Goal: Task Accomplishment & Management: Complete application form

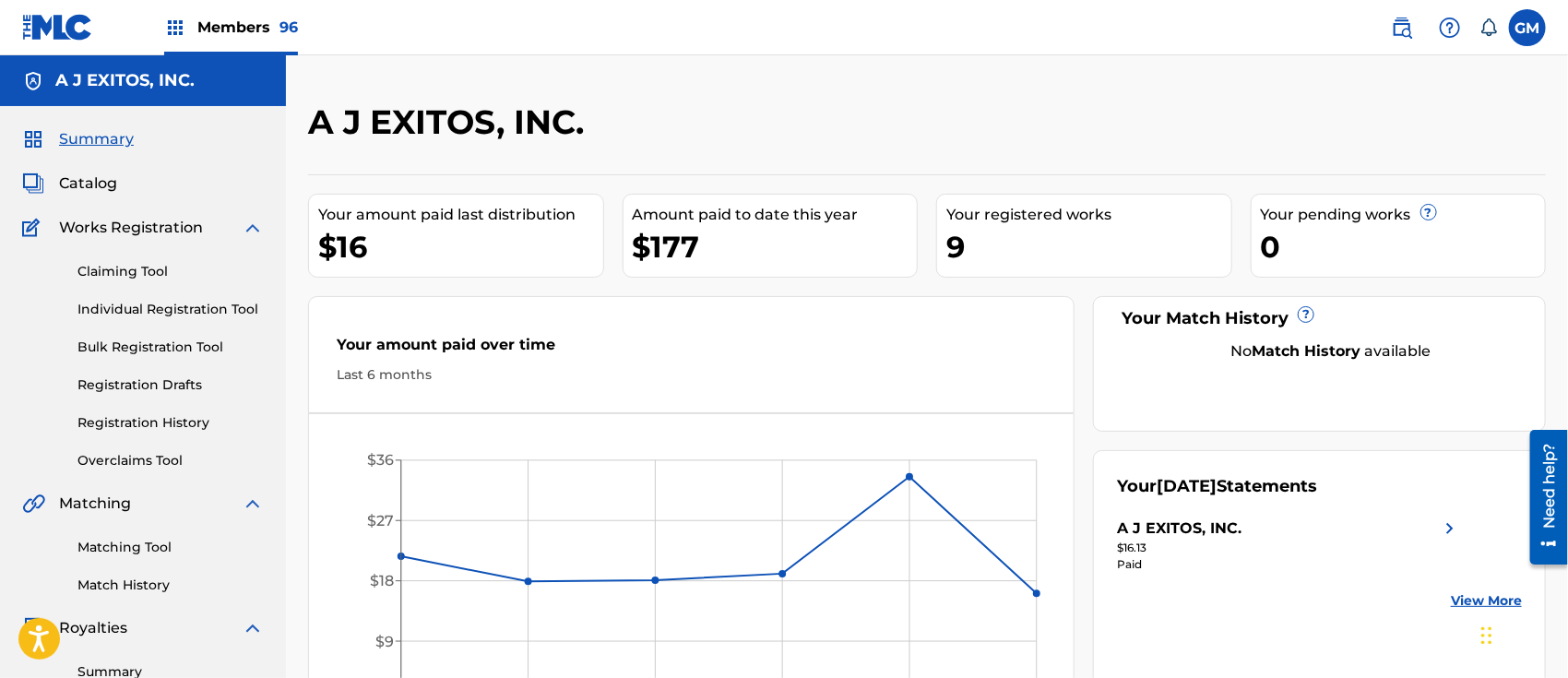
click at [254, 20] on span "Members 96" at bounding box center [248, 27] width 101 height 21
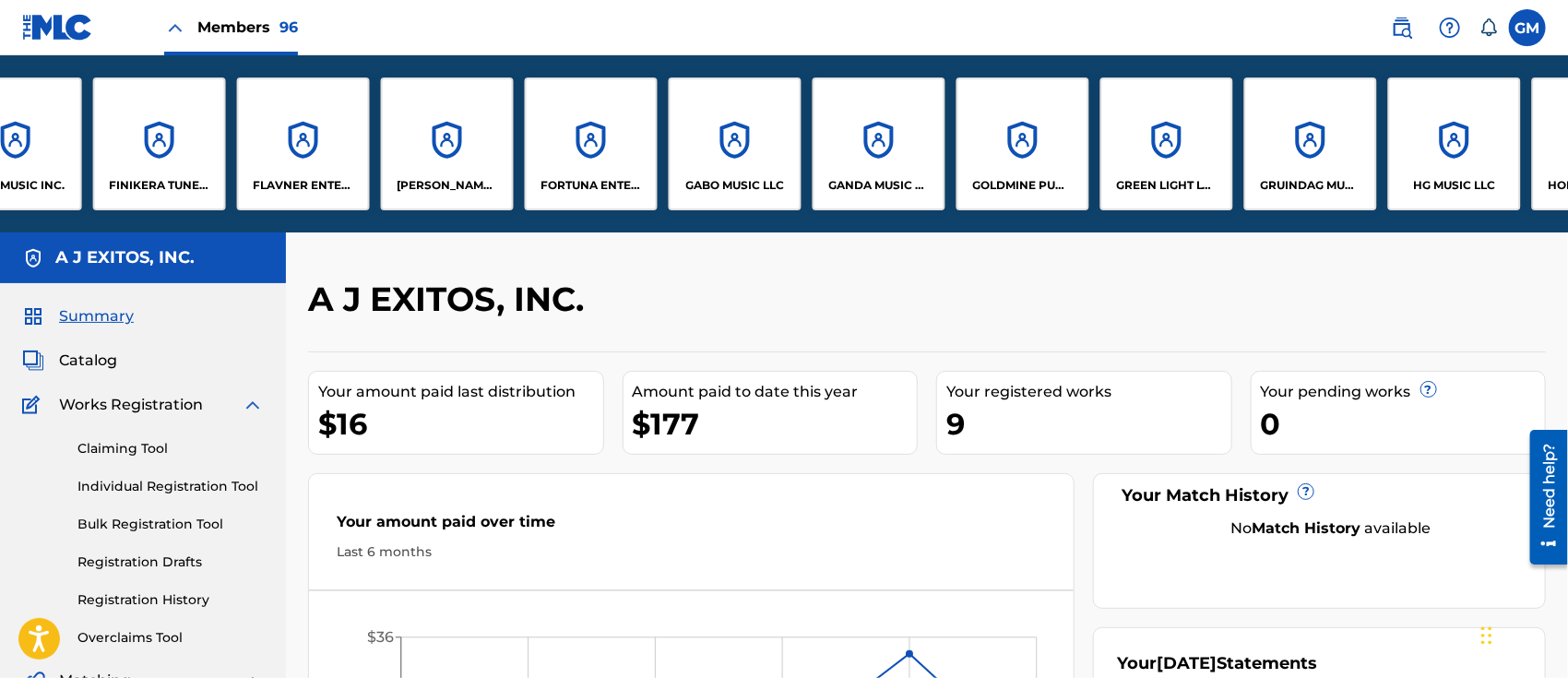
scroll to position [0, 4827]
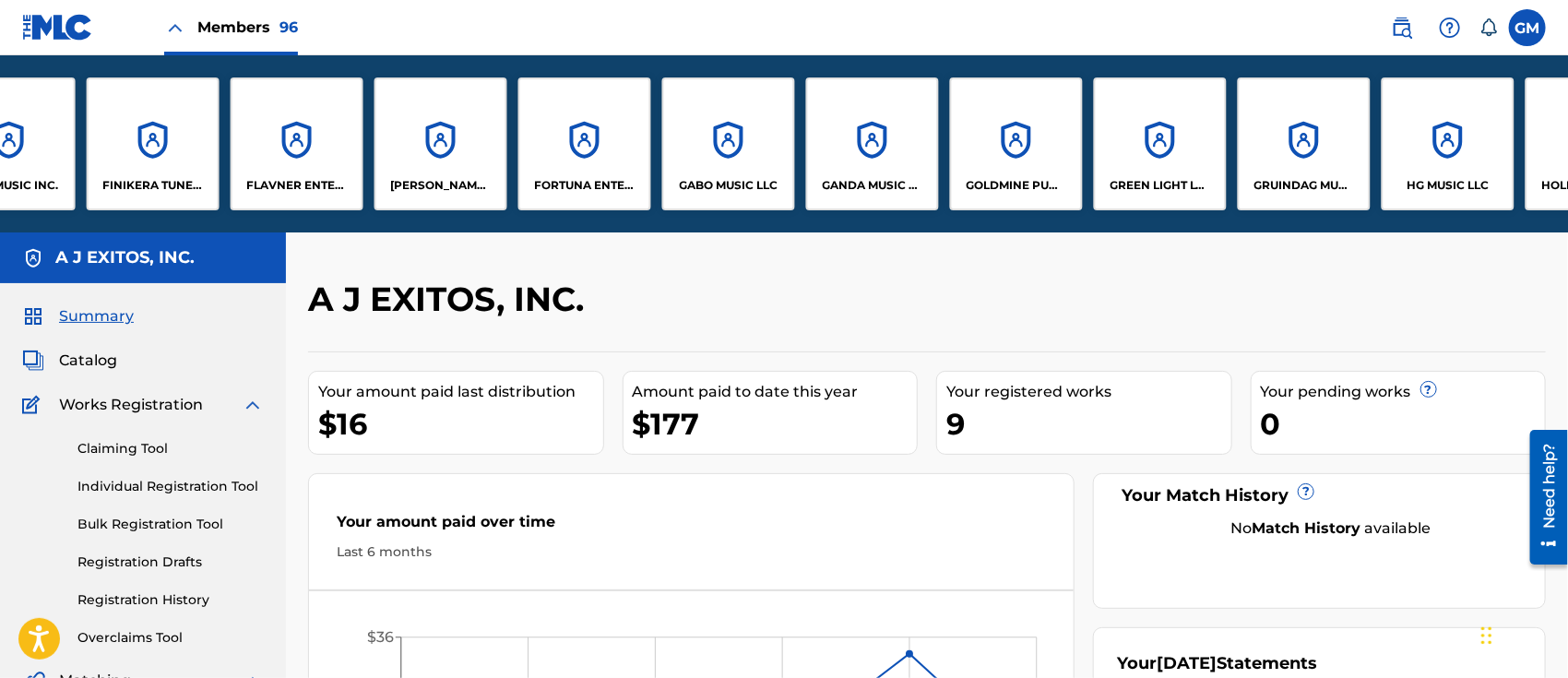
click at [846, 169] on div "GANDA MUSIC PUBLISHING, LLC" at bounding box center [873, 144] width 133 height 133
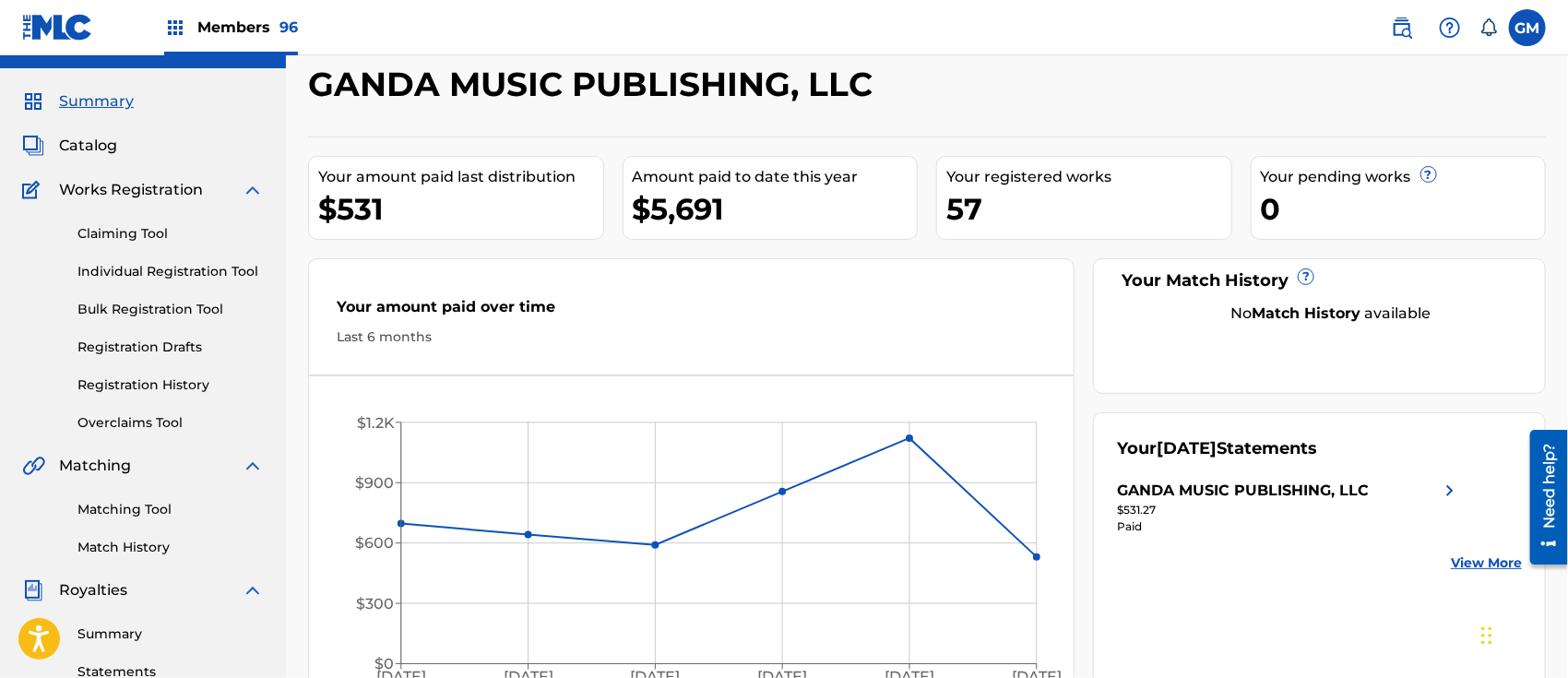
scroll to position [287, 0]
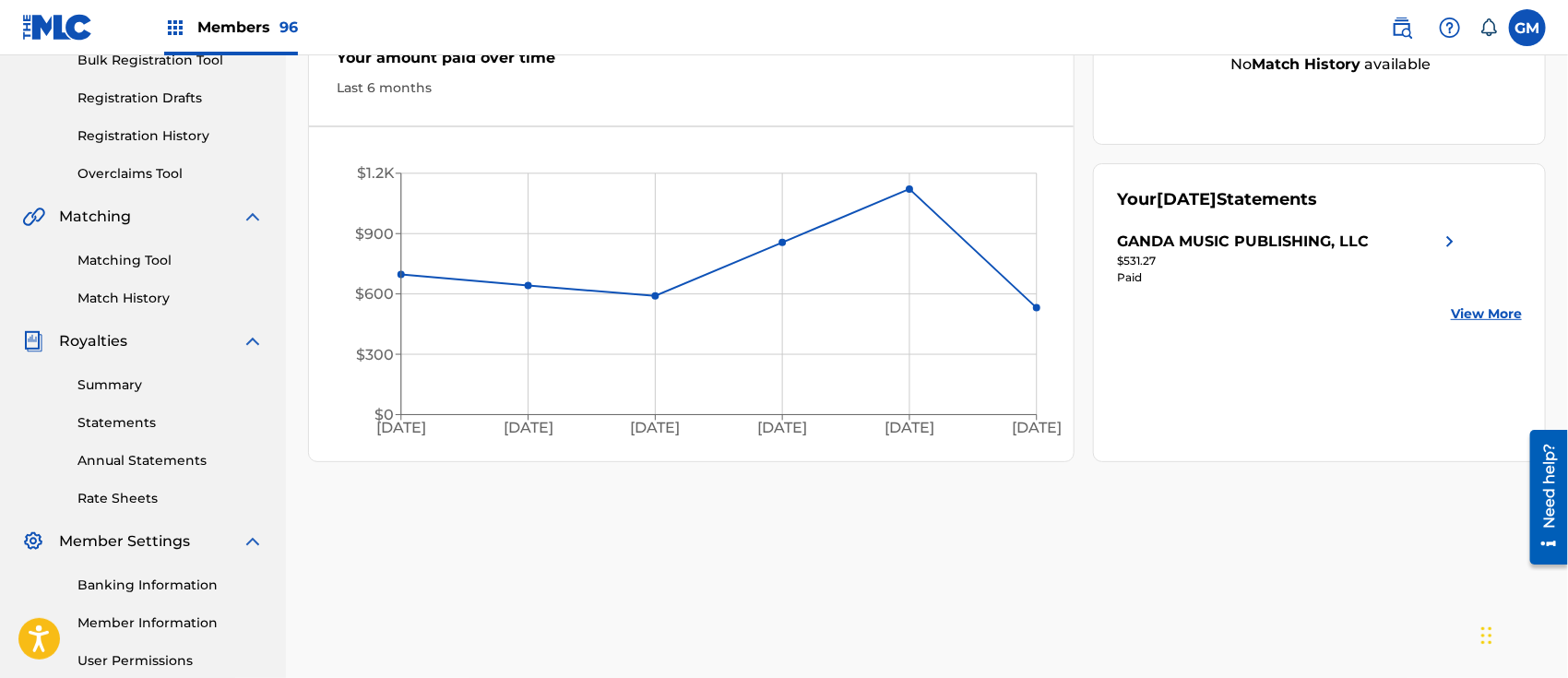
click at [133, 384] on link "Summary" at bounding box center [170, 385] width 186 height 19
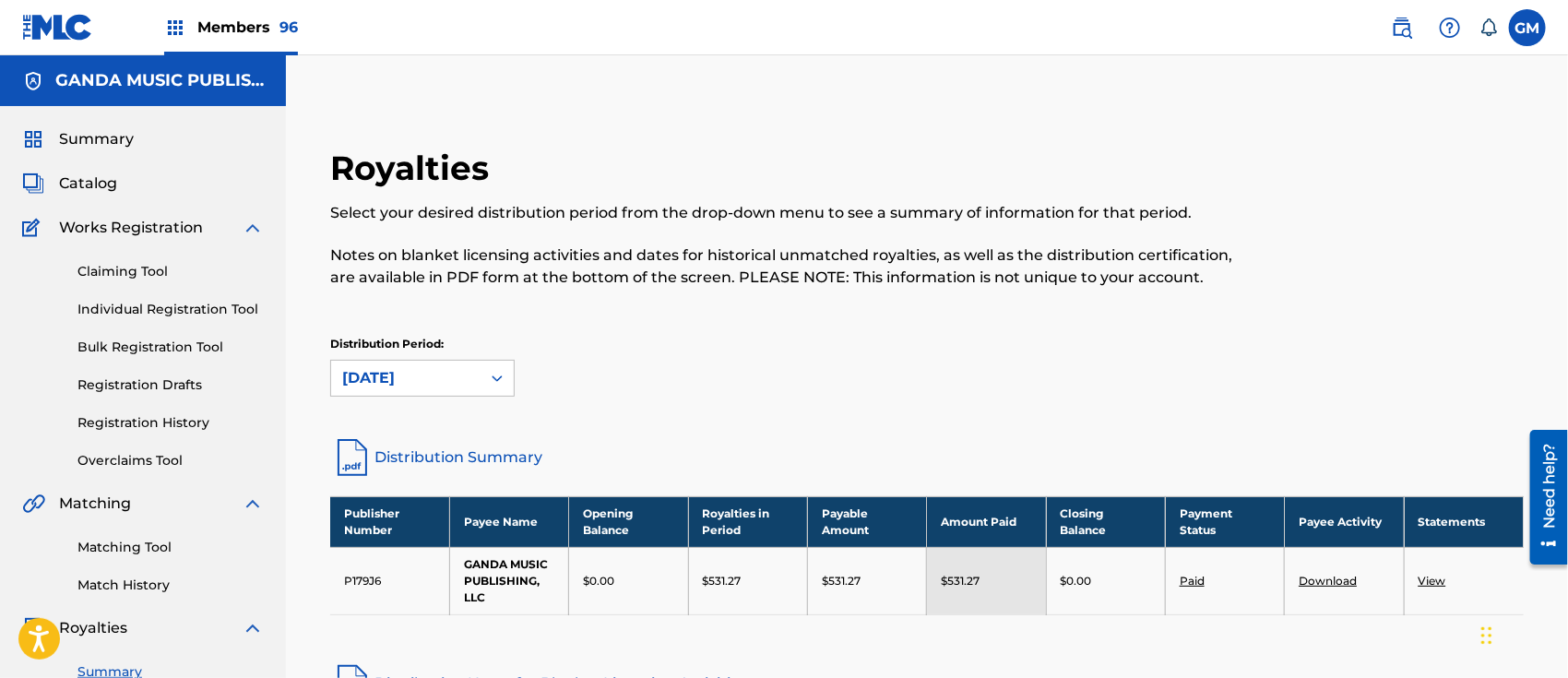
scroll to position [287, 0]
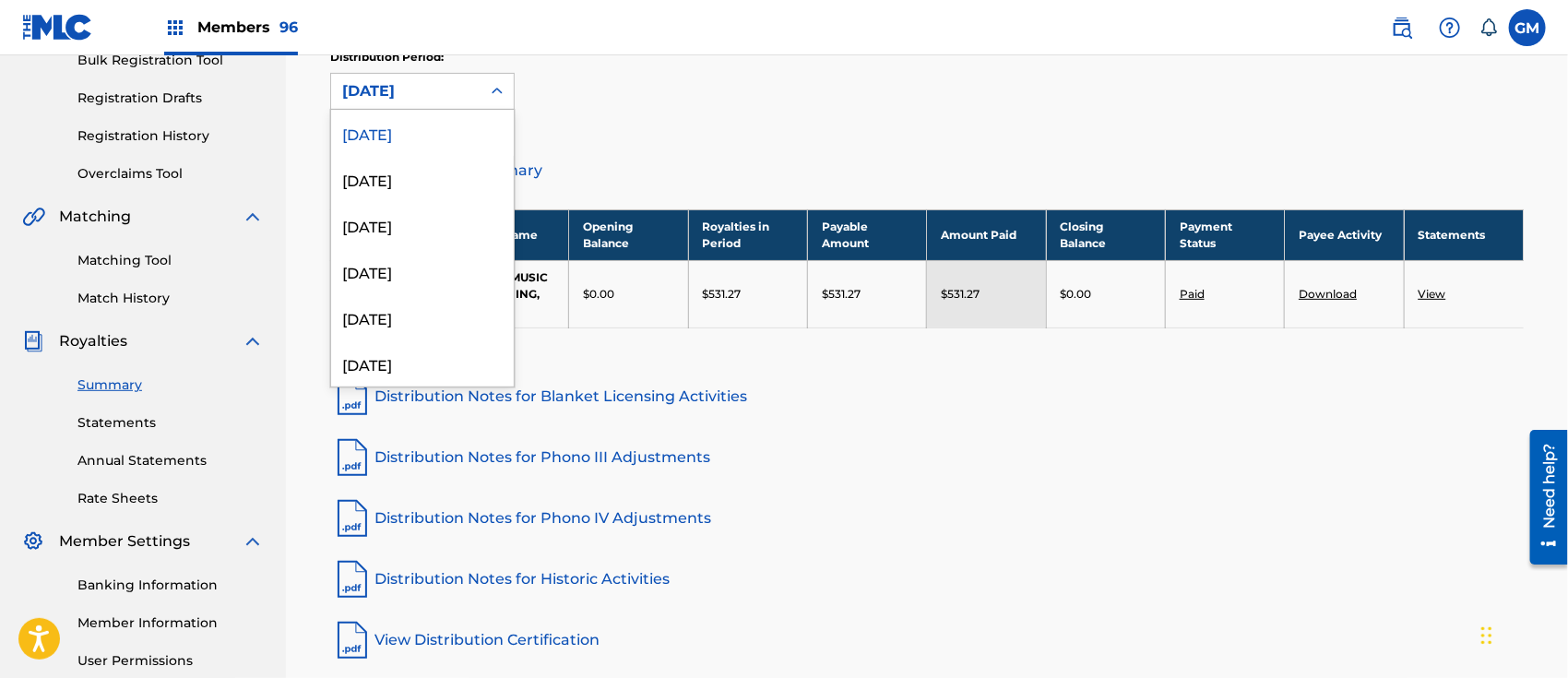
click at [500, 88] on icon at bounding box center [496, 90] width 18 height 18
click at [443, 170] on div "[DATE]" at bounding box center [422, 179] width 183 height 46
click at [494, 92] on icon at bounding box center [497, 90] width 11 height 7
click at [431, 230] on div "[DATE]" at bounding box center [422, 224] width 183 height 46
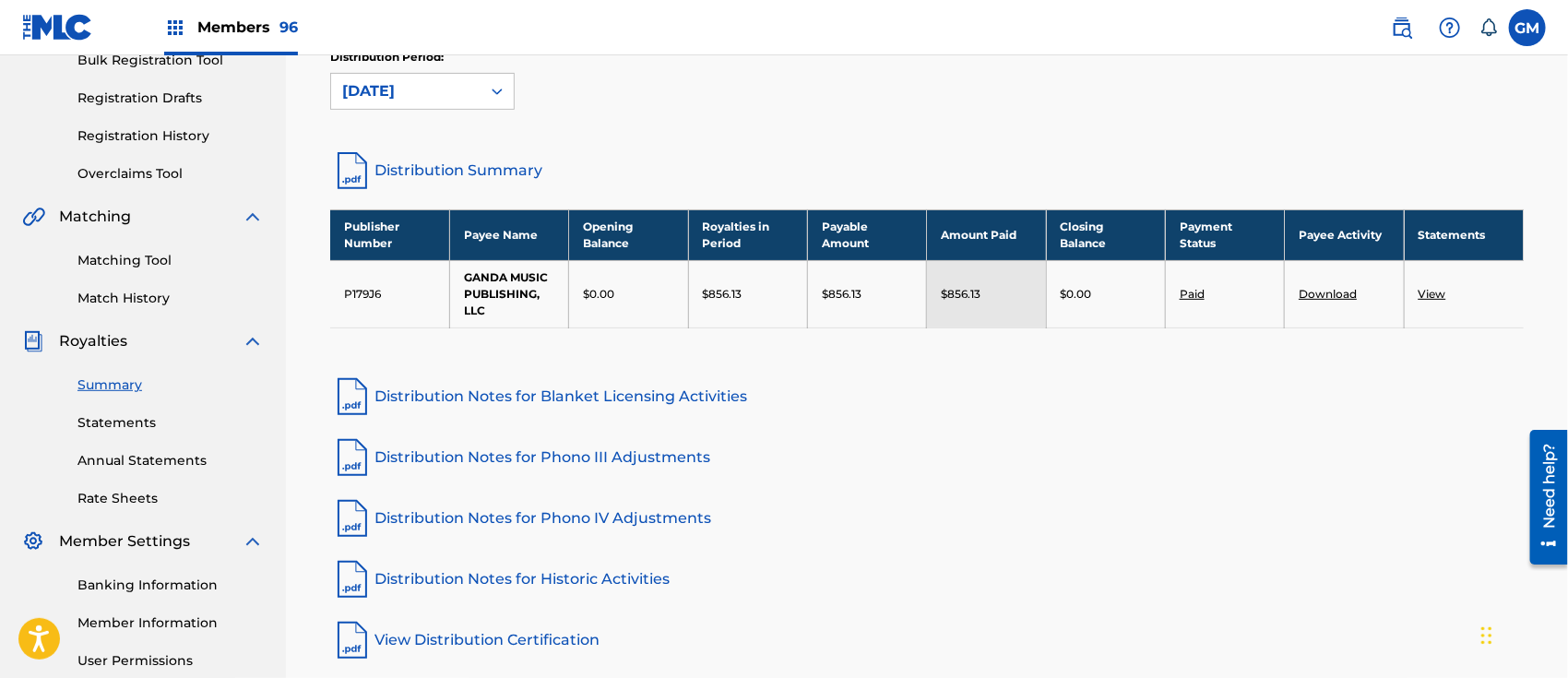
click at [175, 582] on link "Banking Information" at bounding box center [170, 585] width 186 height 19
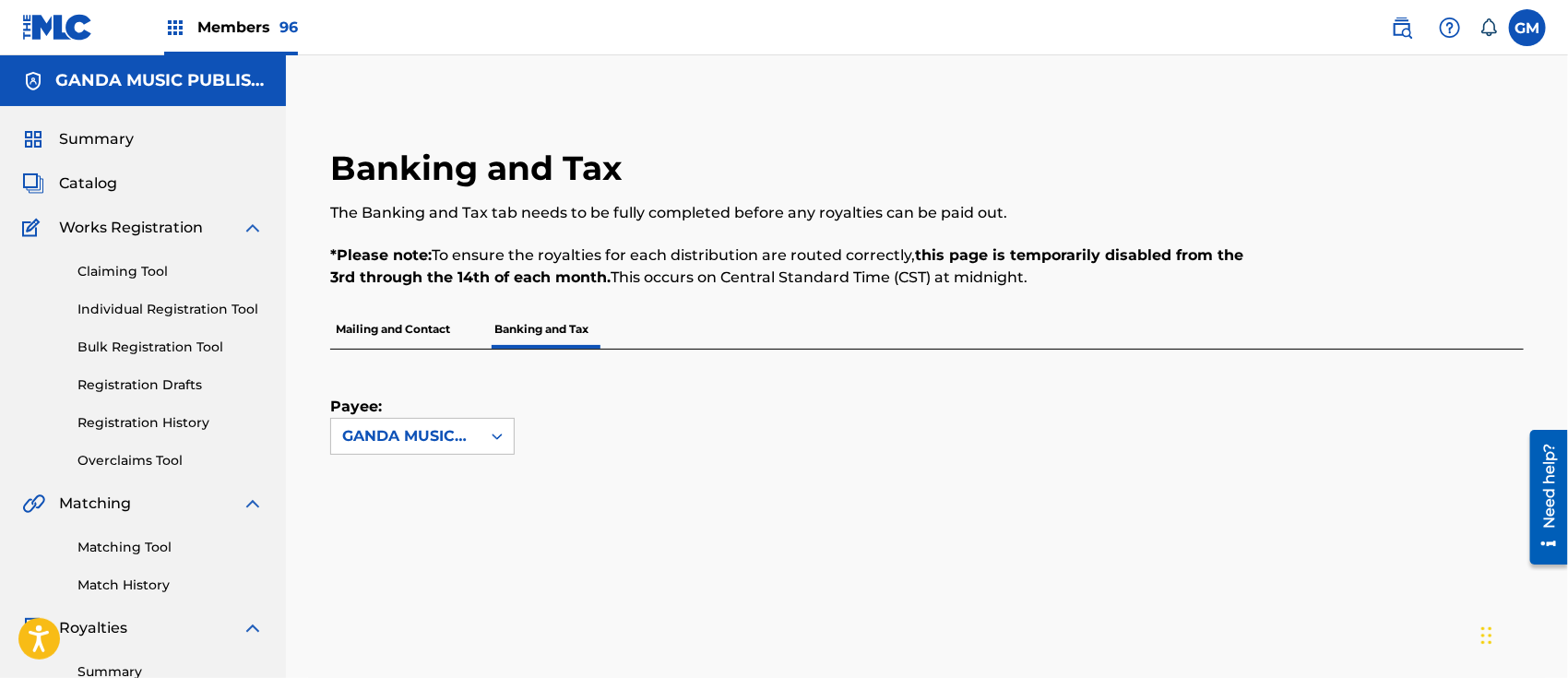
click at [115, 137] on span "Summary" at bounding box center [96, 139] width 75 height 22
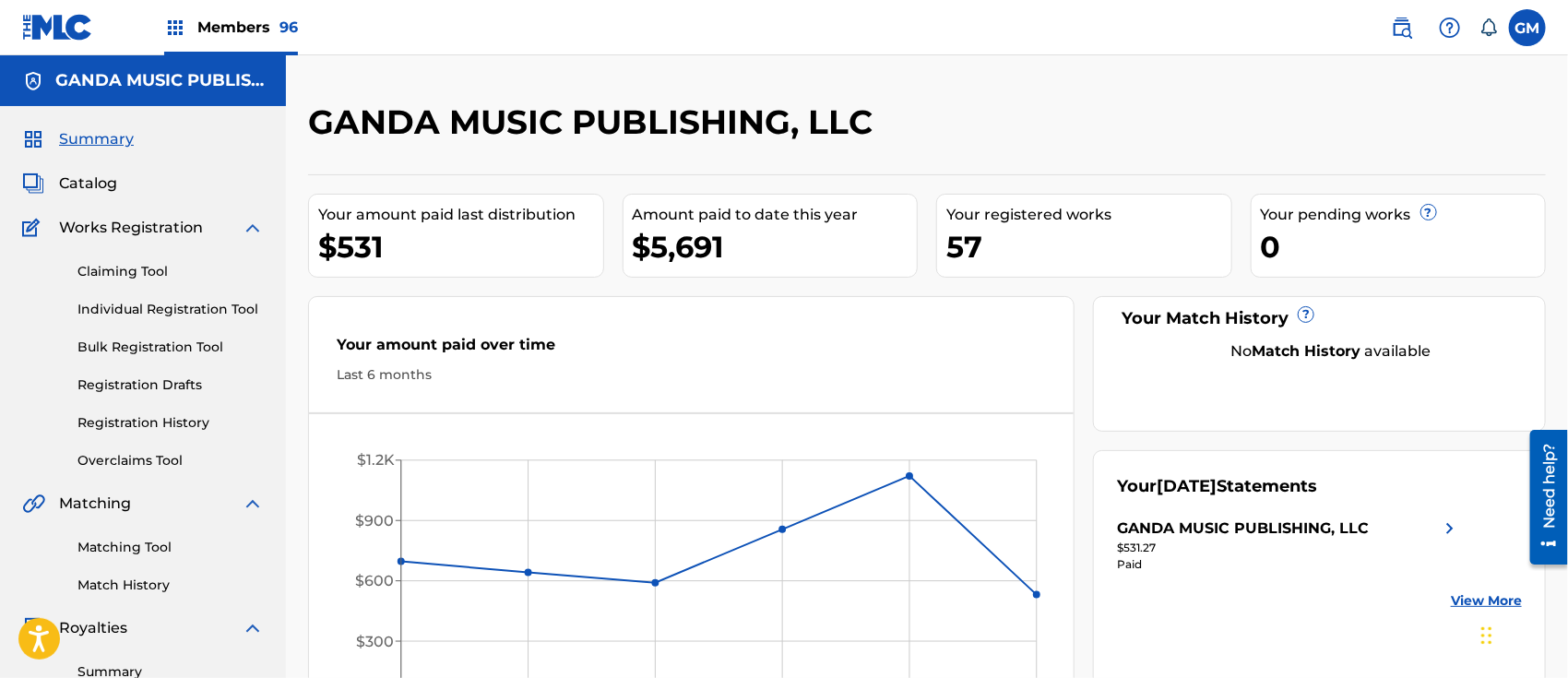
click at [263, 18] on span "Members 96" at bounding box center [248, 27] width 101 height 21
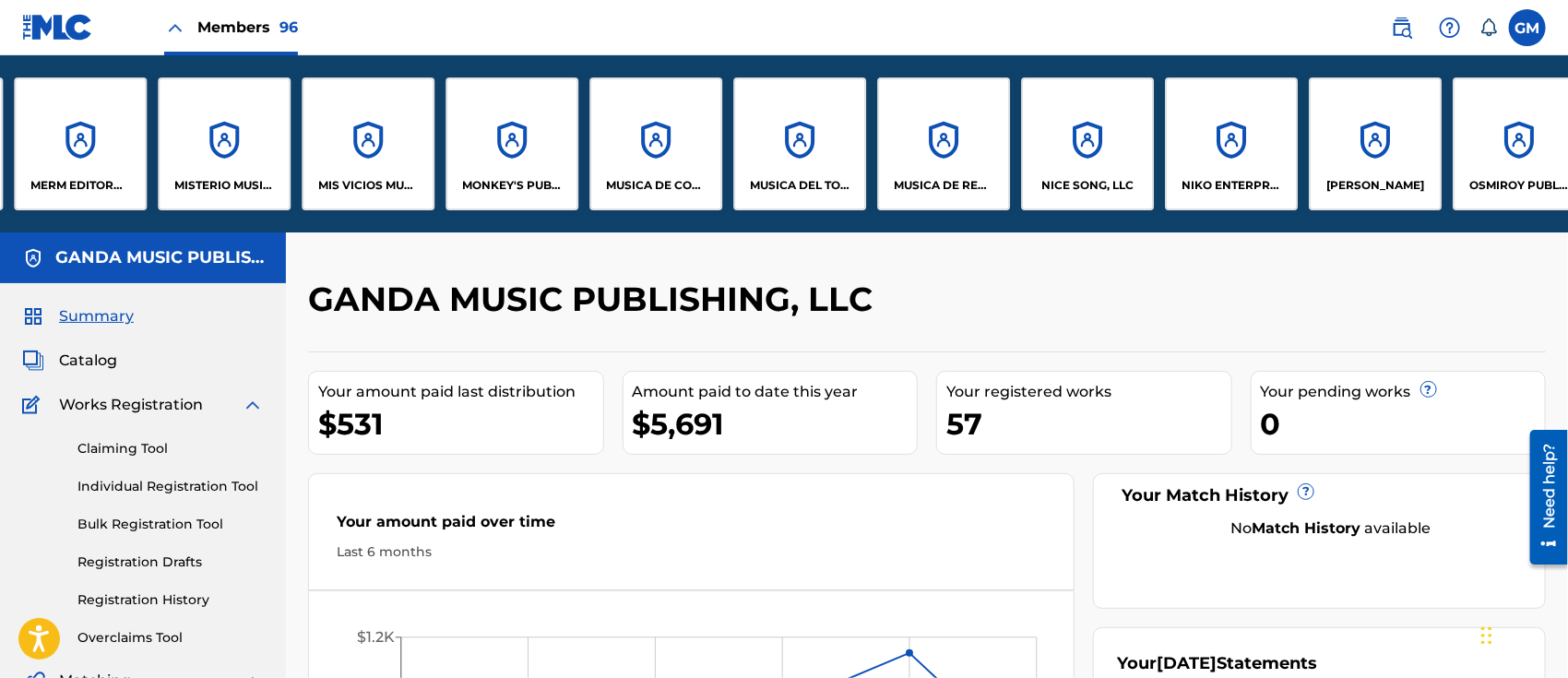
scroll to position [0, 9366]
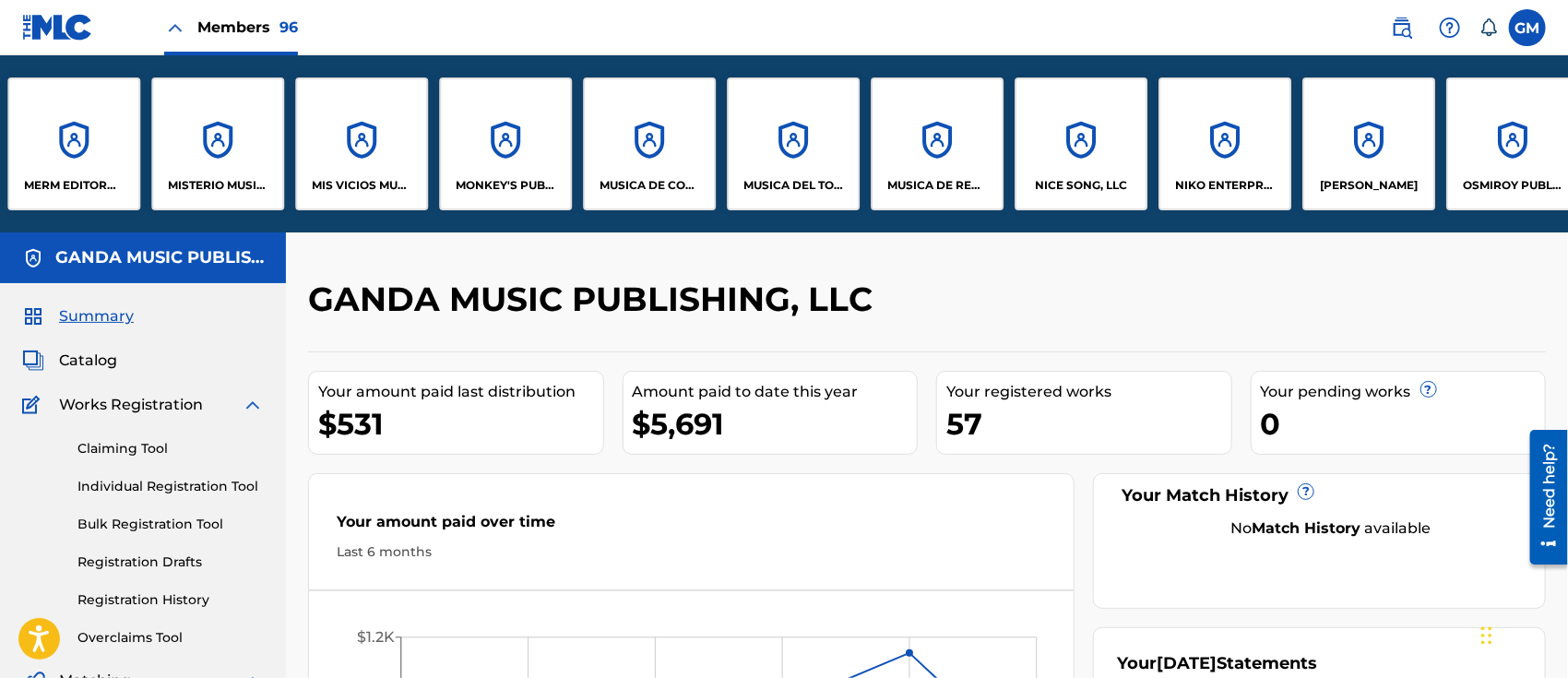
click at [200, 177] on p "MISTERIO MUSIC, LLC" at bounding box center [219, 184] width 101 height 16
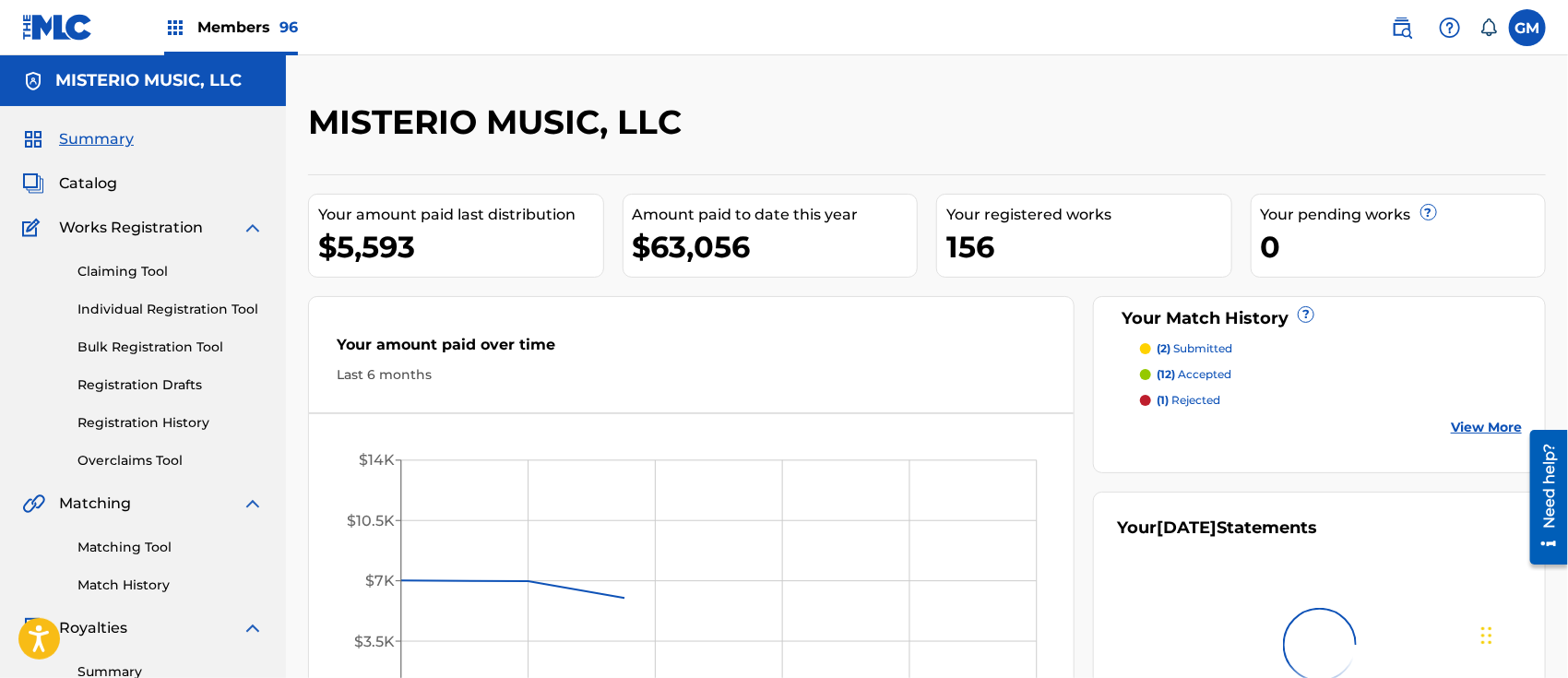
click at [94, 173] on span "Catalog" at bounding box center [87, 183] width 58 height 22
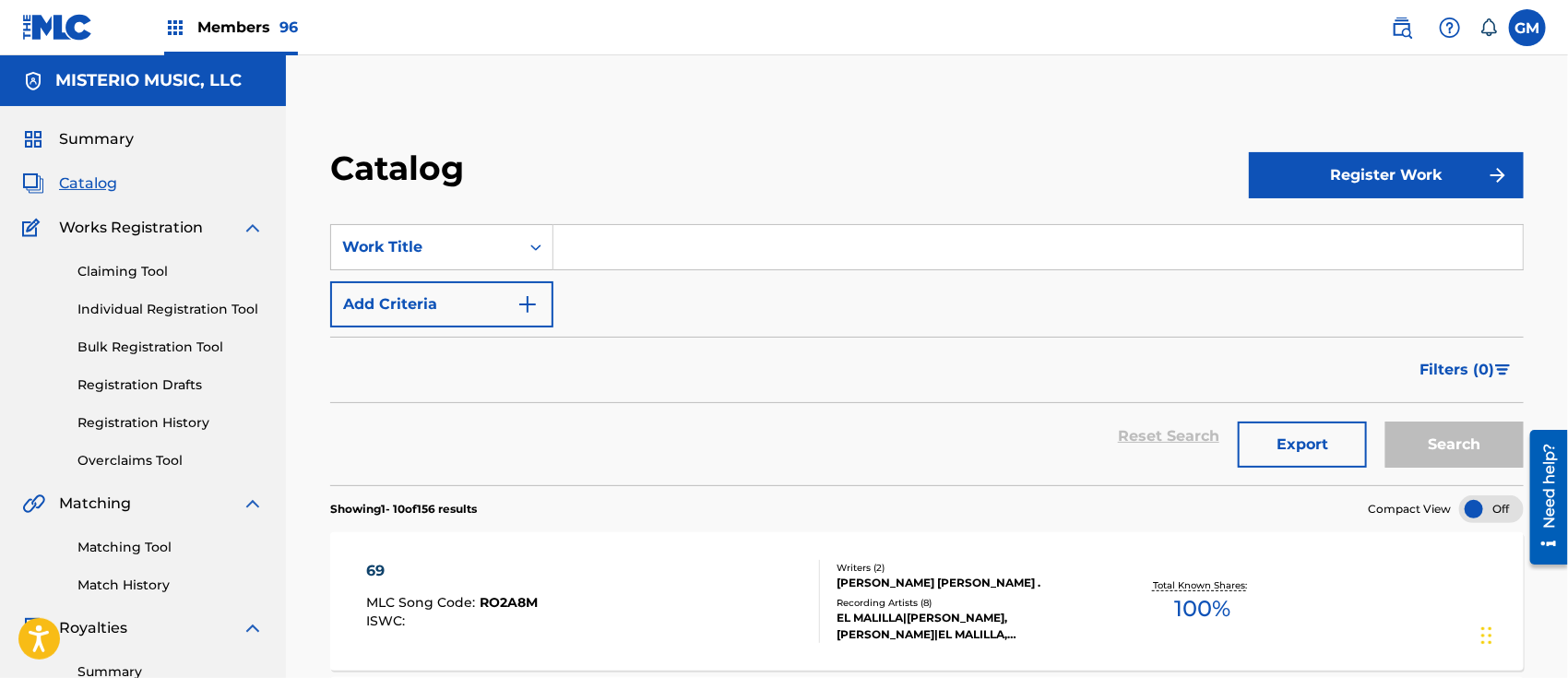
click at [668, 245] on input "Search Form" at bounding box center [1037, 247] width 969 height 45
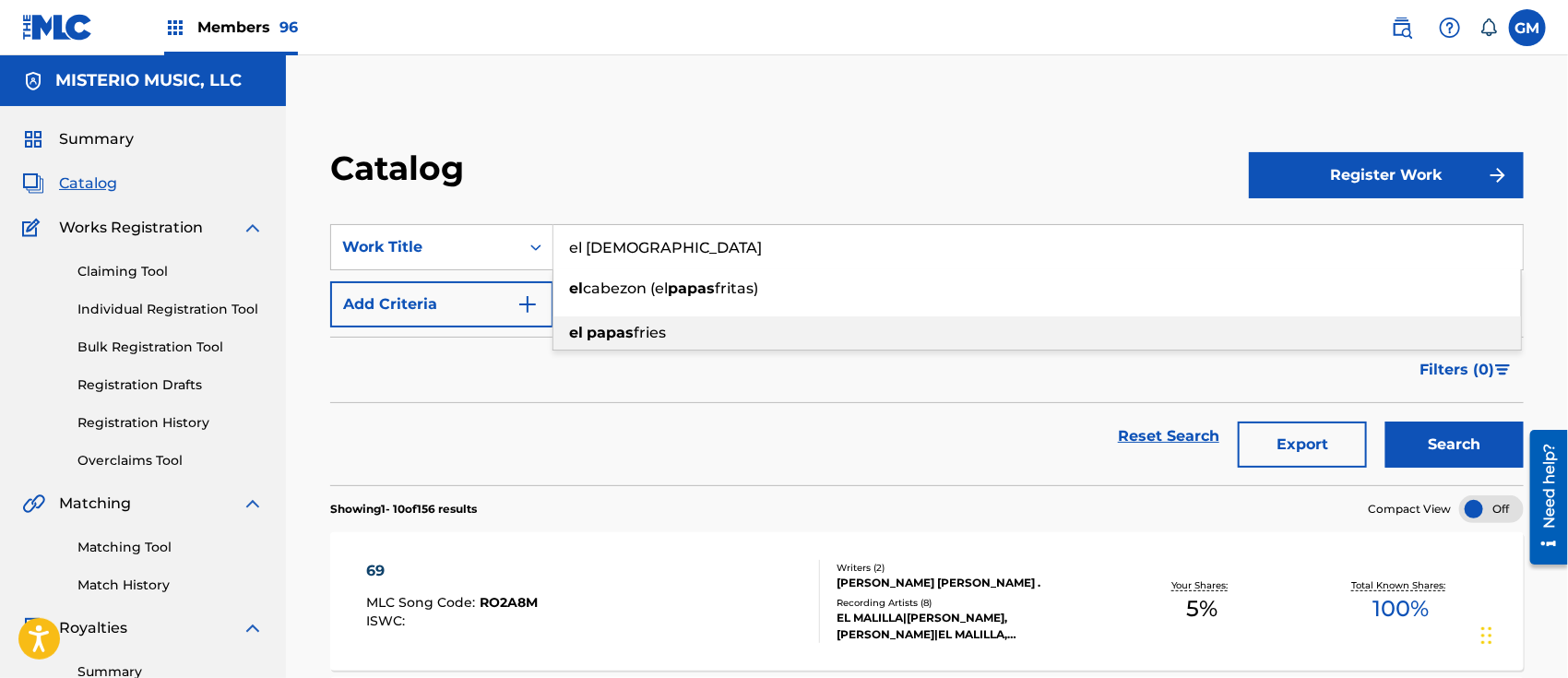
click at [668, 328] on div "el papas fries" at bounding box center [1036, 333] width 967 height 33
type input "el papas fries"
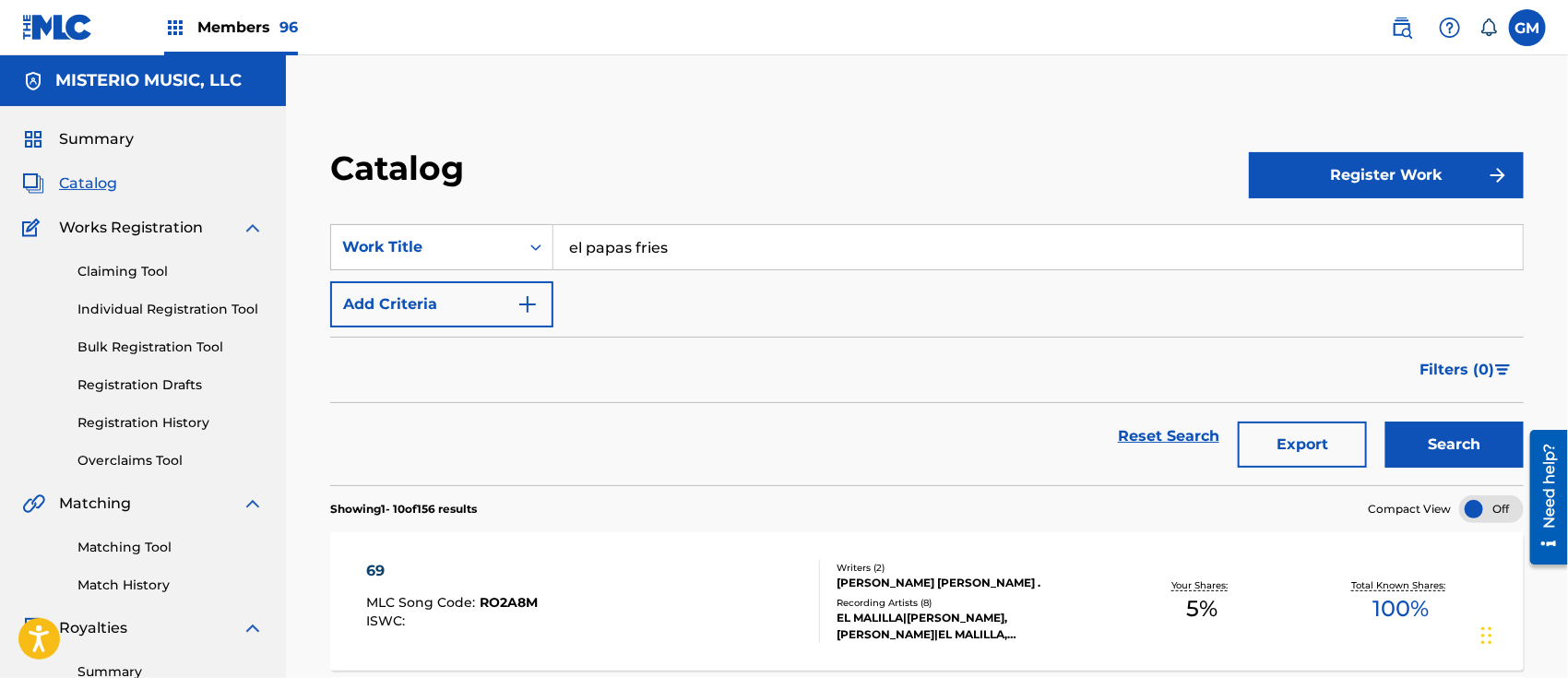
click at [1408, 436] on button "Search" at bounding box center [1454, 444] width 138 height 46
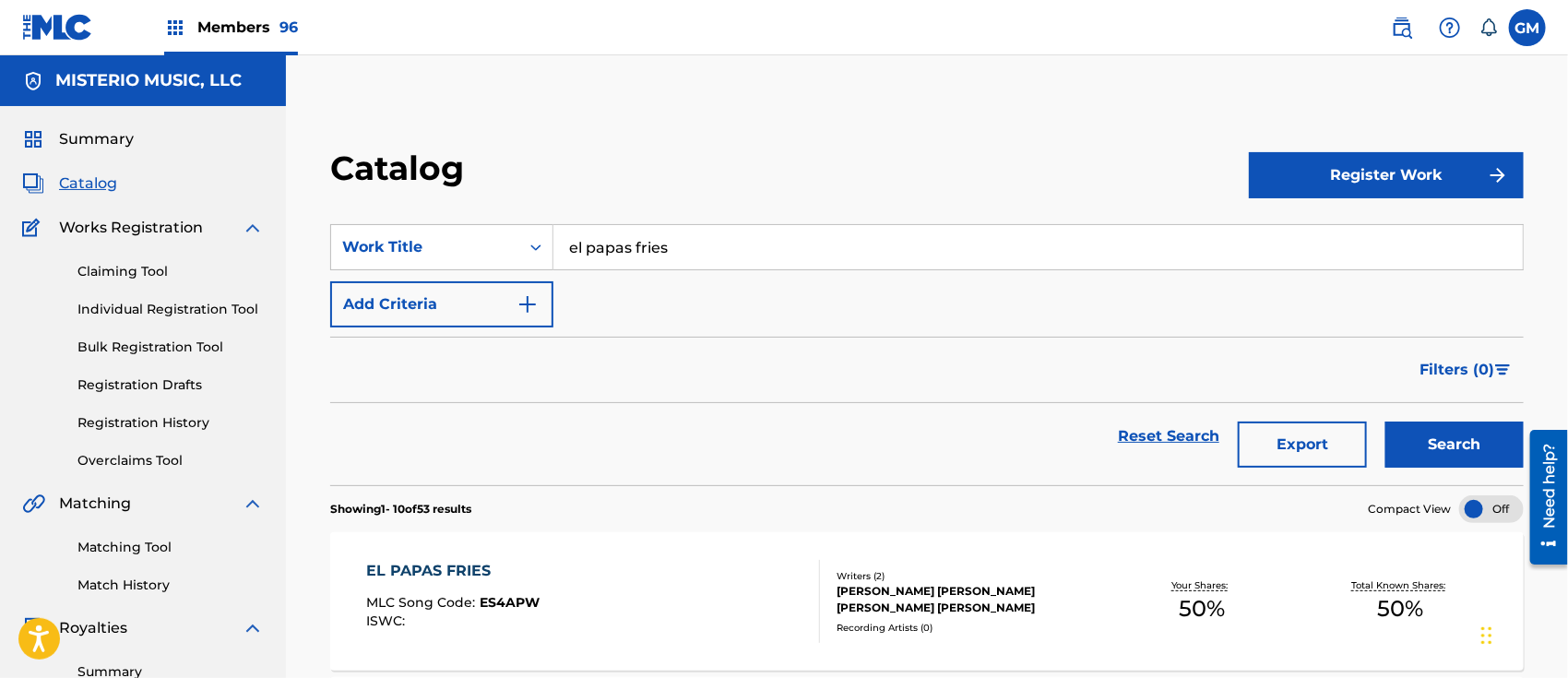
scroll to position [287, 0]
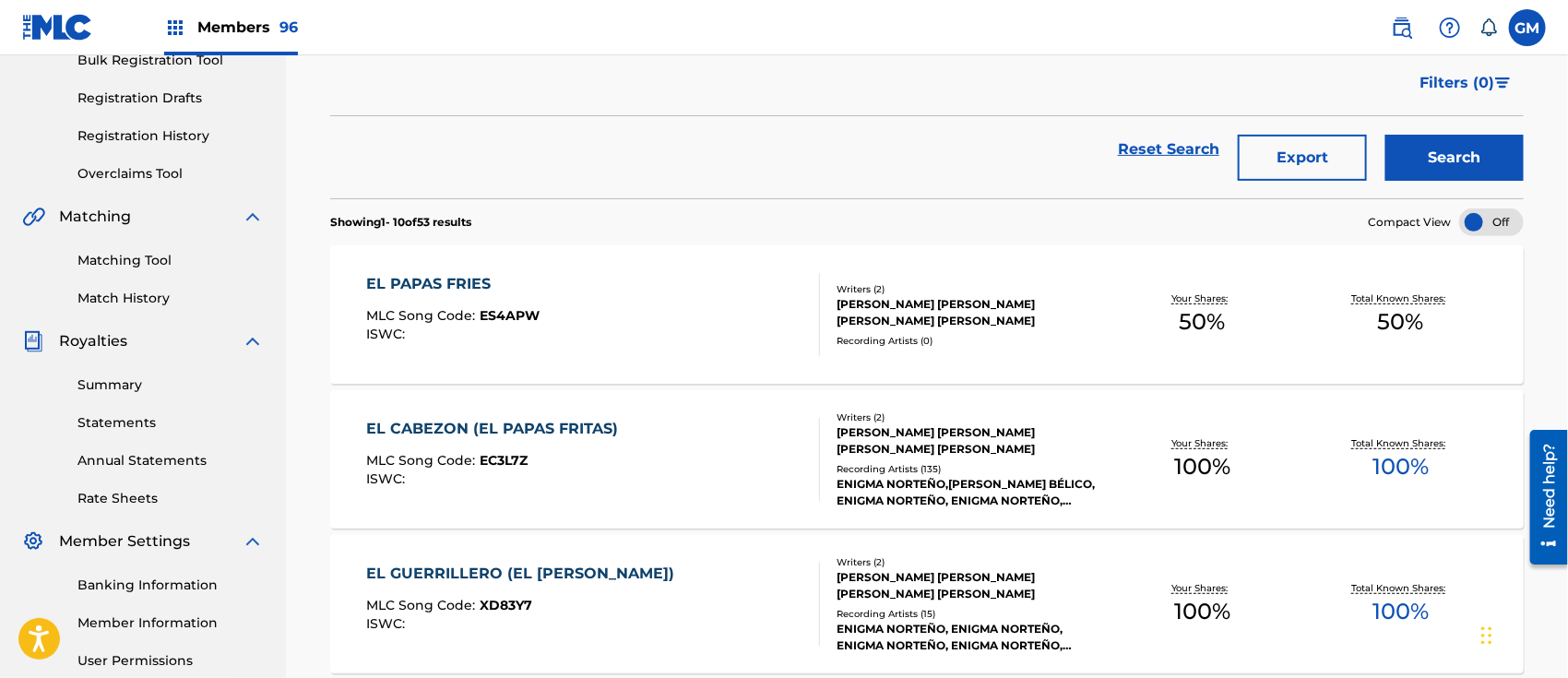
click at [521, 327] on div "ISWC :" at bounding box center [453, 334] width 173 height 14
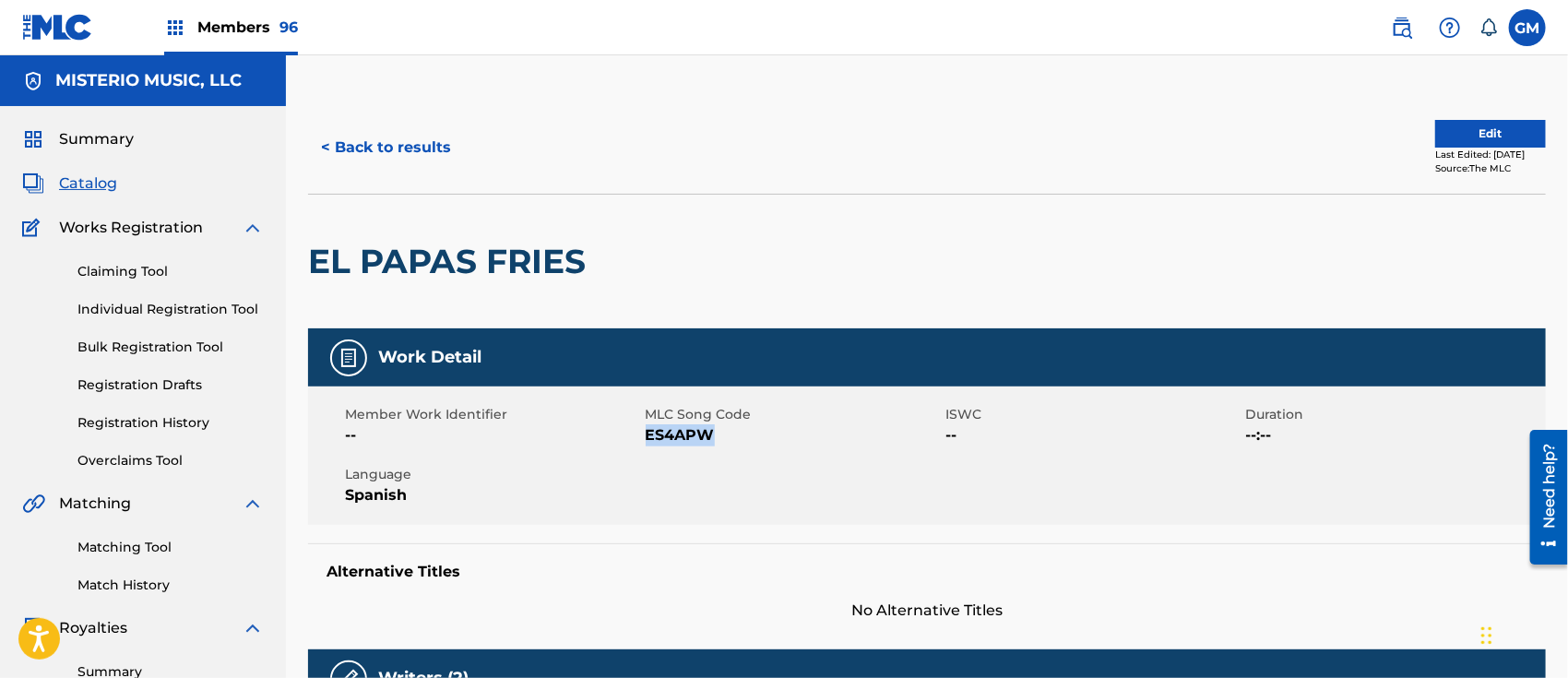
drag, startPoint x: 720, startPoint y: 441, endPoint x: 645, endPoint y: 444, distance: 75.1
click at [646, 444] on span "ES4APW" at bounding box center [793, 435] width 296 height 22
copy span "ES4APW"
click at [257, 19] on span "Members 96" at bounding box center [248, 27] width 101 height 21
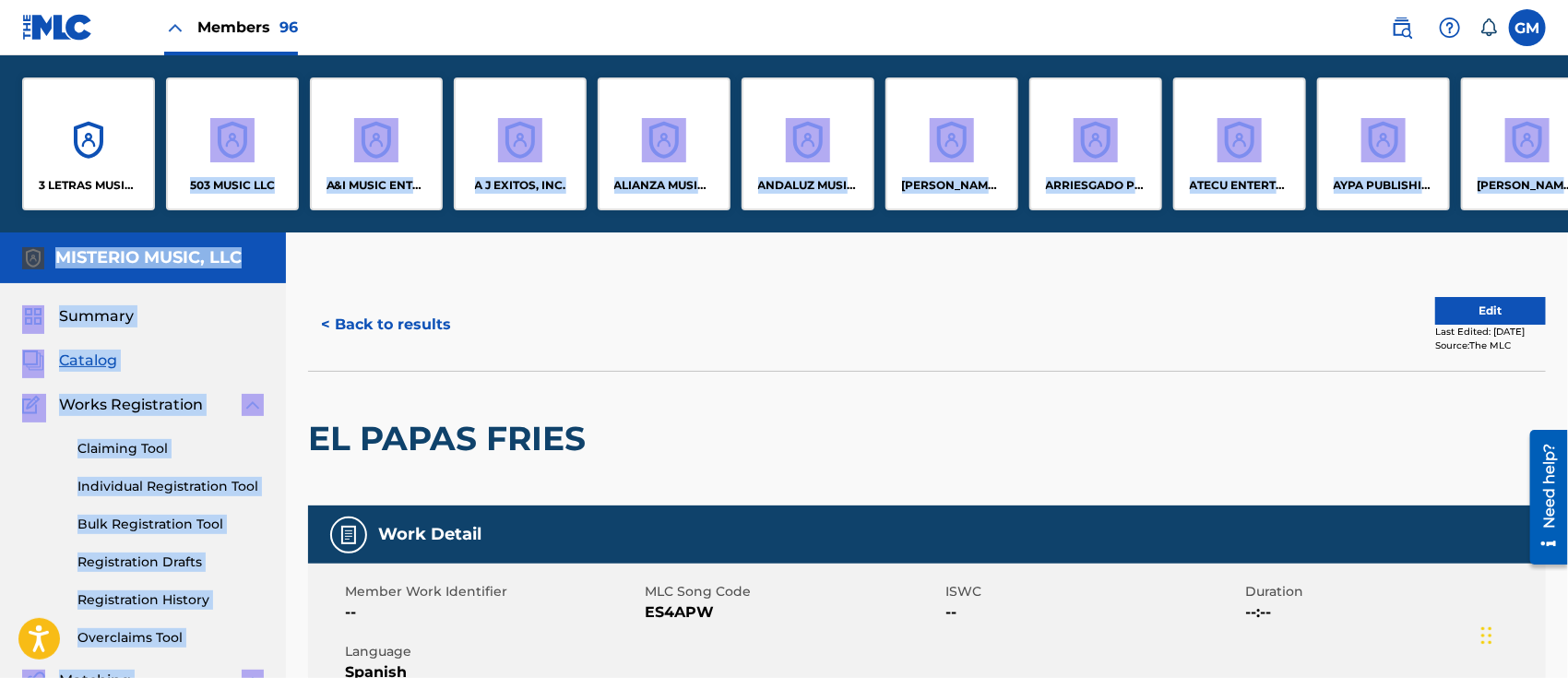
drag, startPoint x: 155, startPoint y: 232, endPoint x: 399, endPoint y: 251, distance: 244.7
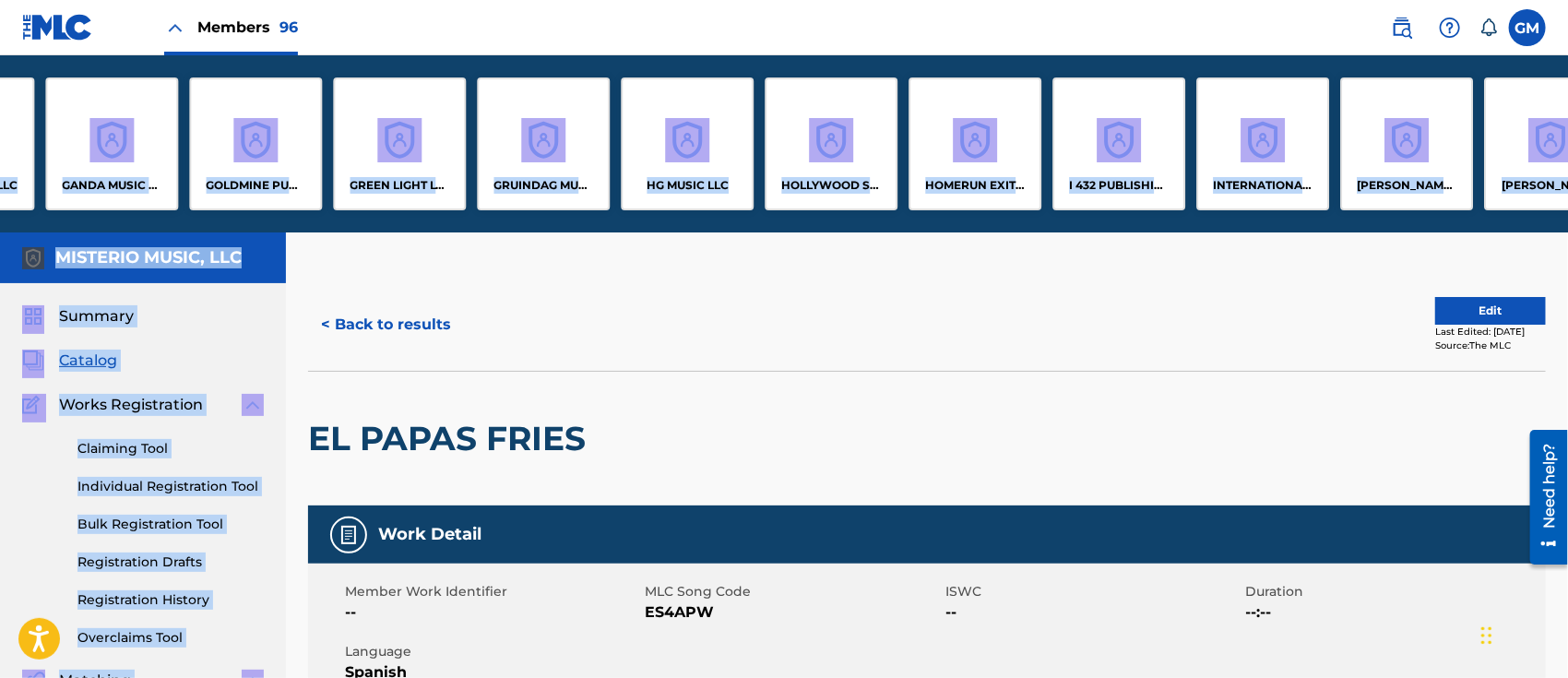
scroll to position [0, 5652]
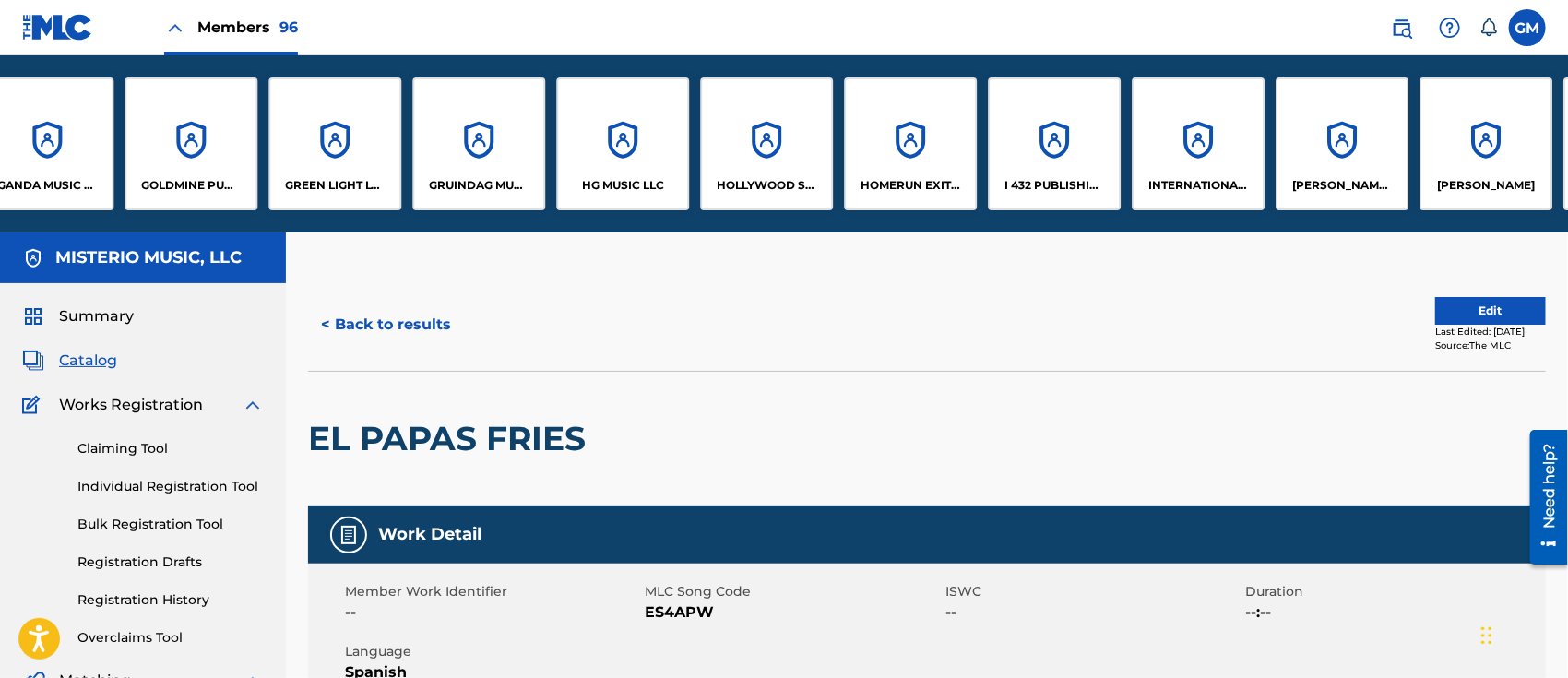
drag, startPoint x: 660, startPoint y: 225, endPoint x: 716, endPoint y: 229, distance: 56.1
click at [716, 229] on div "3 LETRAS MUSIC LLC 503 MUSIC LLC A&I MUSIC ENTERTAINMENT, INC A J EXITOS, INC. …" at bounding box center [784, 144] width 1568 height 177
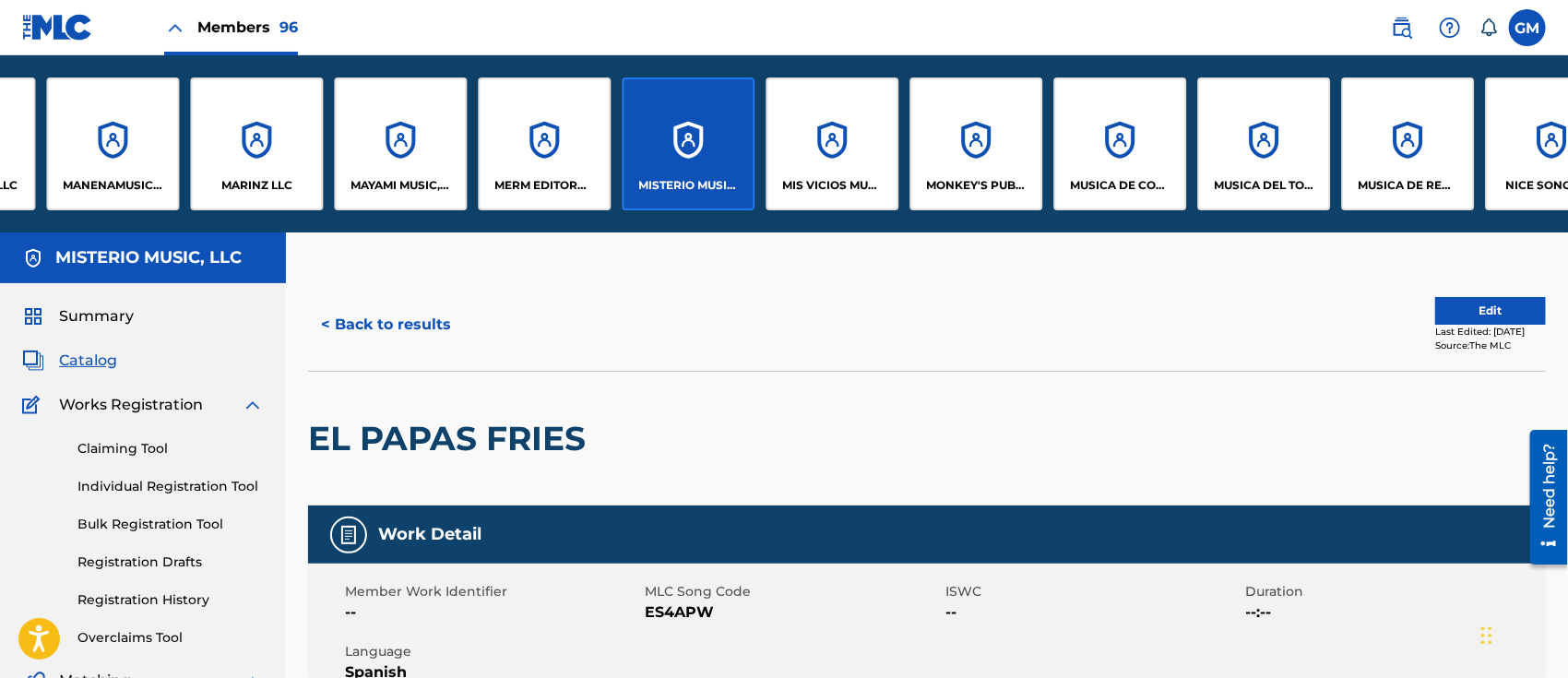
scroll to position [0, 9105]
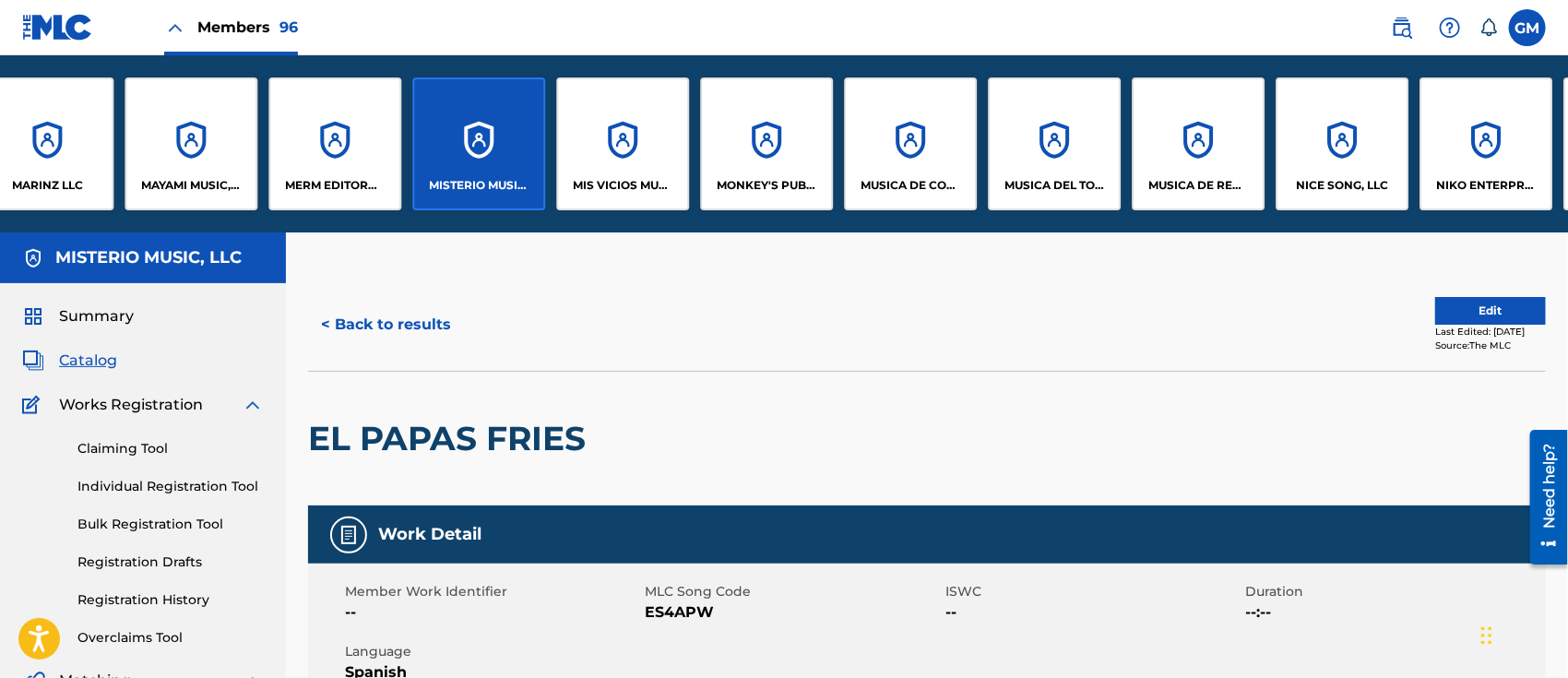
click at [1070, 171] on div "MUSICA DEL TORO LLC" at bounding box center [1055, 144] width 133 height 133
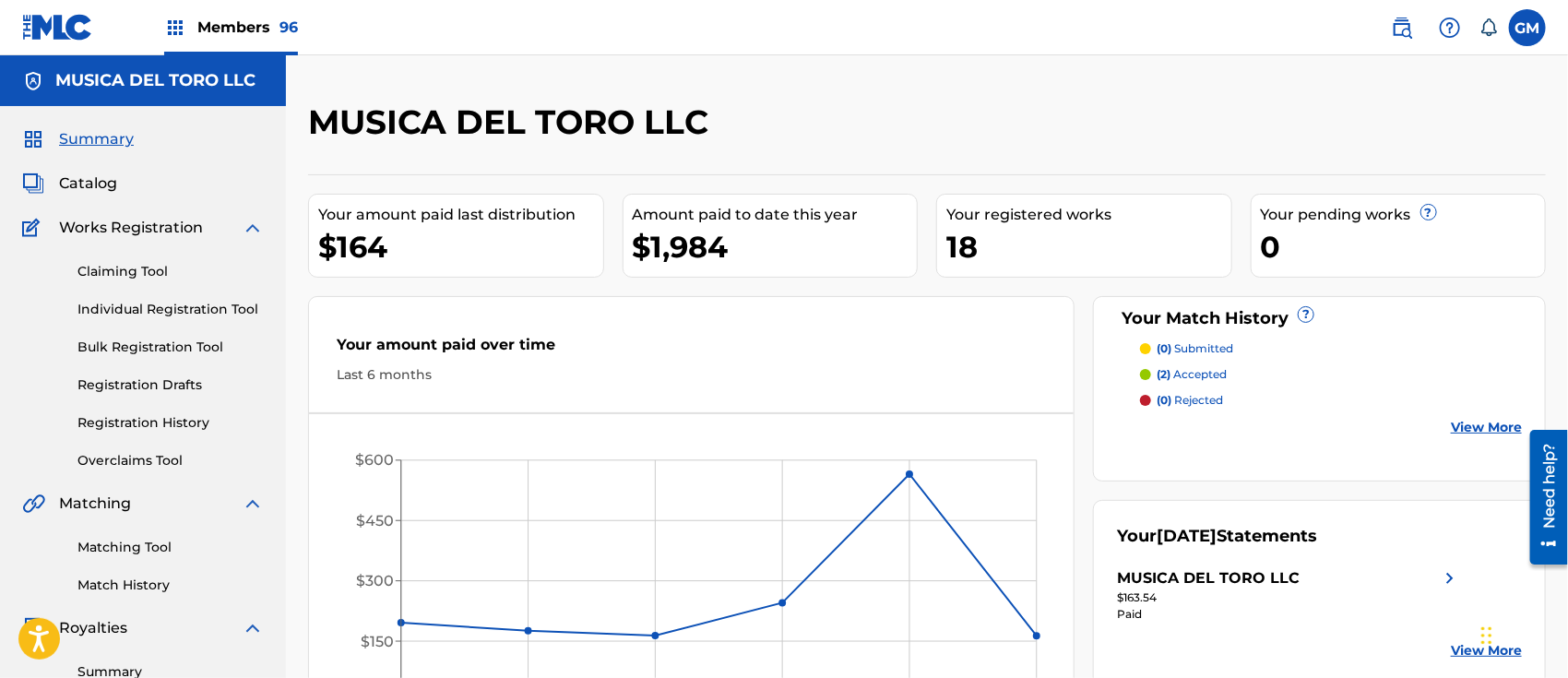
click at [133, 269] on link "Claiming Tool" at bounding box center [170, 271] width 186 height 19
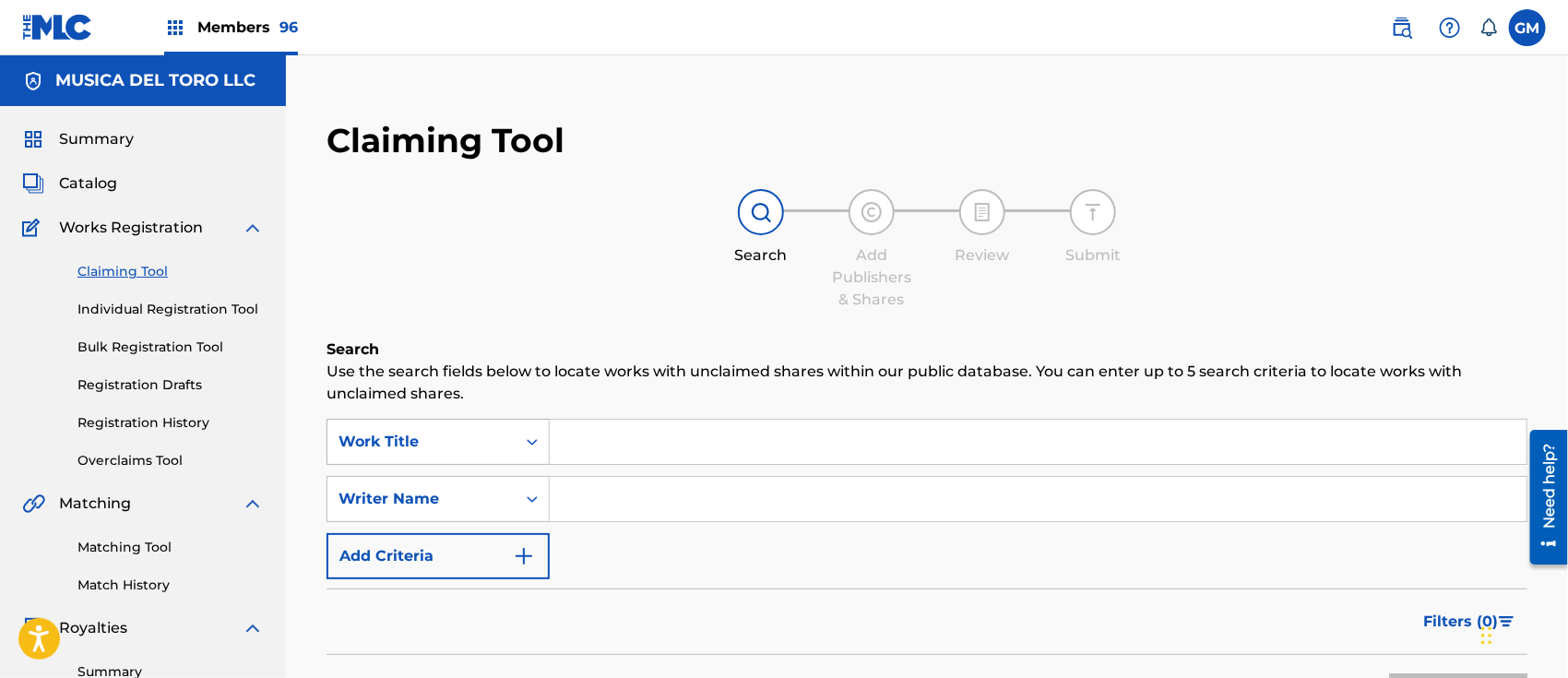
click at [532, 434] on div "Work Title" at bounding box center [437, 441] width 223 height 46
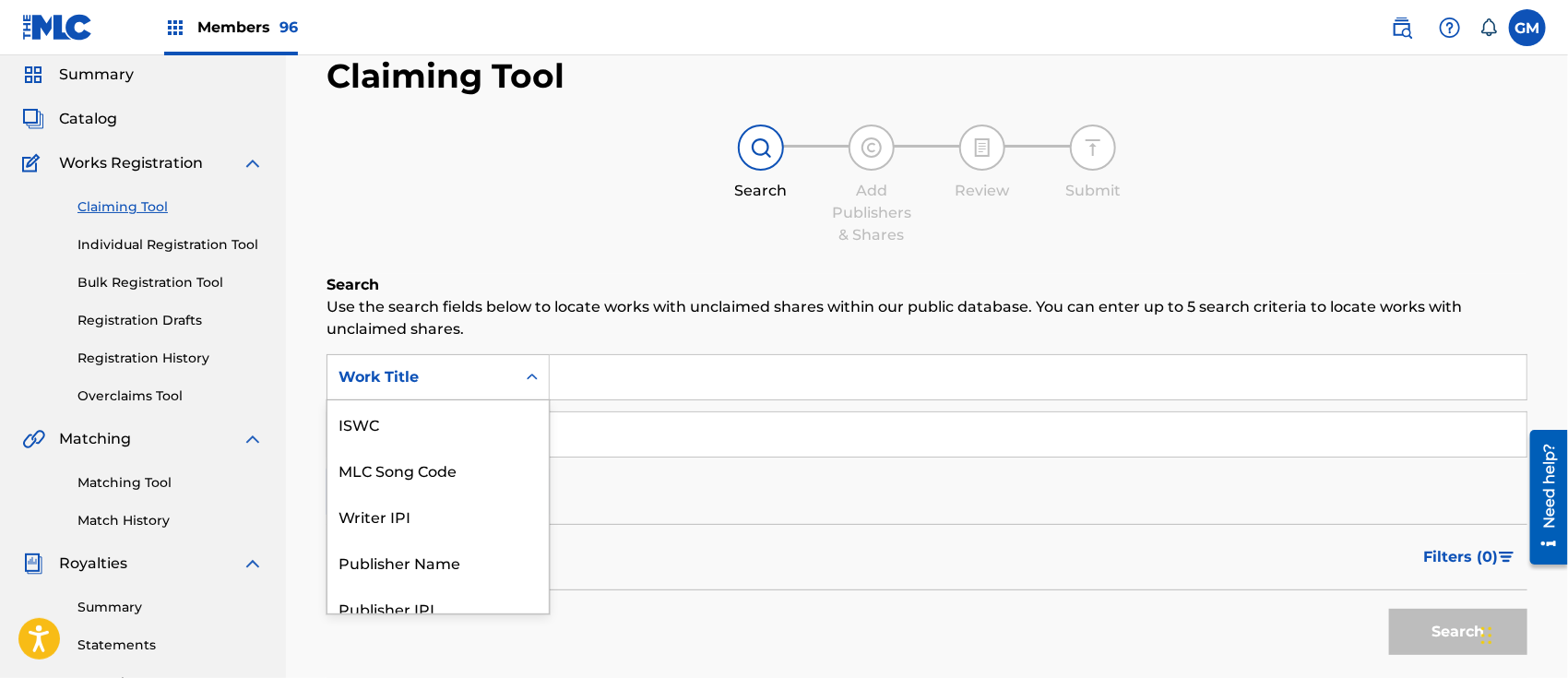
scroll to position [46, 0]
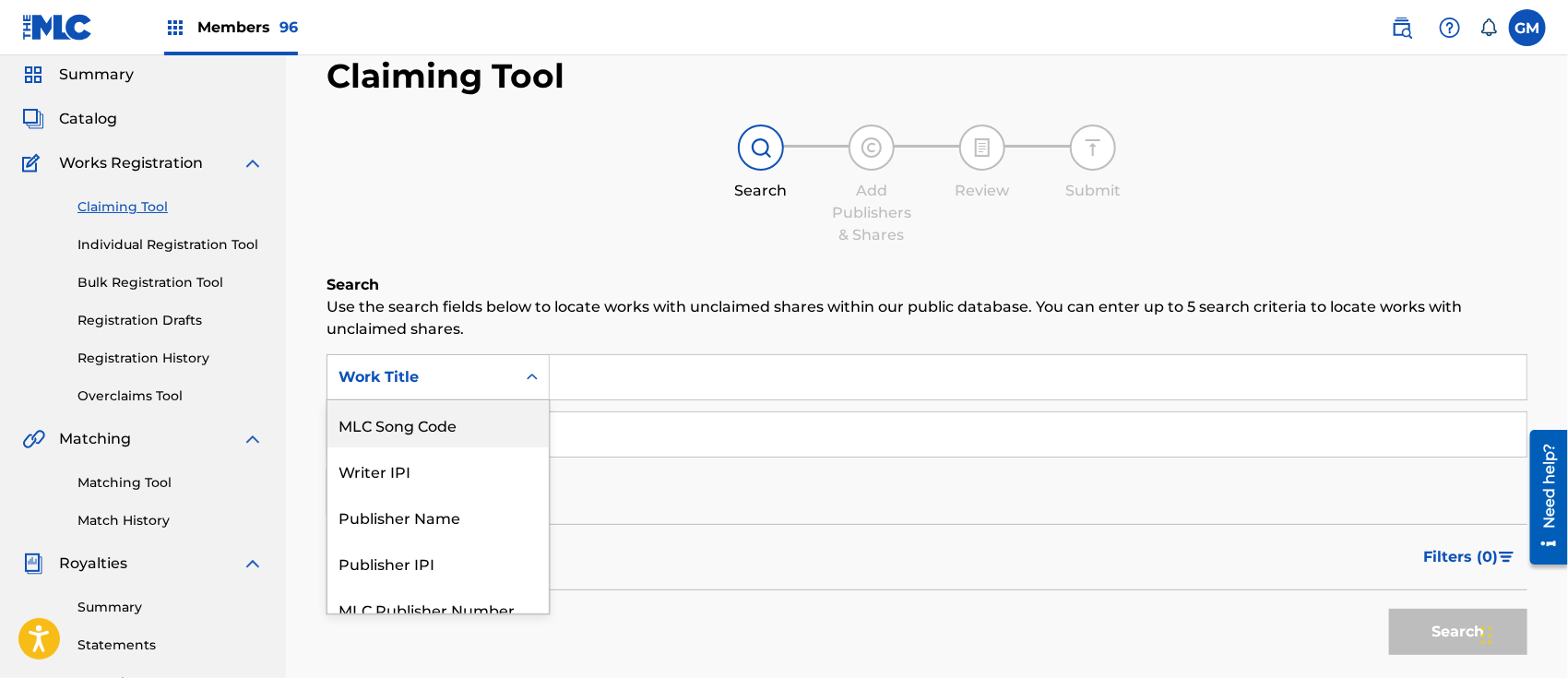
click at [452, 410] on div "MLC Song Code" at bounding box center [437, 424] width 222 height 46
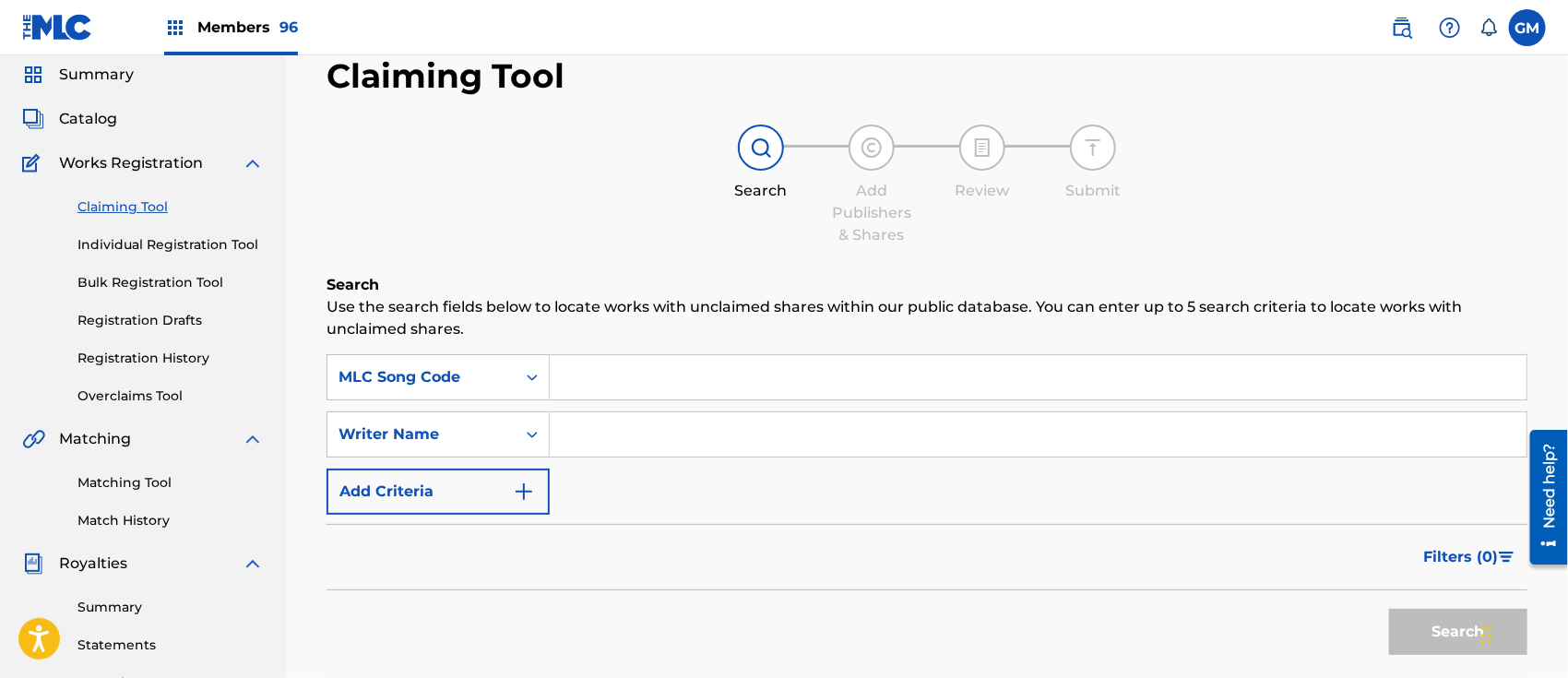
click at [579, 377] on input "Search Form" at bounding box center [1037, 377] width 977 height 45
paste input "ES4APW"
type input "ES4APW"
click at [1412, 621] on button "Search" at bounding box center [1458, 631] width 138 height 46
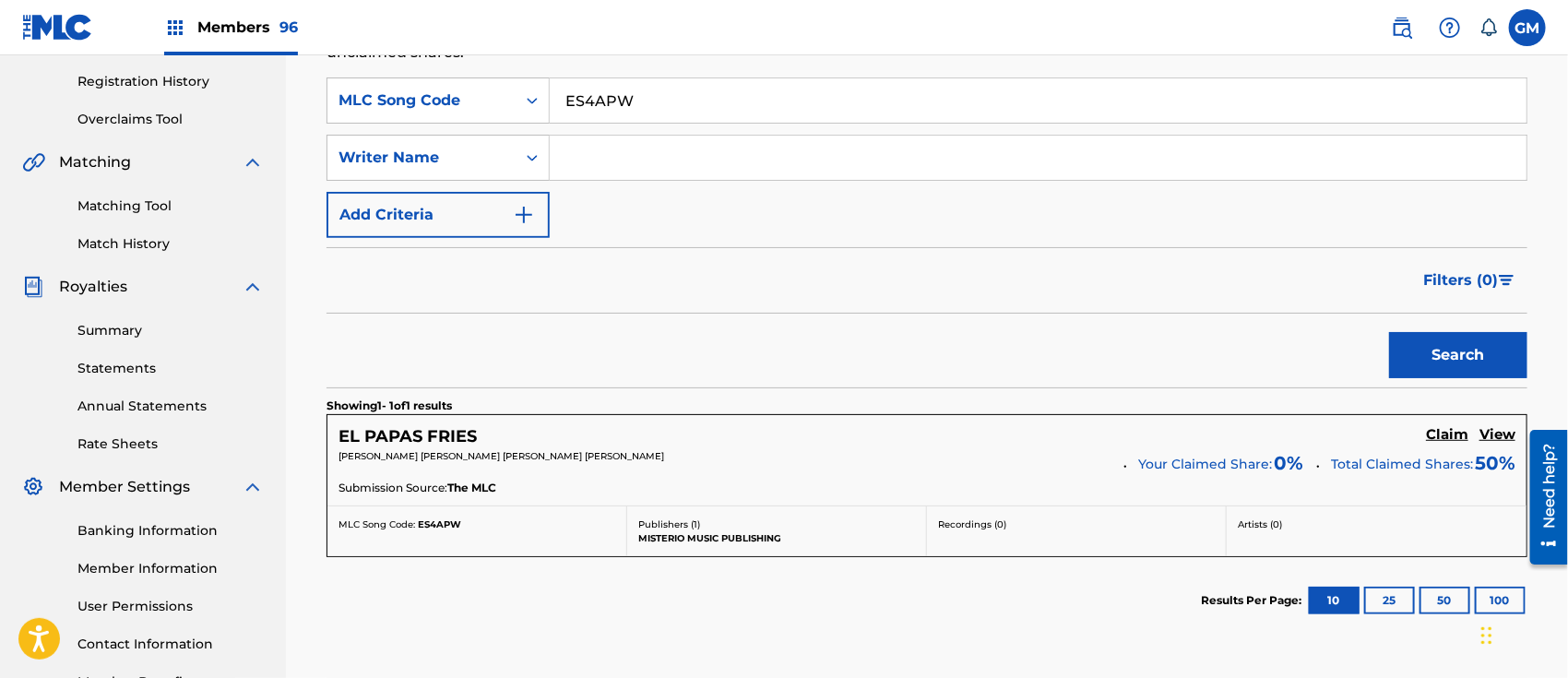
scroll to position [352, 0]
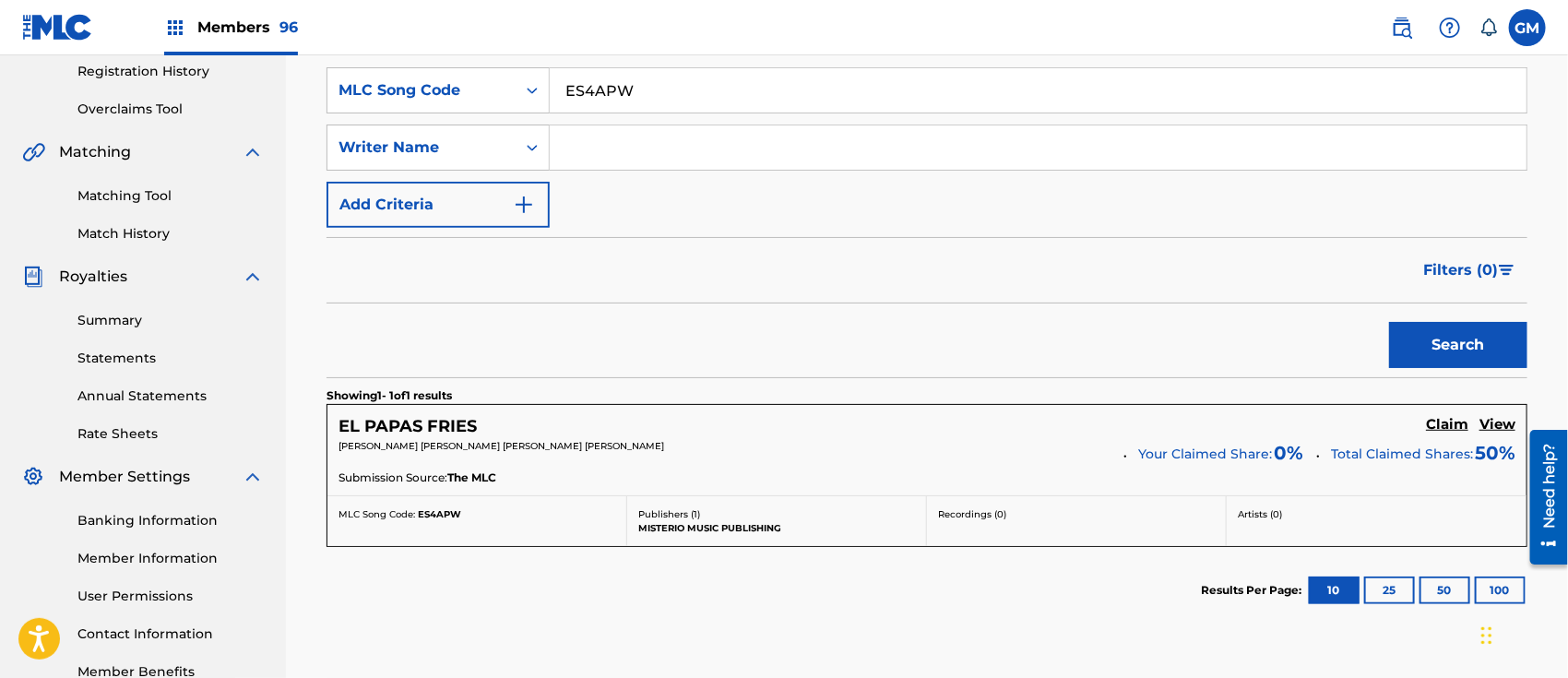
click at [1442, 420] on h5 "Claim" at bounding box center [1446, 424] width 43 height 17
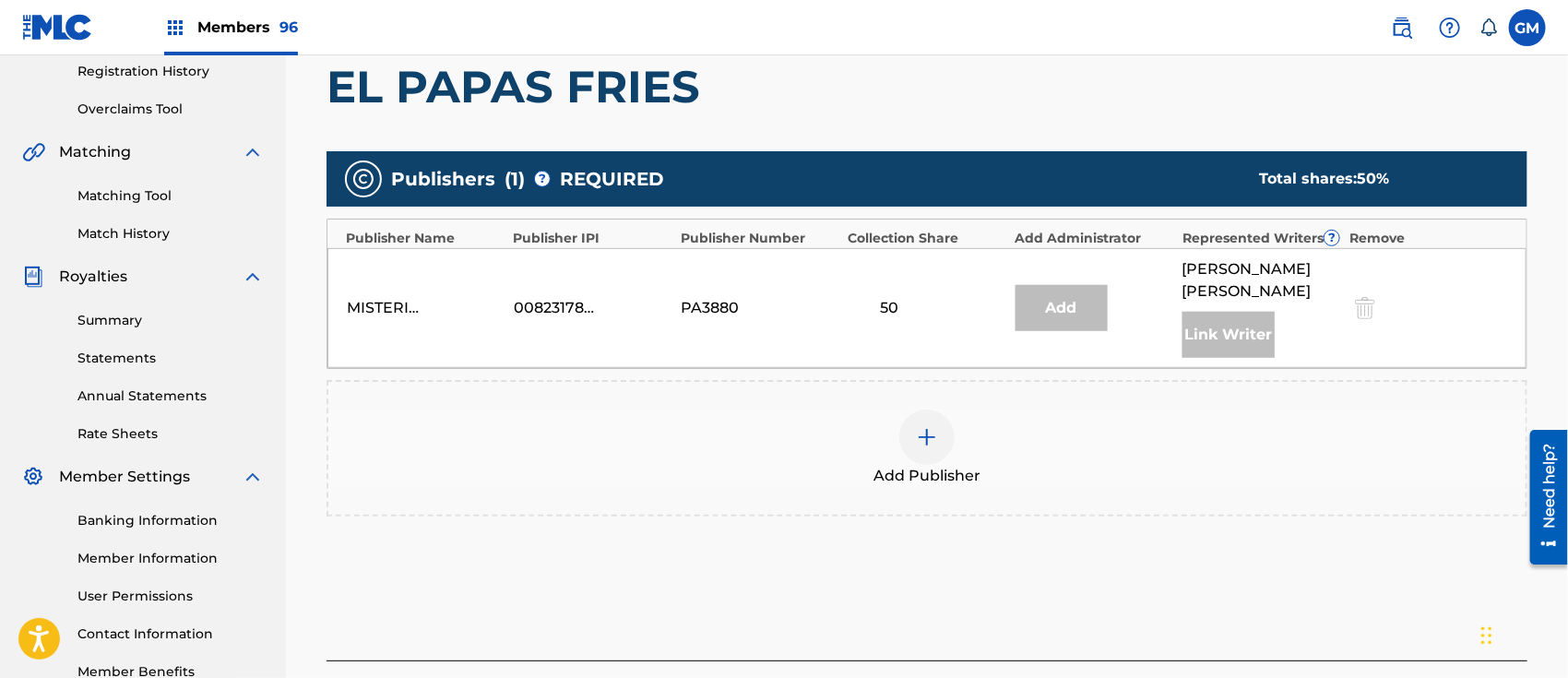
click at [916, 427] on img at bounding box center [926, 436] width 22 height 22
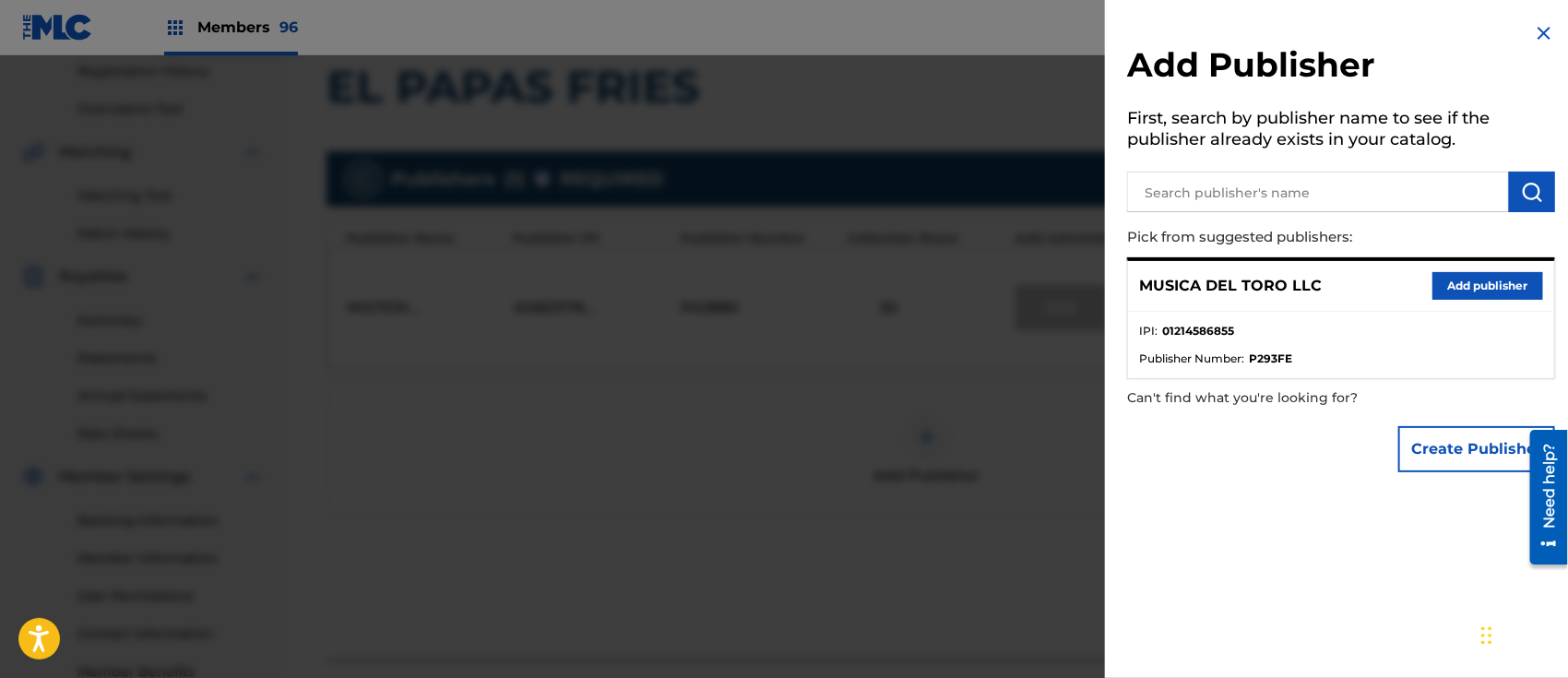
click at [1466, 275] on button "Add publisher" at bounding box center [1487, 285] width 110 height 28
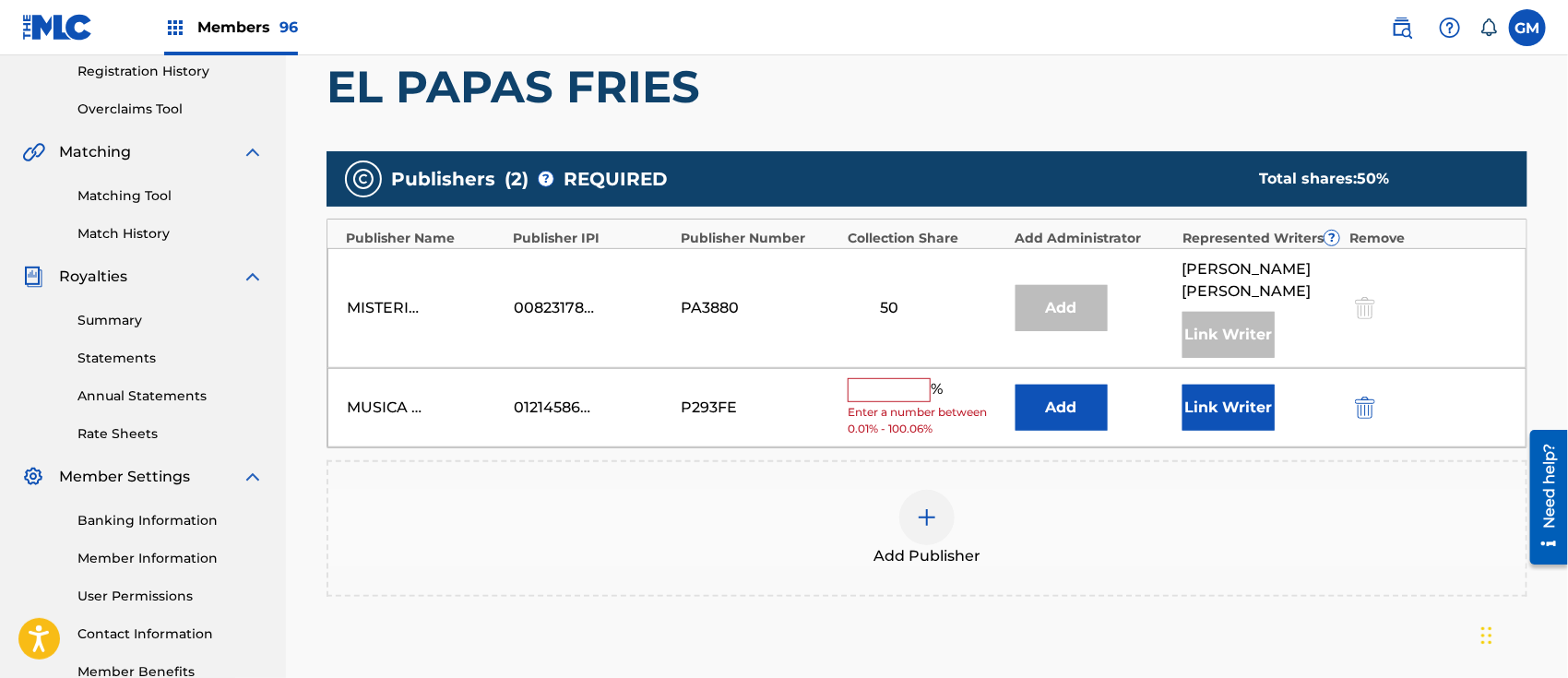
click at [891, 385] on input "text" at bounding box center [888, 390] width 83 height 24
type input "50"
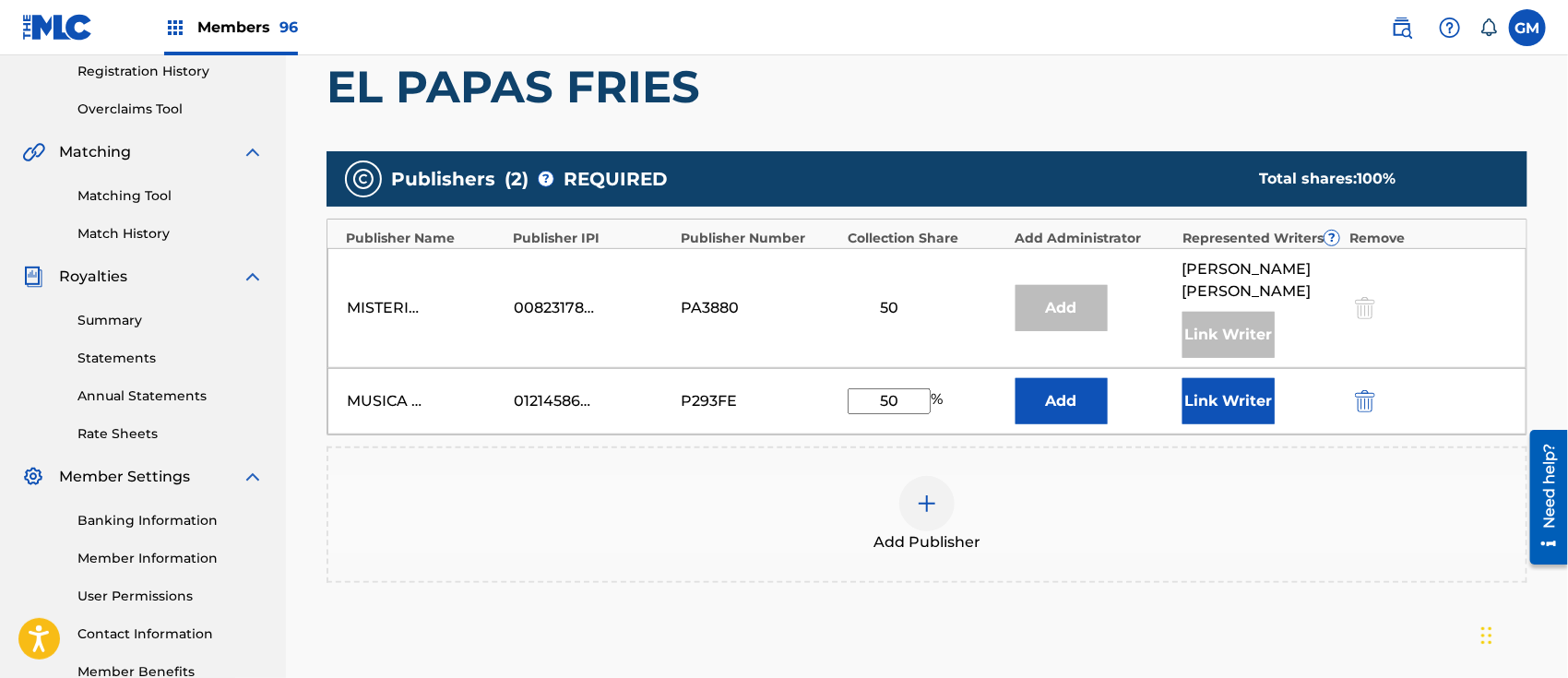
click at [1208, 396] on button "Link Writer" at bounding box center [1228, 401] width 92 height 46
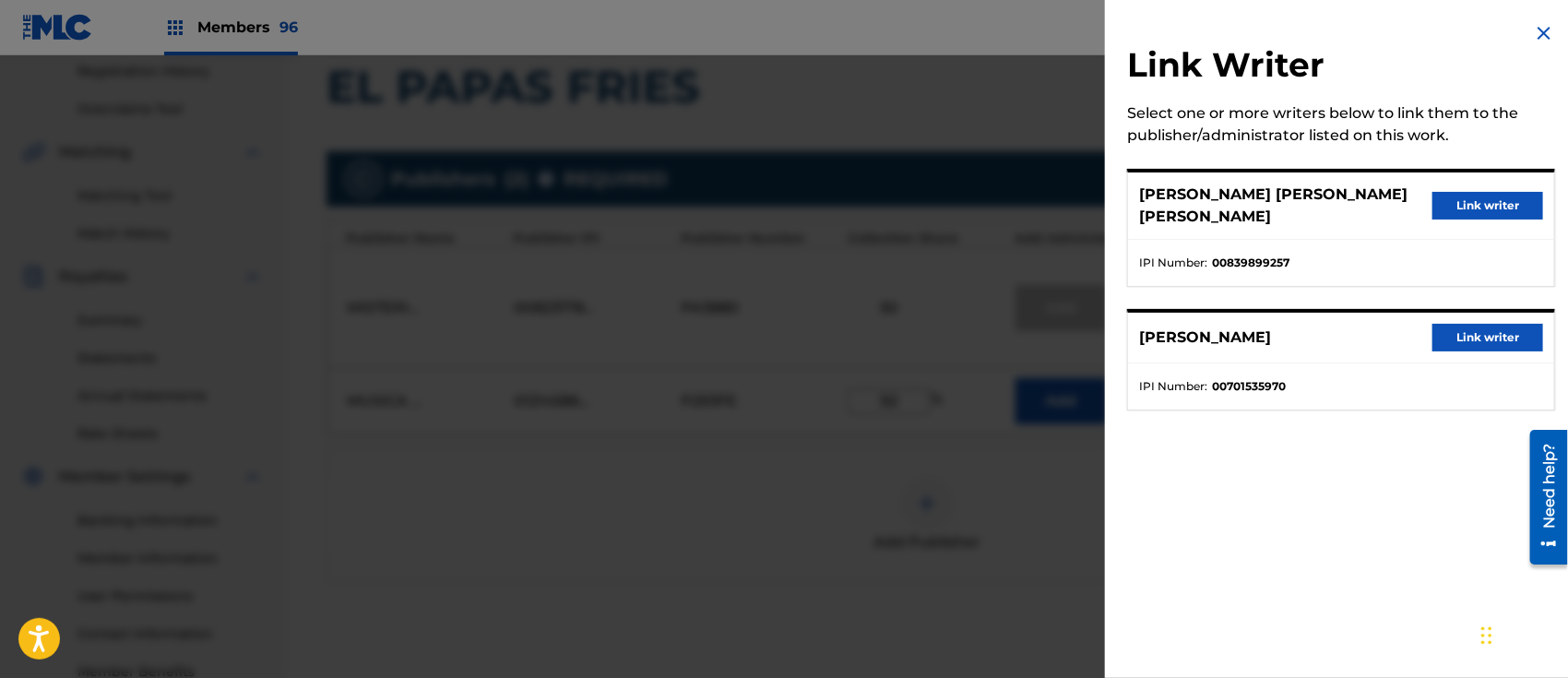
click at [1472, 197] on button "Link writer" at bounding box center [1487, 205] width 110 height 28
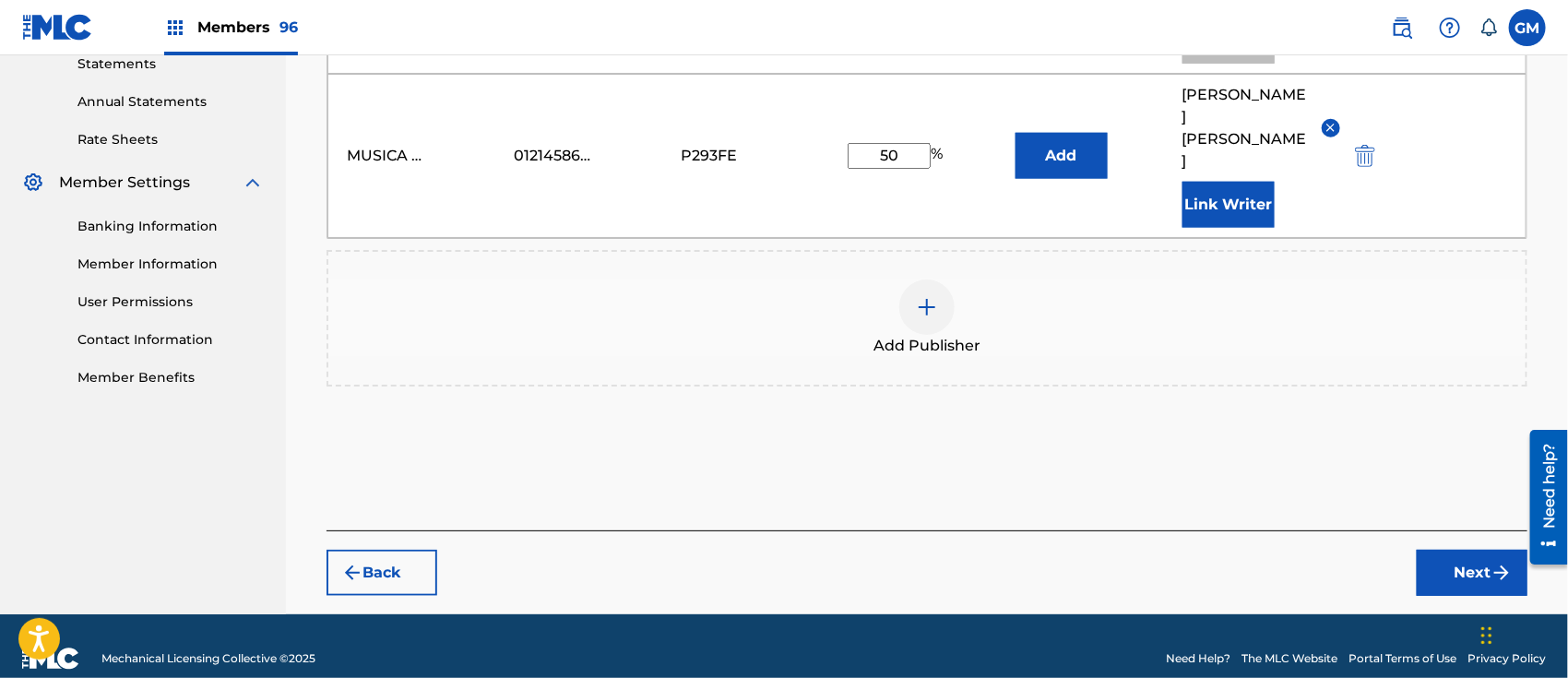
scroll to position [668, 0]
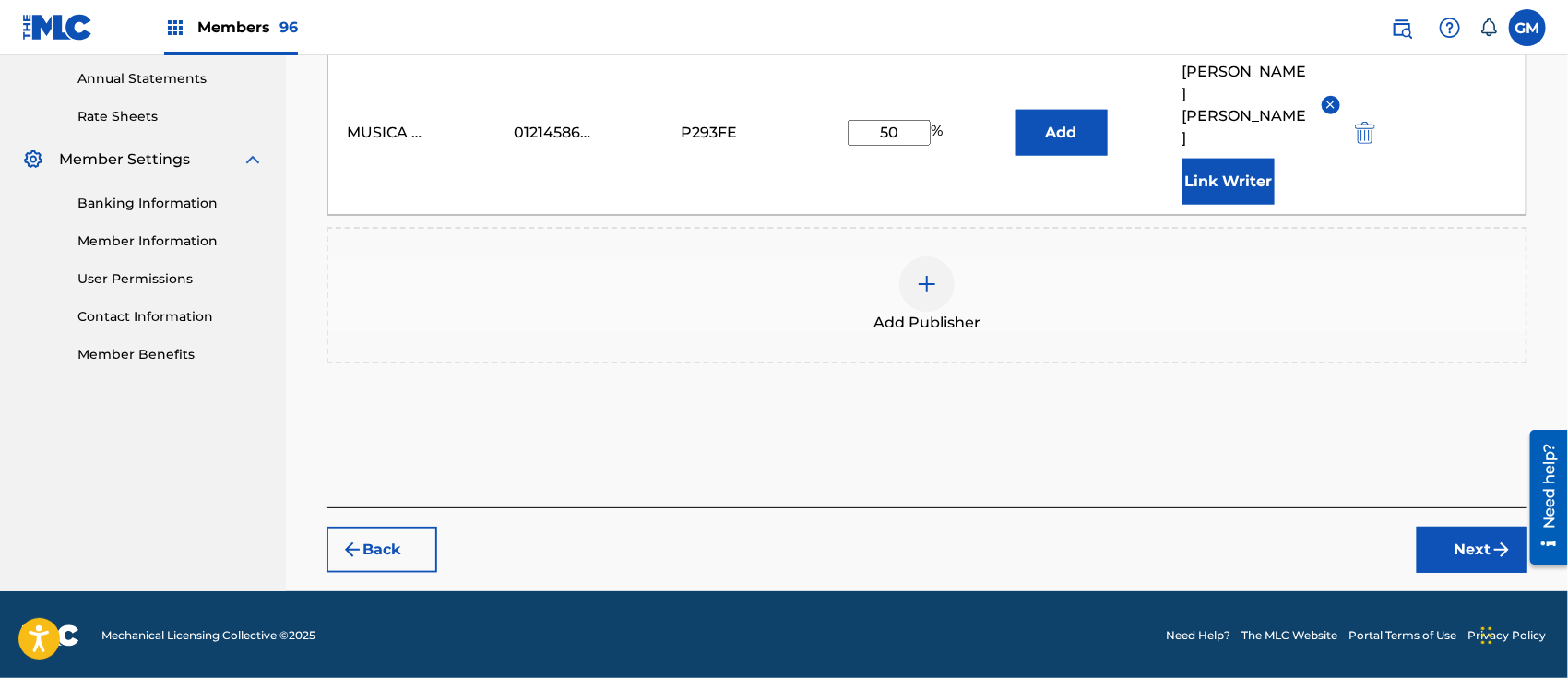
click at [1464, 541] on button "Next" at bounding box center [1472, 550] width 110 height 46
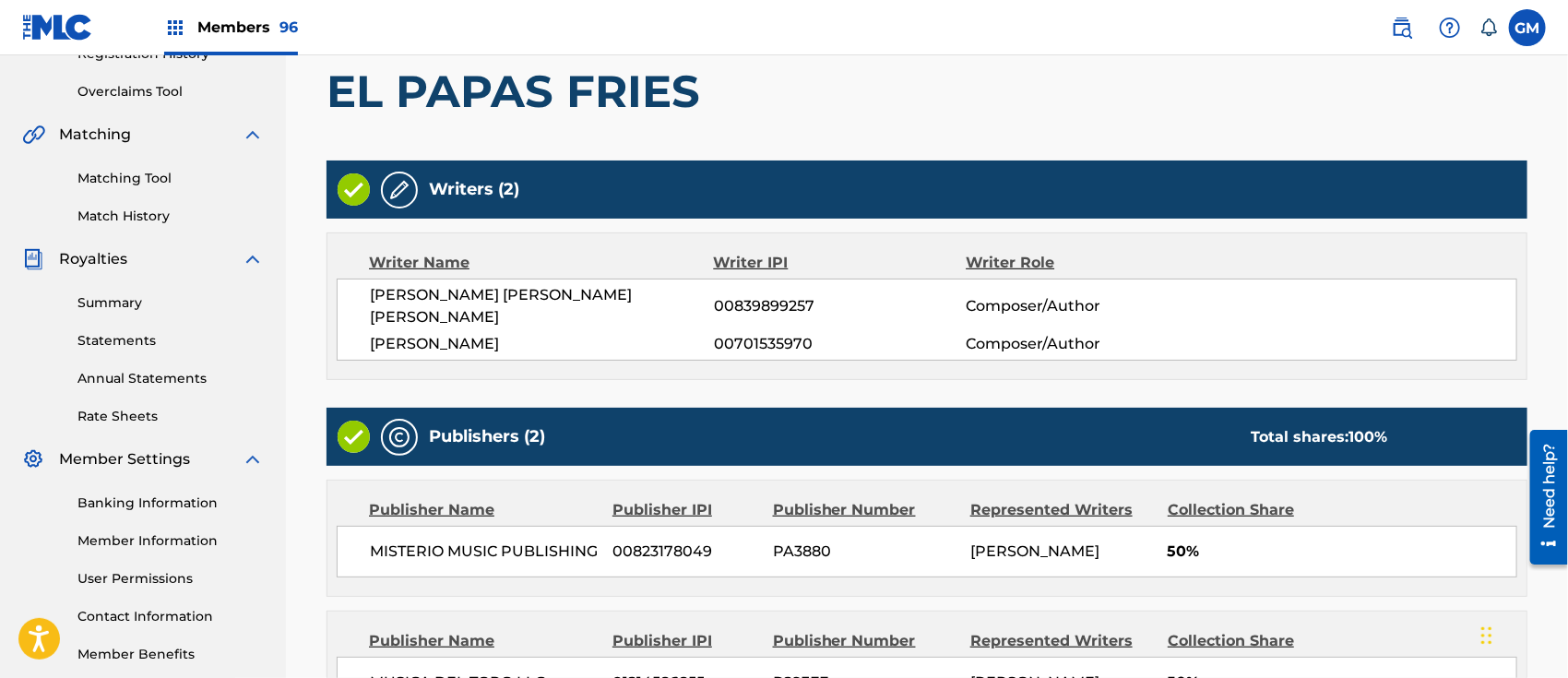
scroll to position [639, 0]
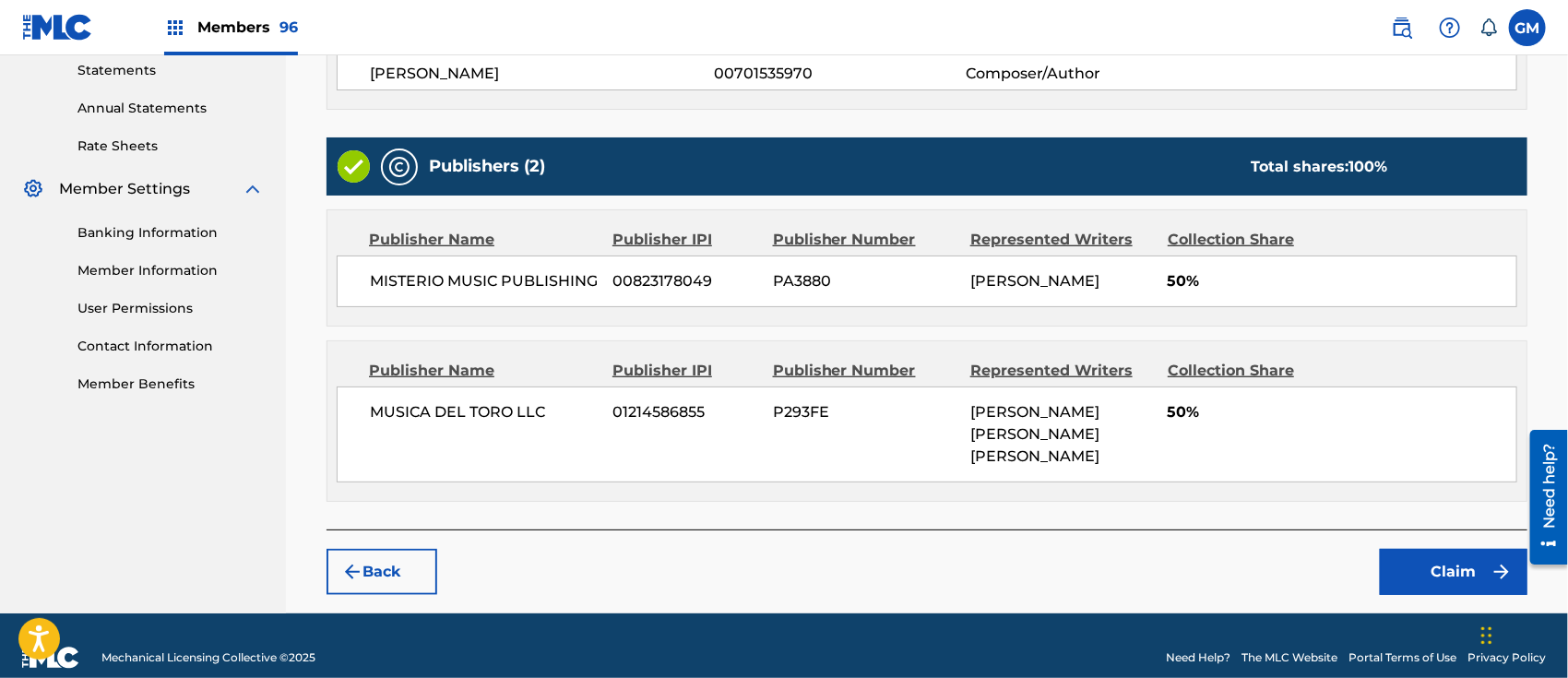
click at [1423, 549] on button "Claim" at bounding box center [1453, 571] width 147 height 46
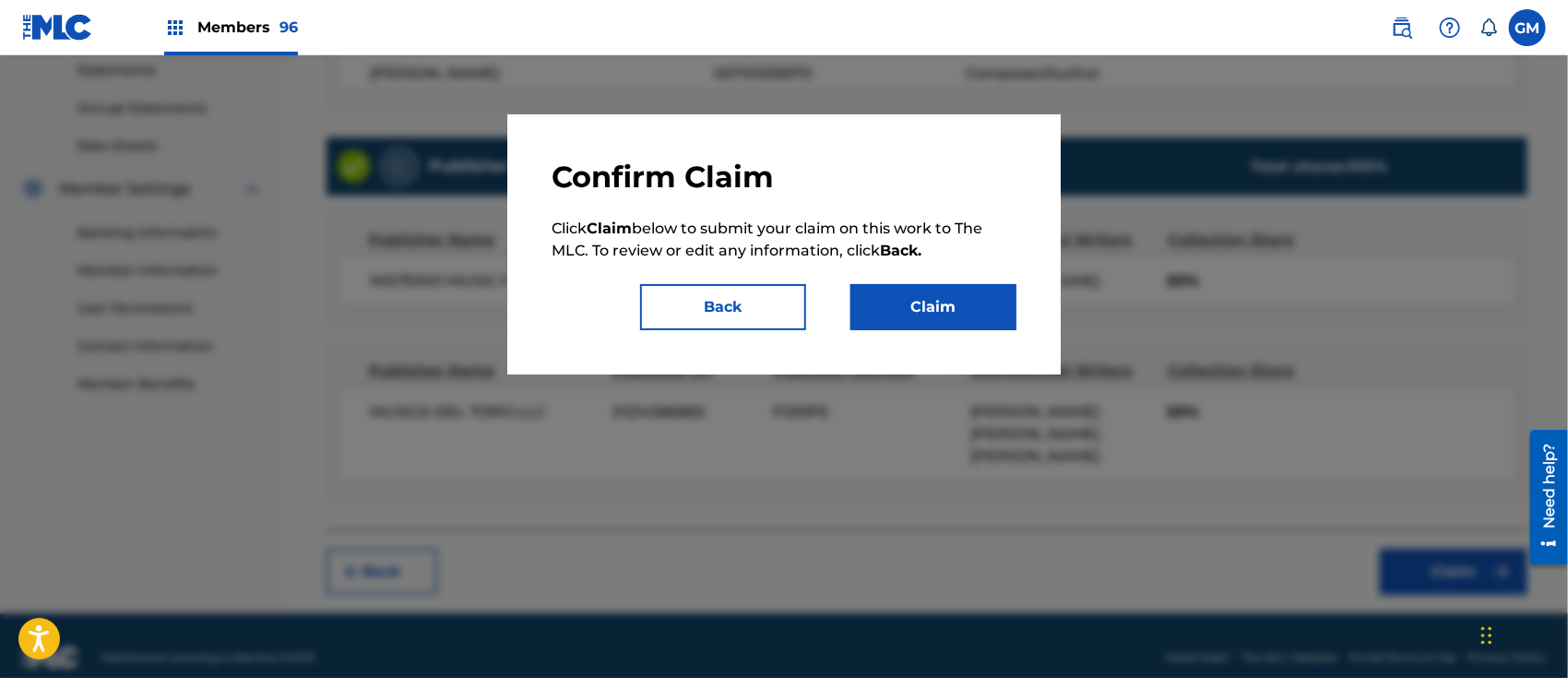
click at [948, 306] on button "Claim" at bounding box center [933, 307] width 166 height 46
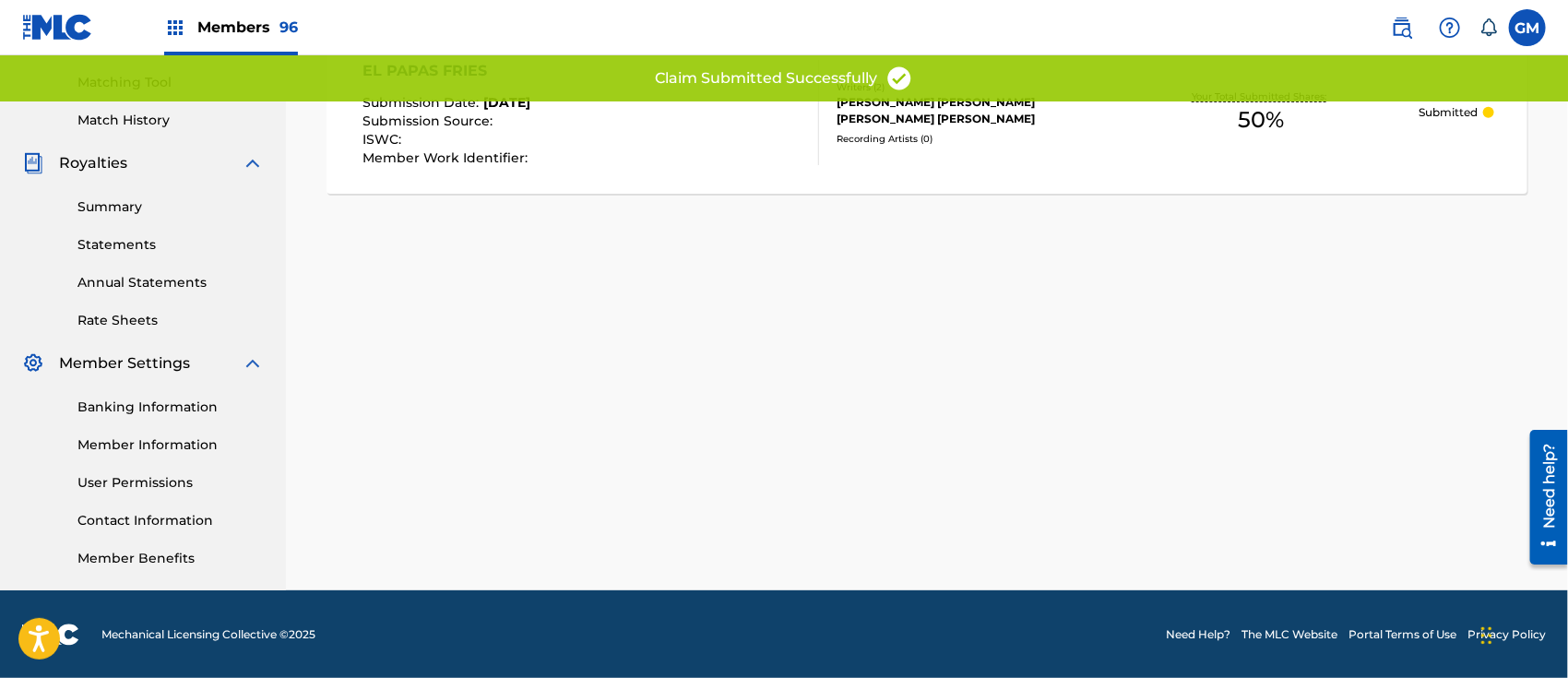
scroll to position [178, 0]
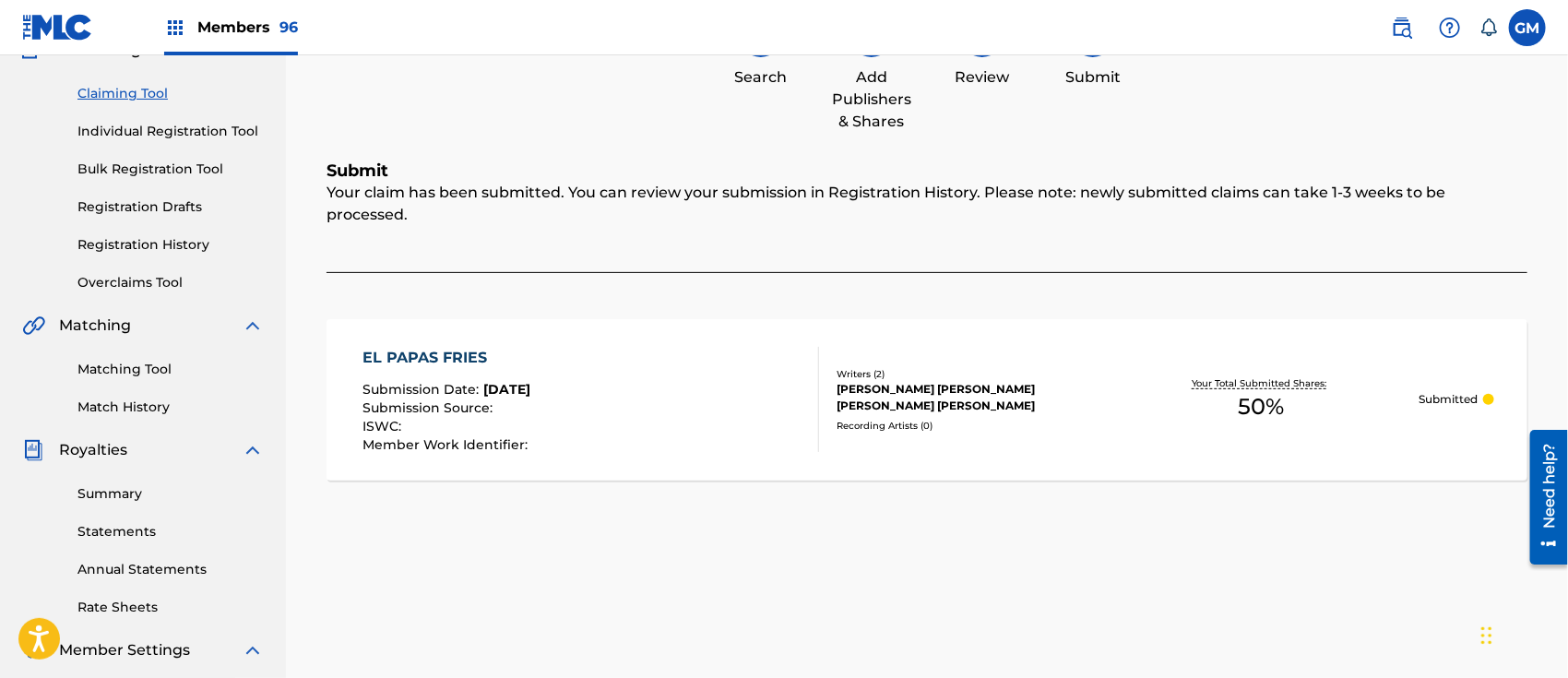
click at [239, 25] on span "Members 96" at bounding box center [248, 27] width 101 height 21
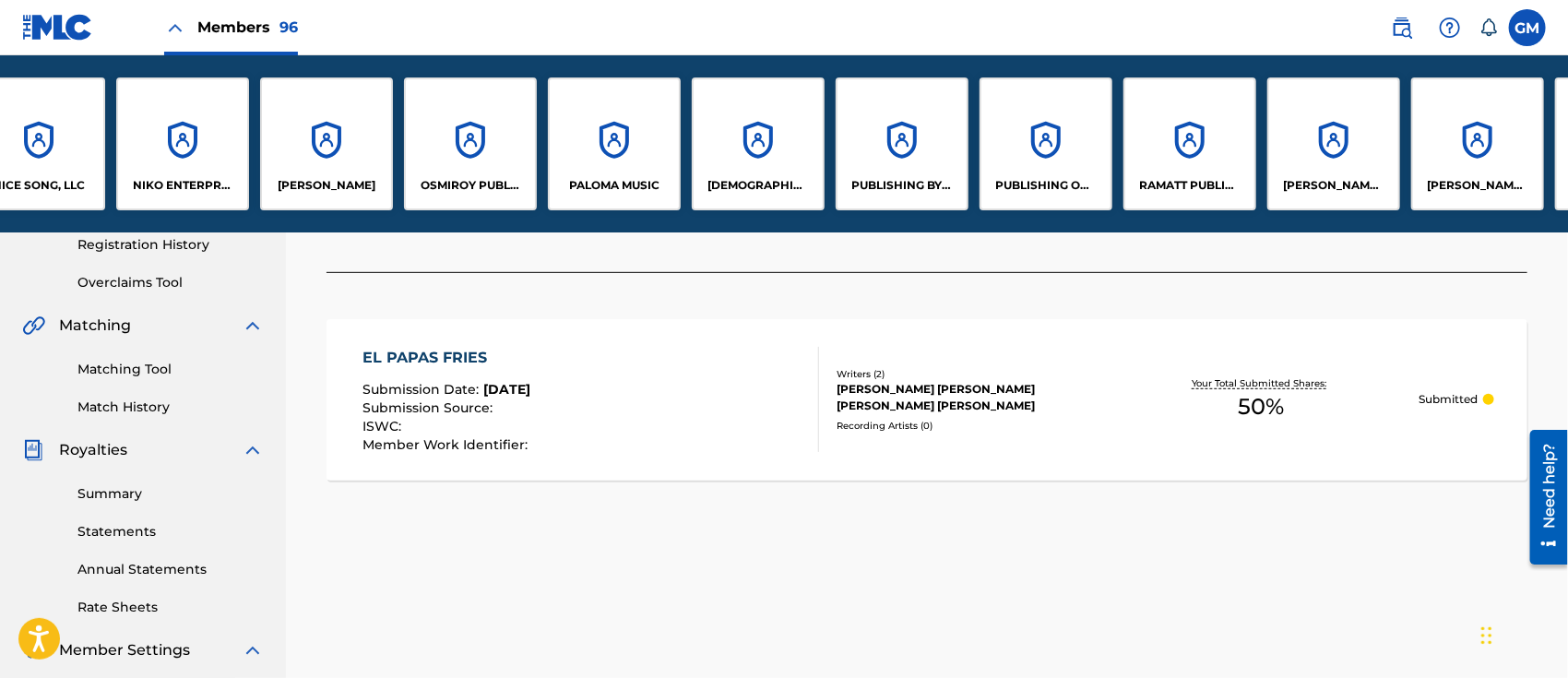
scroll to position [0, 10409]
click at [1045, 180] on p "PUBLISHING OF [PERSON_NAME] AMF LLC" at bounding box center [1045, 184] width 101 height 16
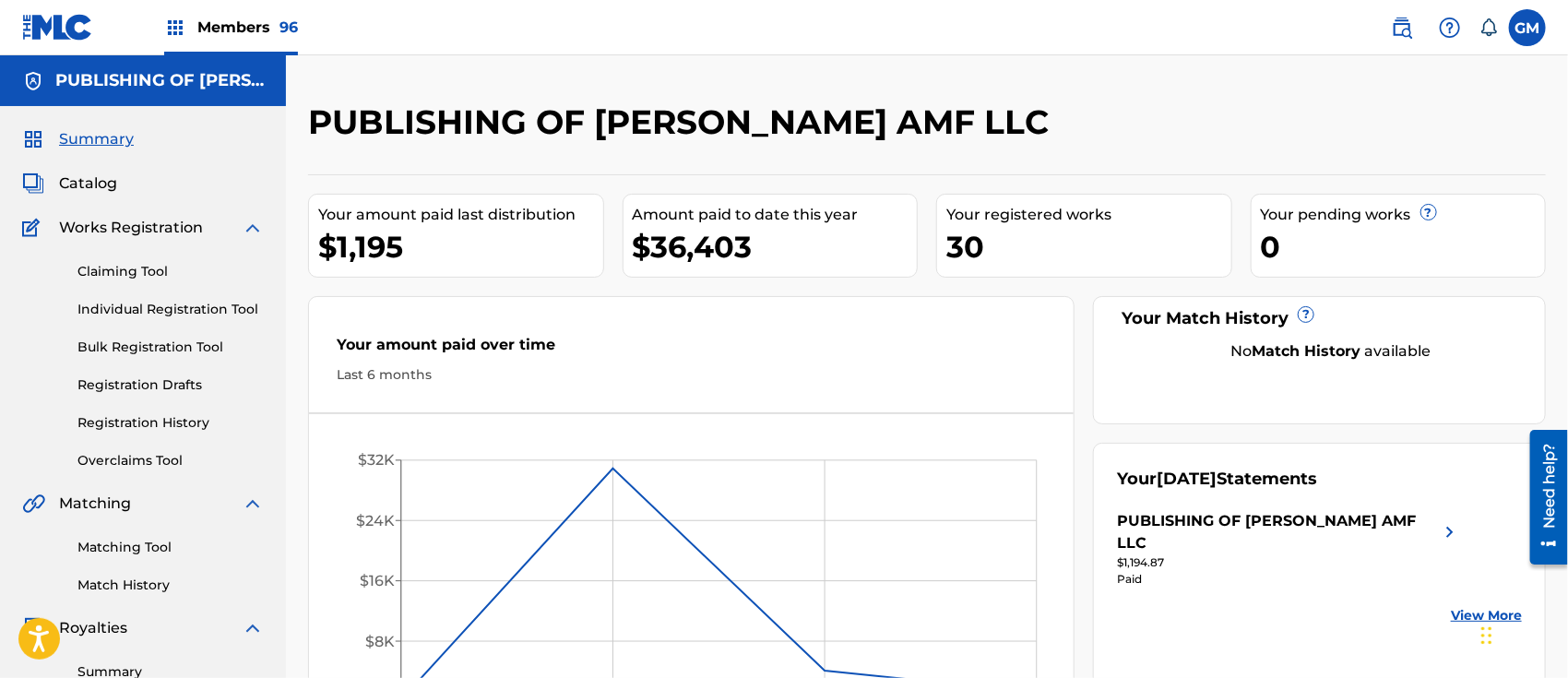
click at [97, 180] on span "Catalog" at bounding box center [87, 183] width 58 height 22
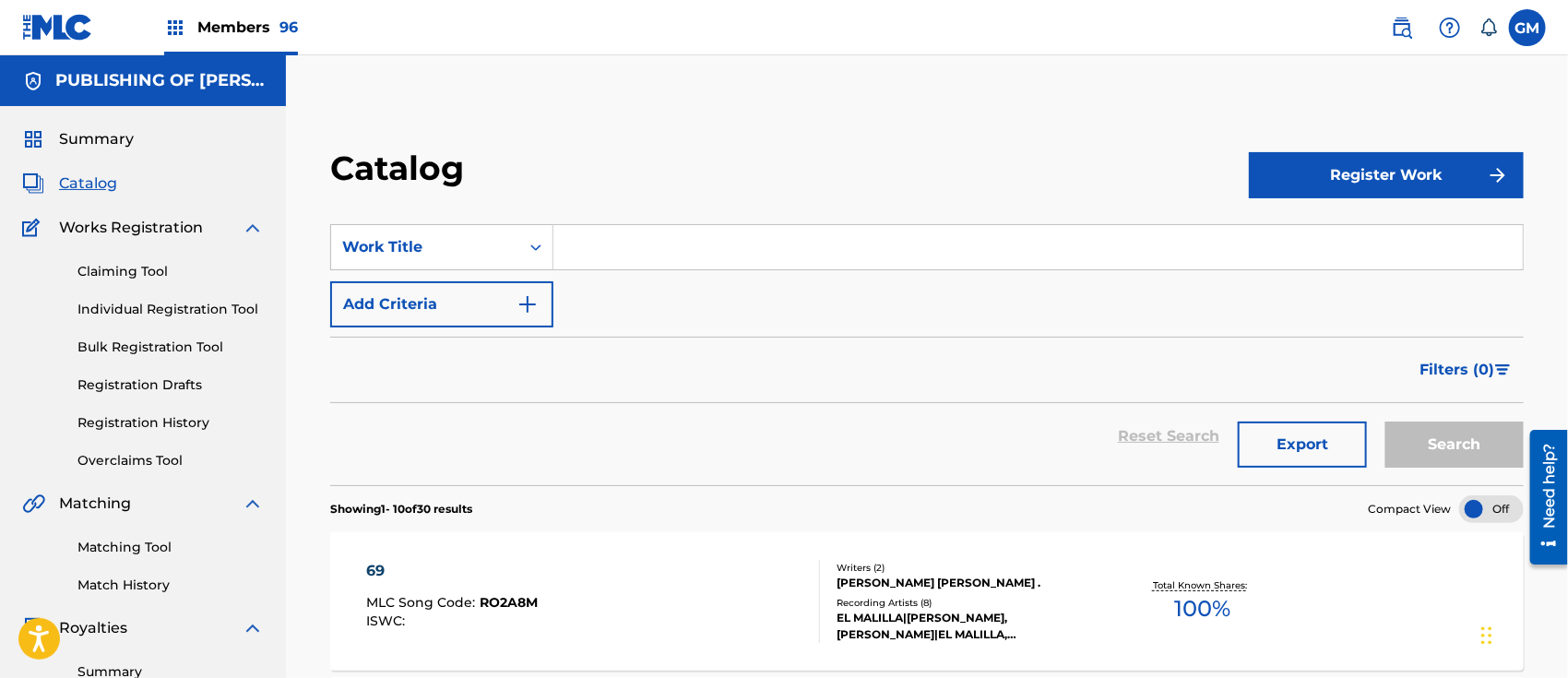
click at [672, 249] on input "Search Form" at bounding box center [1037, 247] width 969 height 45
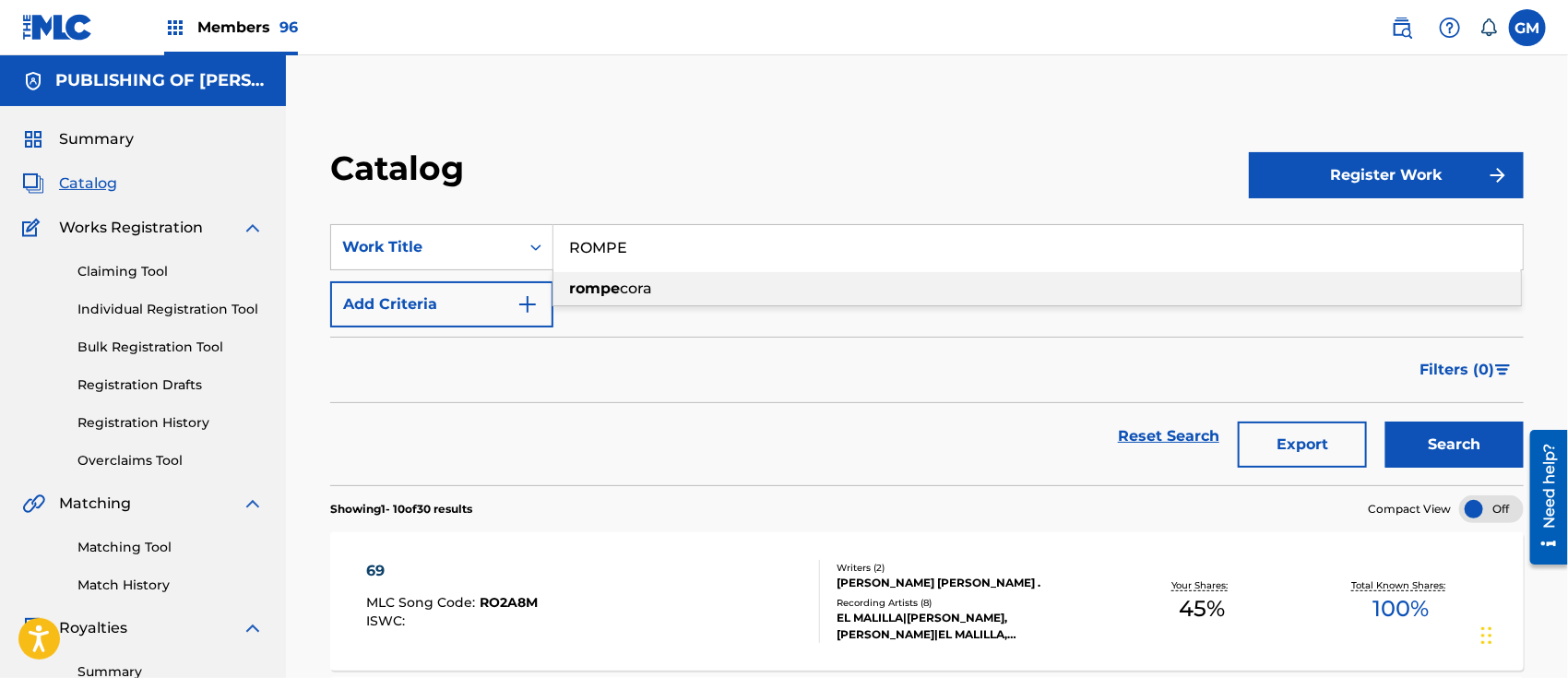
click at [617, 290] on strong "rompe" at bounding box center [593, 288] width 50 height 17
type input "rompecora"
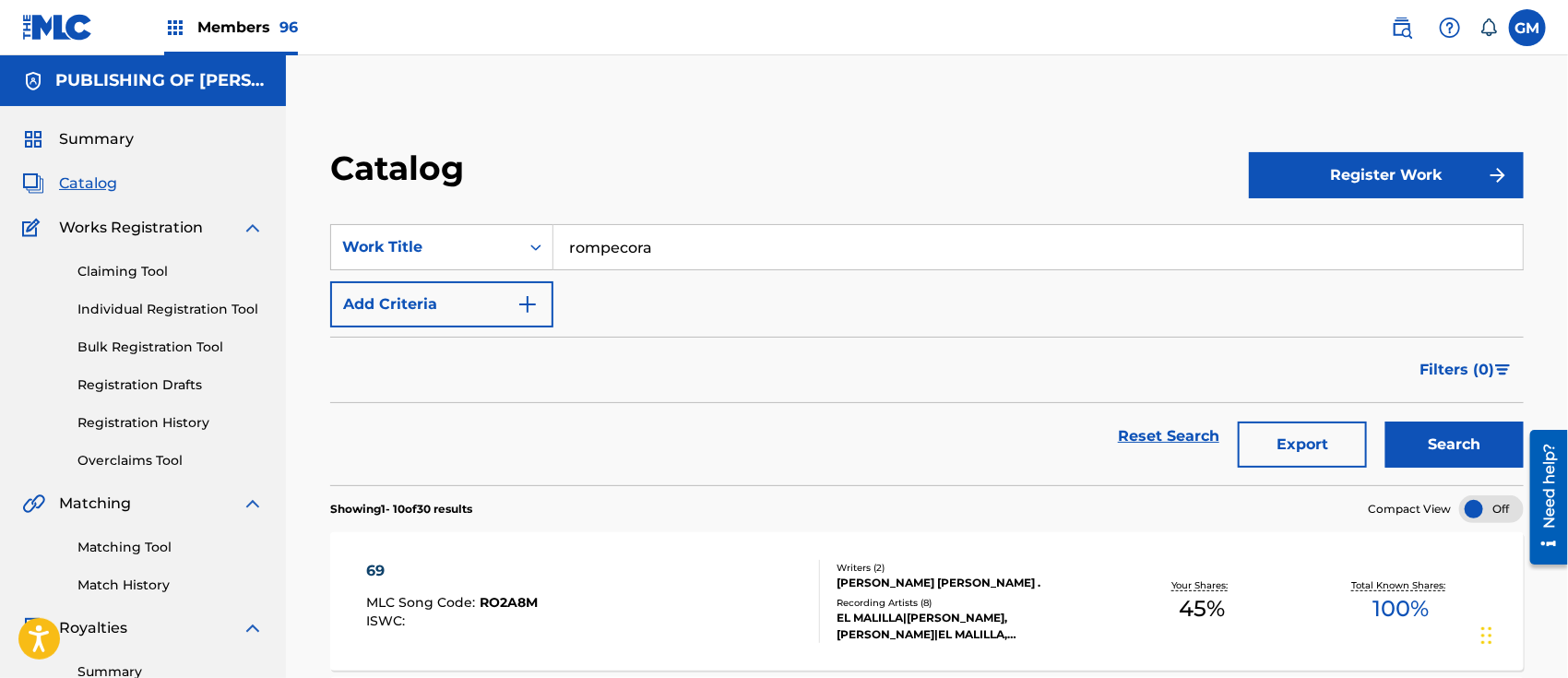
click at [1417, 448] on button "Search" at bounding box center [1454, 444] width 138 height 46
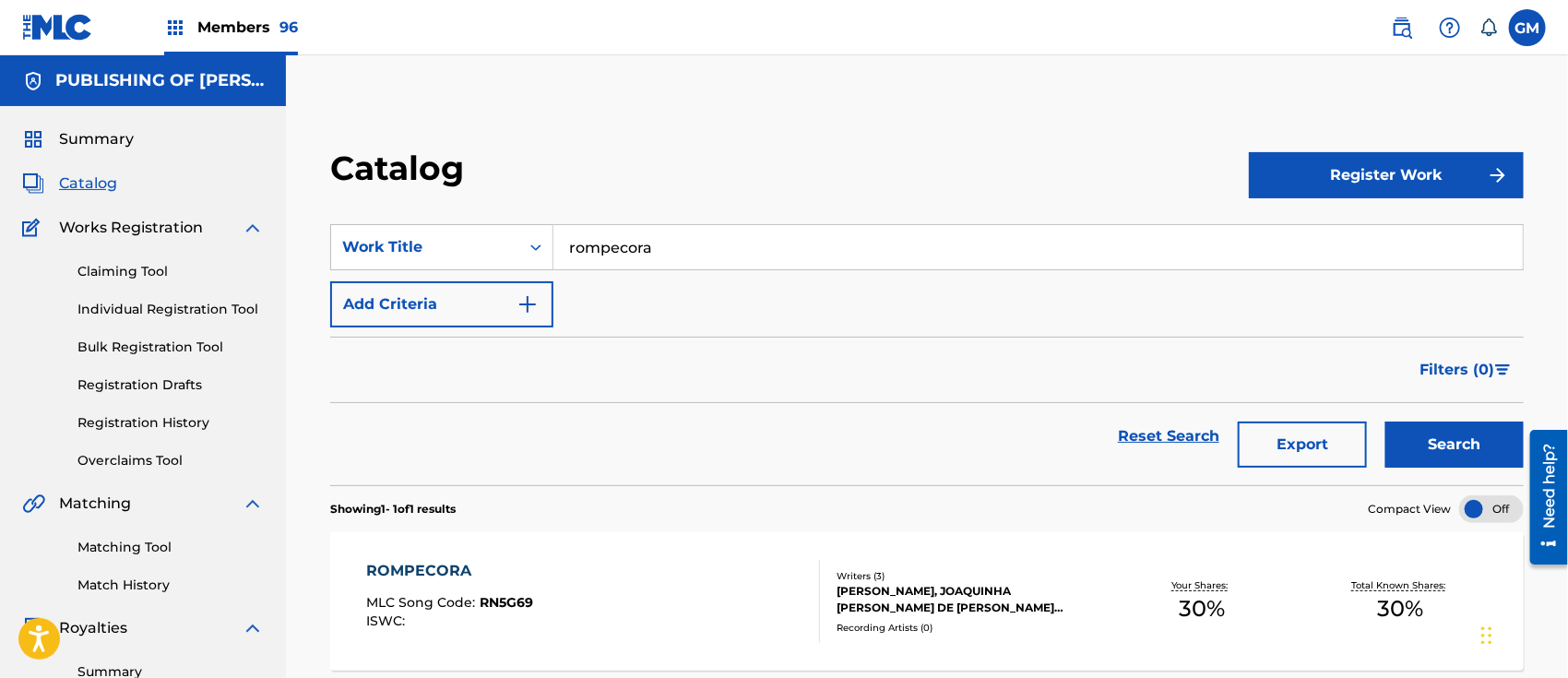
click at [665, 600] on div "ROMPECORA MLC Song Code : RN5G69 ISWC :" at bounding box center [592, 601] width 454 height 83
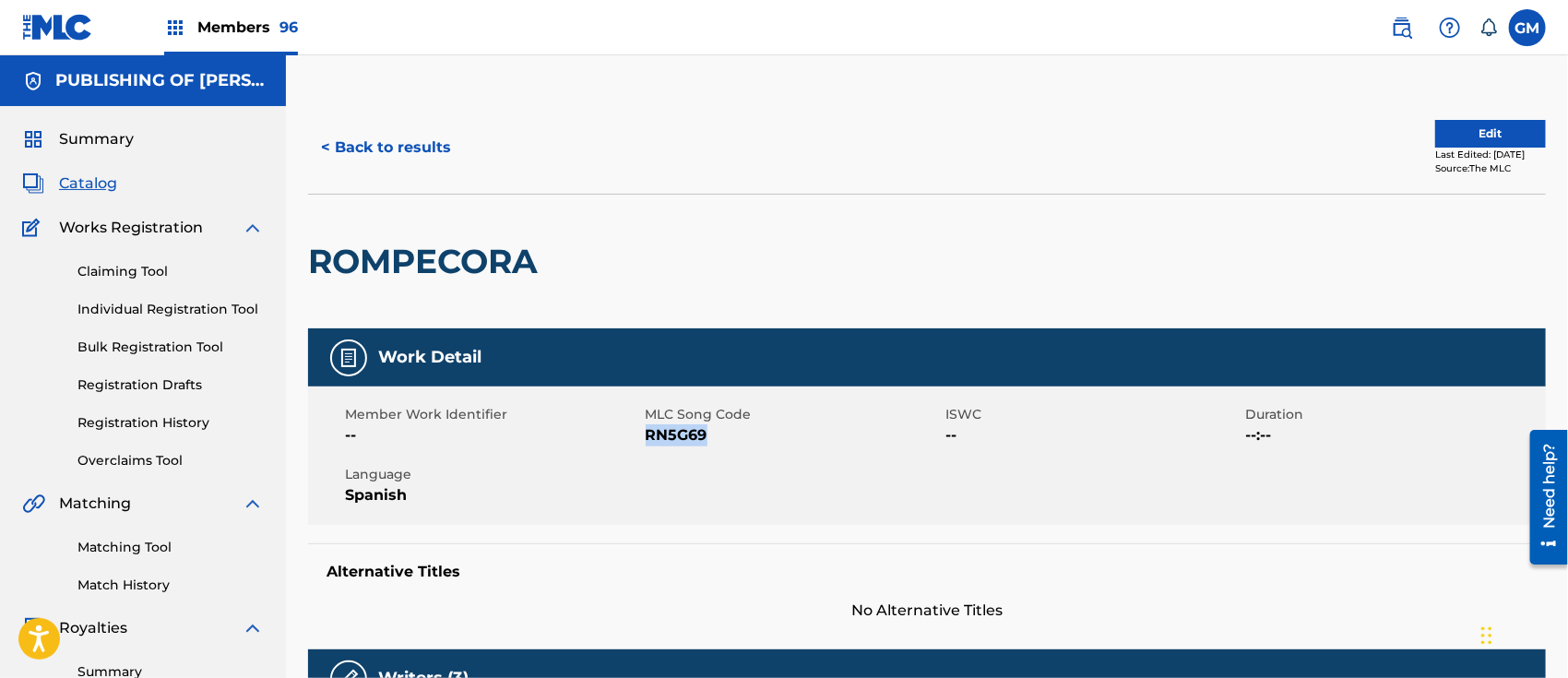
drag, startPoint x: 719, startPoint y: 439, endPoint x: 648, endPoint y: 439, distance: 71.0
click at [648, 439] on span "RN5G69" at bounding box center [793, 435] width 296 height 22
copy span "RN5G69"
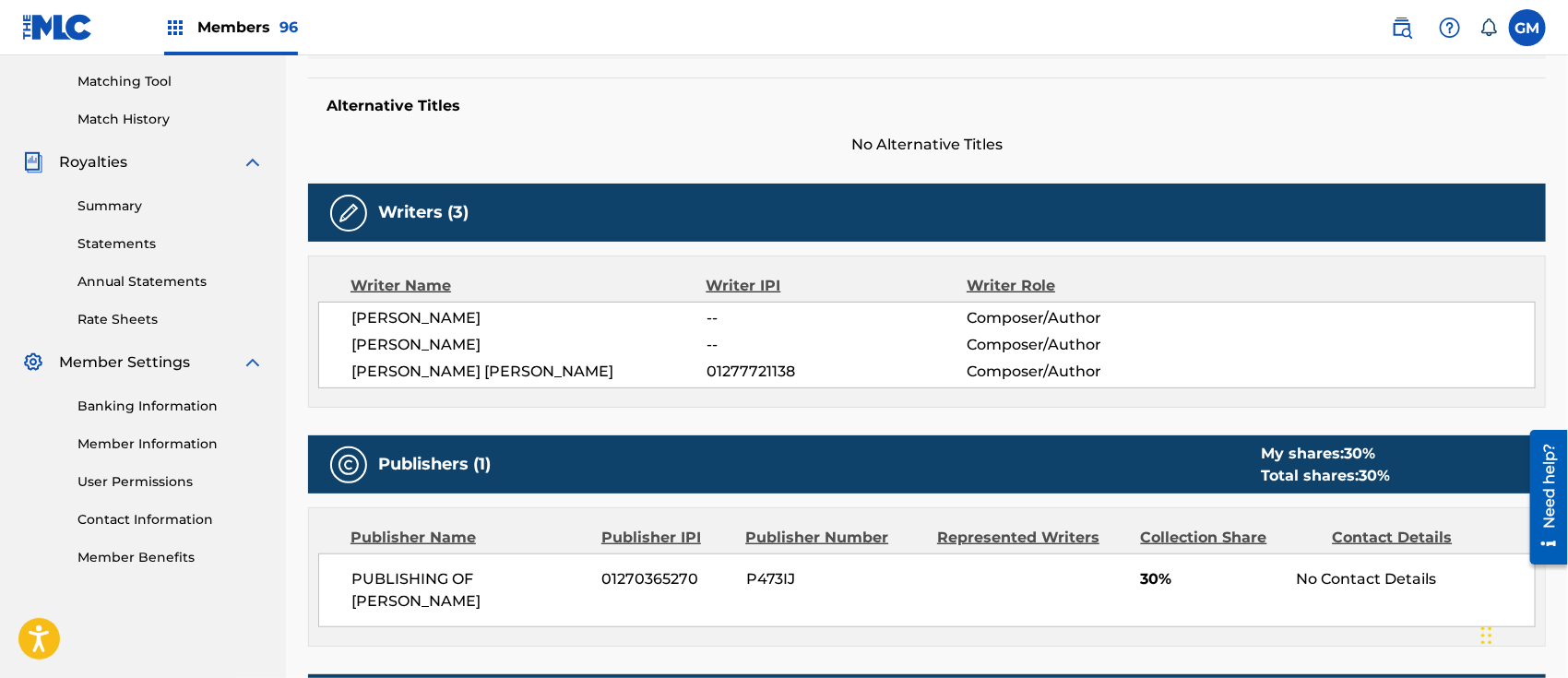
scroll to position [431, 0]
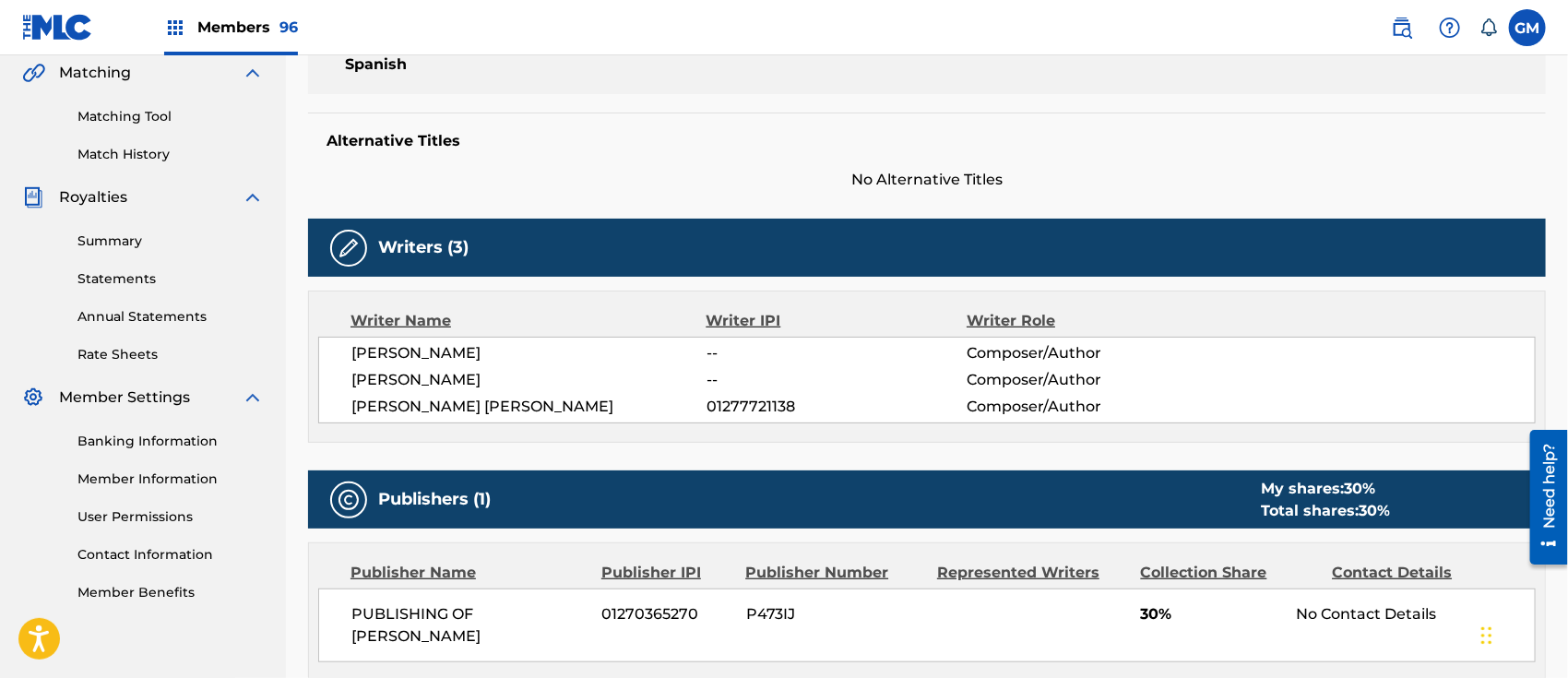
click at [244, 21] on span "Members 96" at bounding box center [248, 27] width 101 height 21
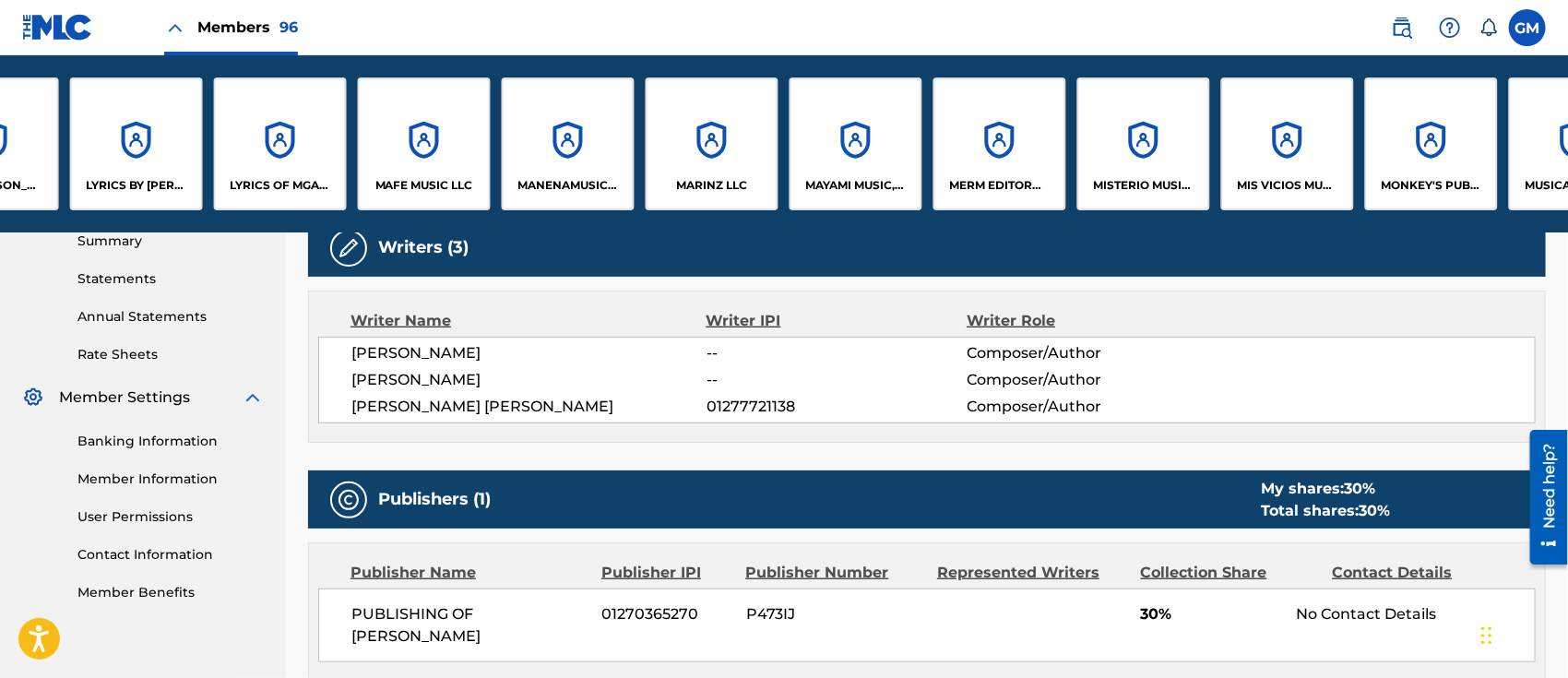
scroll to position [0, 8489]
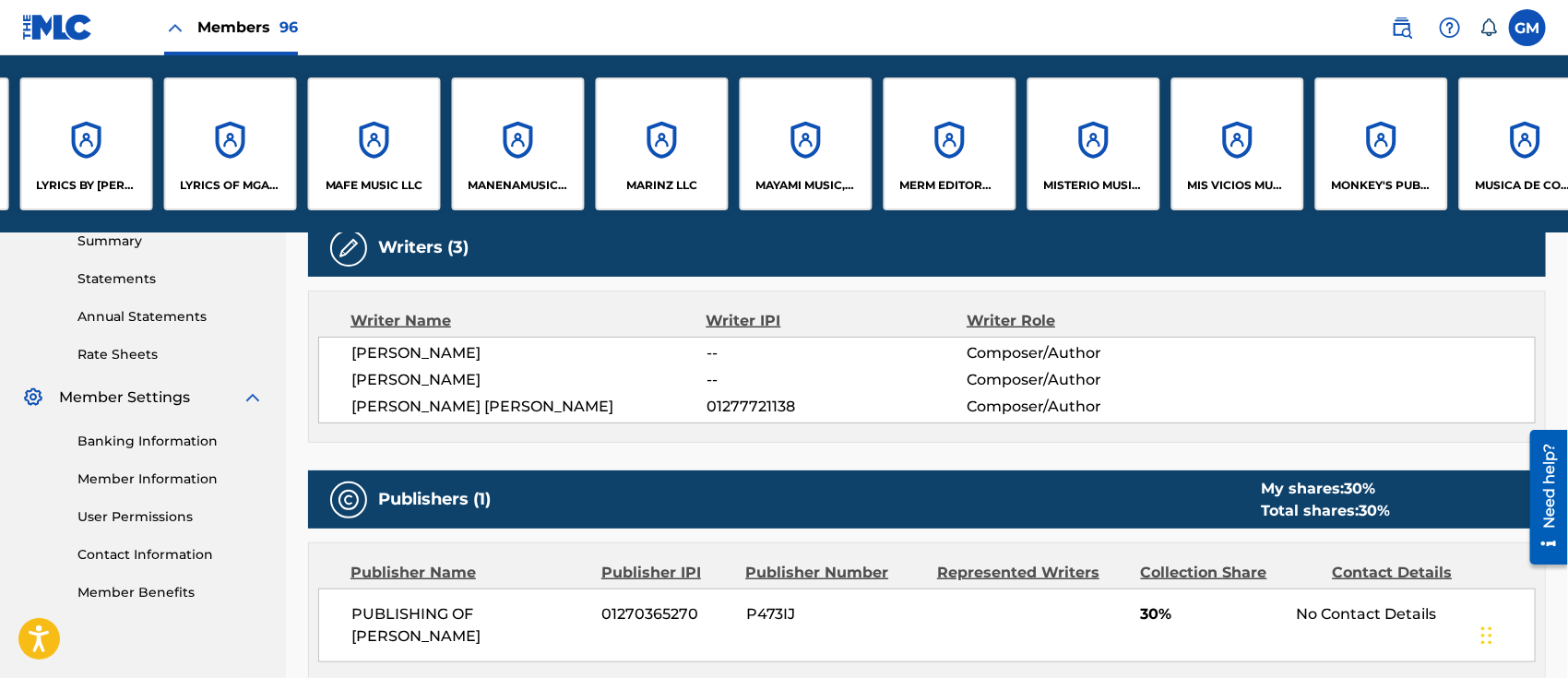
click at [1107, 191] on p "MISTERIO MUSIC, LLC" at bounding box center [1094, 184] width 101 height 16
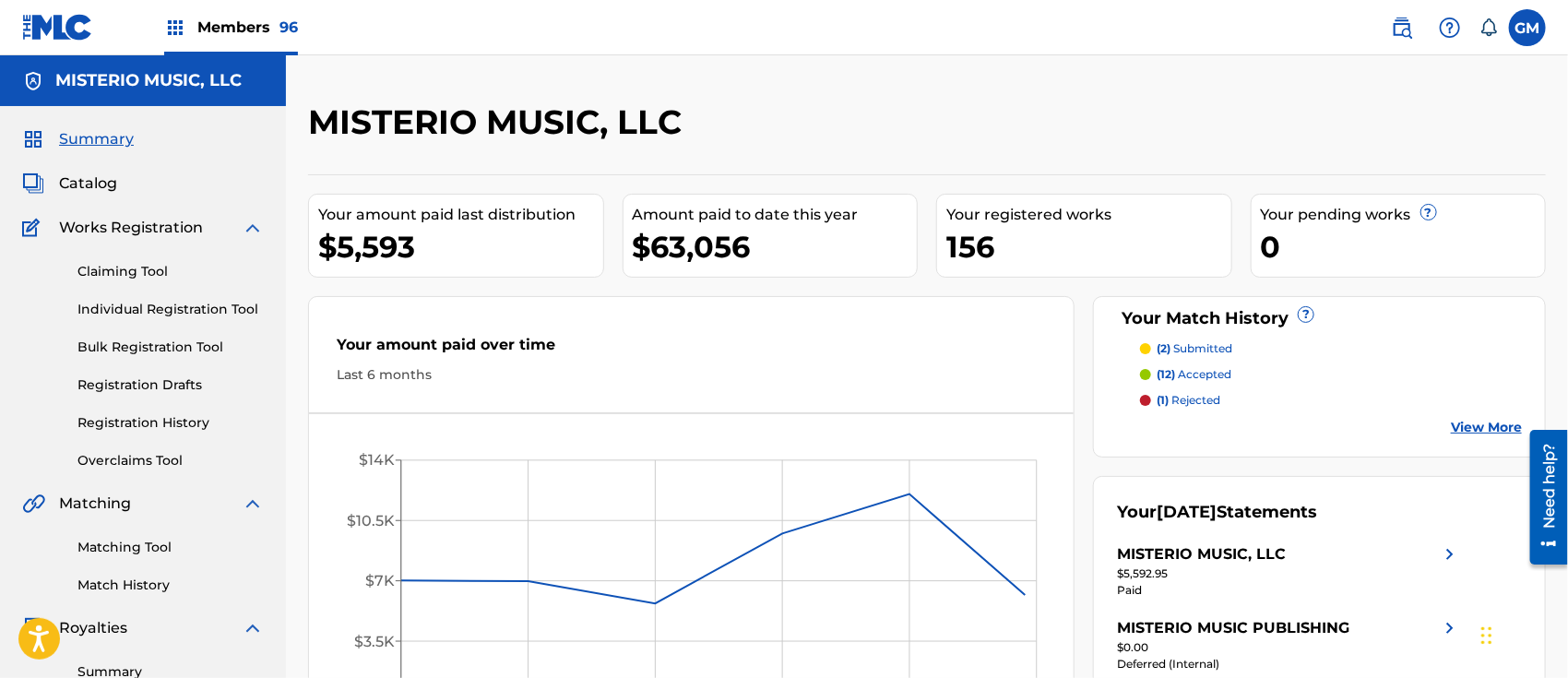
click at [125, 261] on div "Claiming Tool Individual Registration Tool Bulk Registration Tool Registration …" at bounding box center [143, 354] width 242 height 231
click at [143, 278] on link "Claiming Tool" at bounding box center [170, 271] width 186 height 19
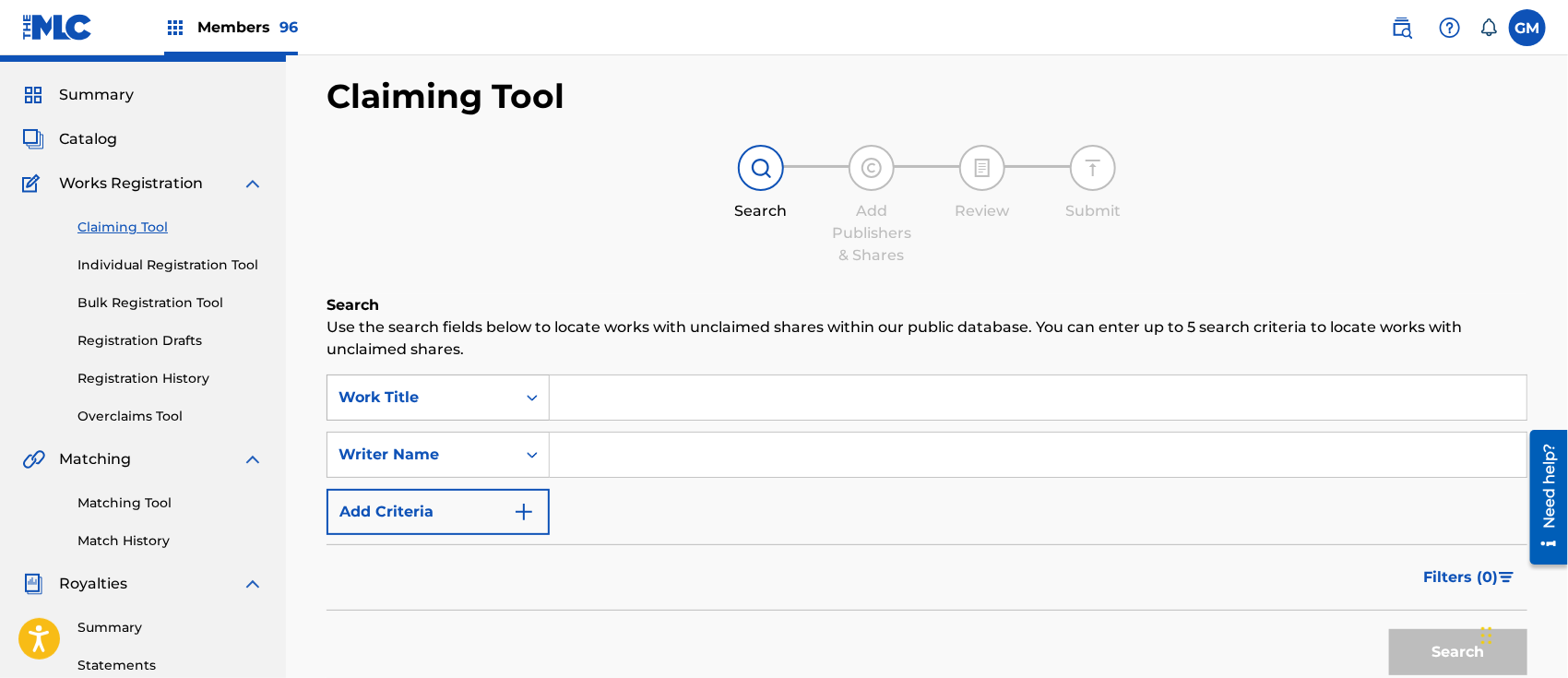
click at [533, 420] on div "Work Title" at bounding box center [437, 397] width 223 height 46
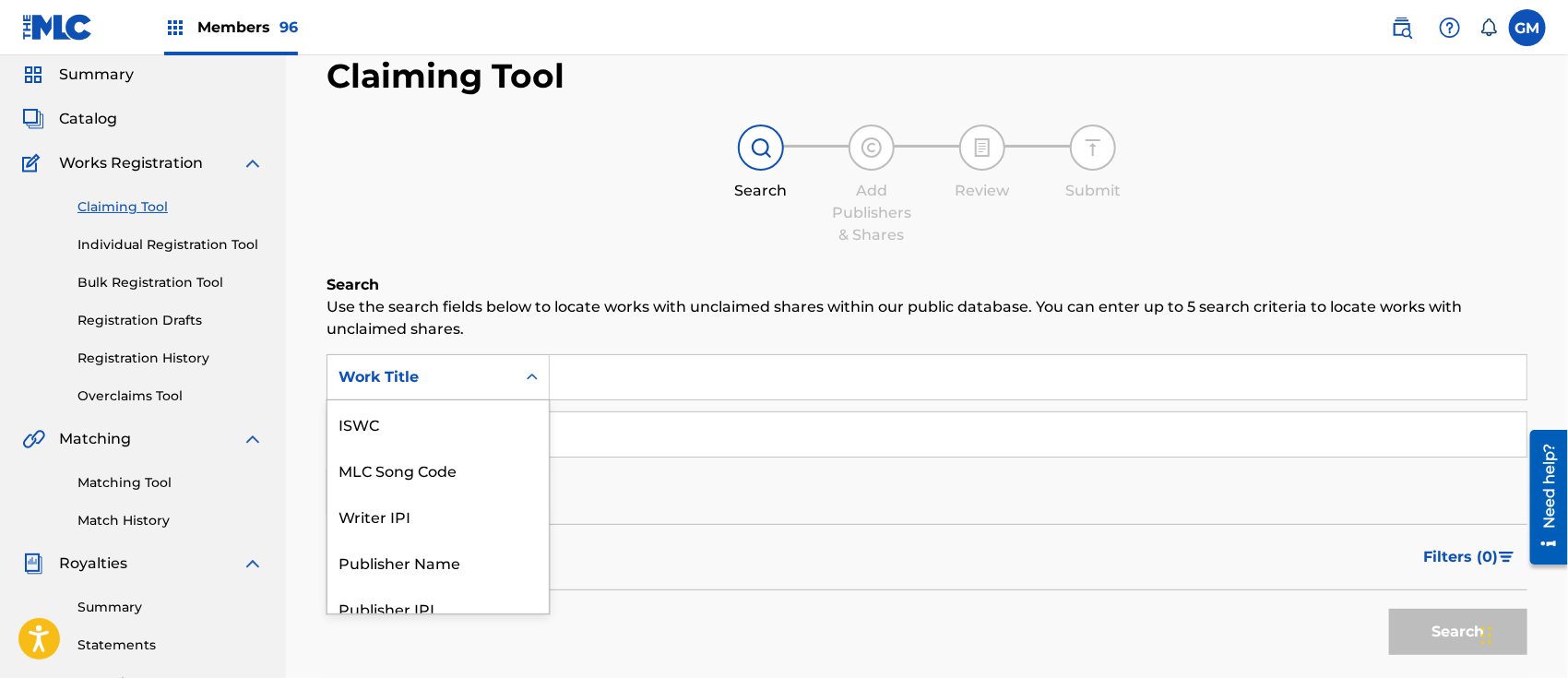
scroll to position [46, 0]
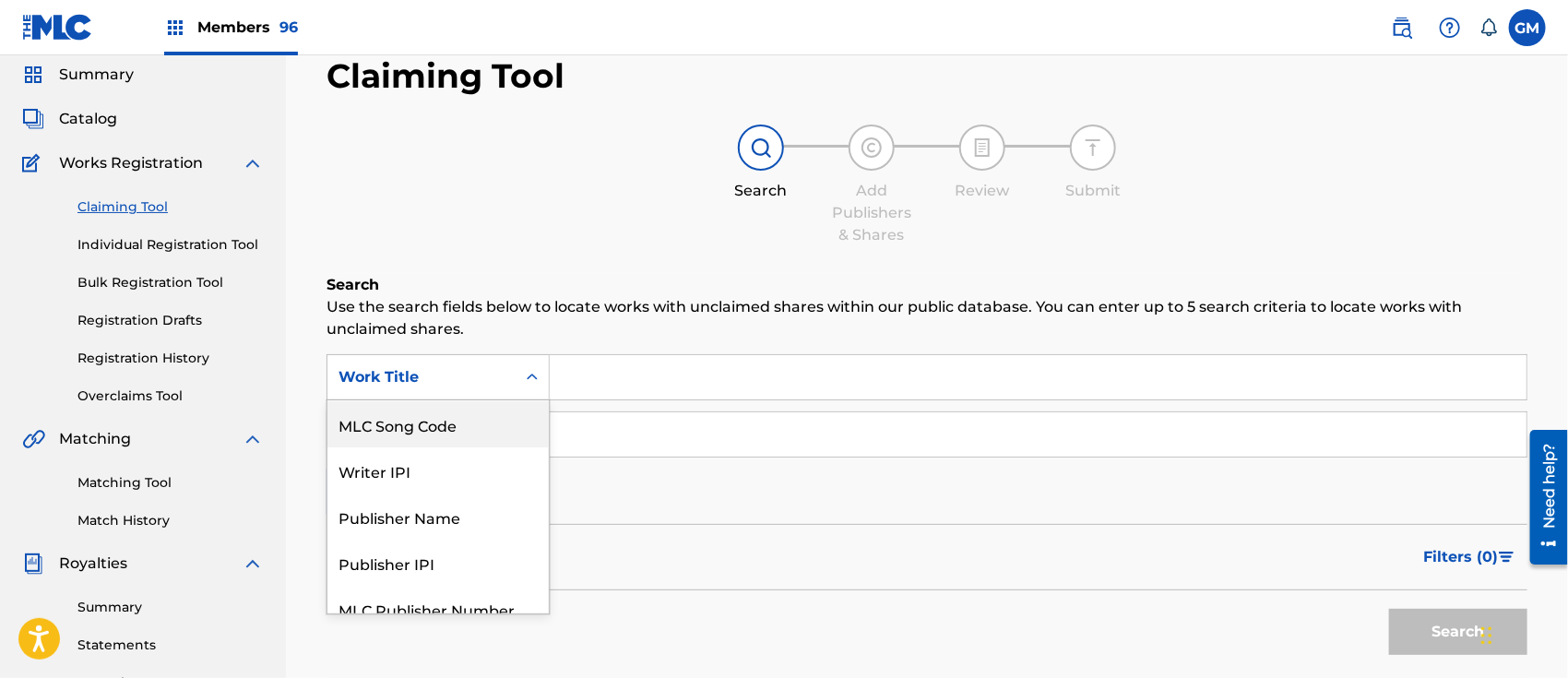
click at [441, 416] on div "MLC Song Code" at bounding box center [437, 424] width 222 height 46
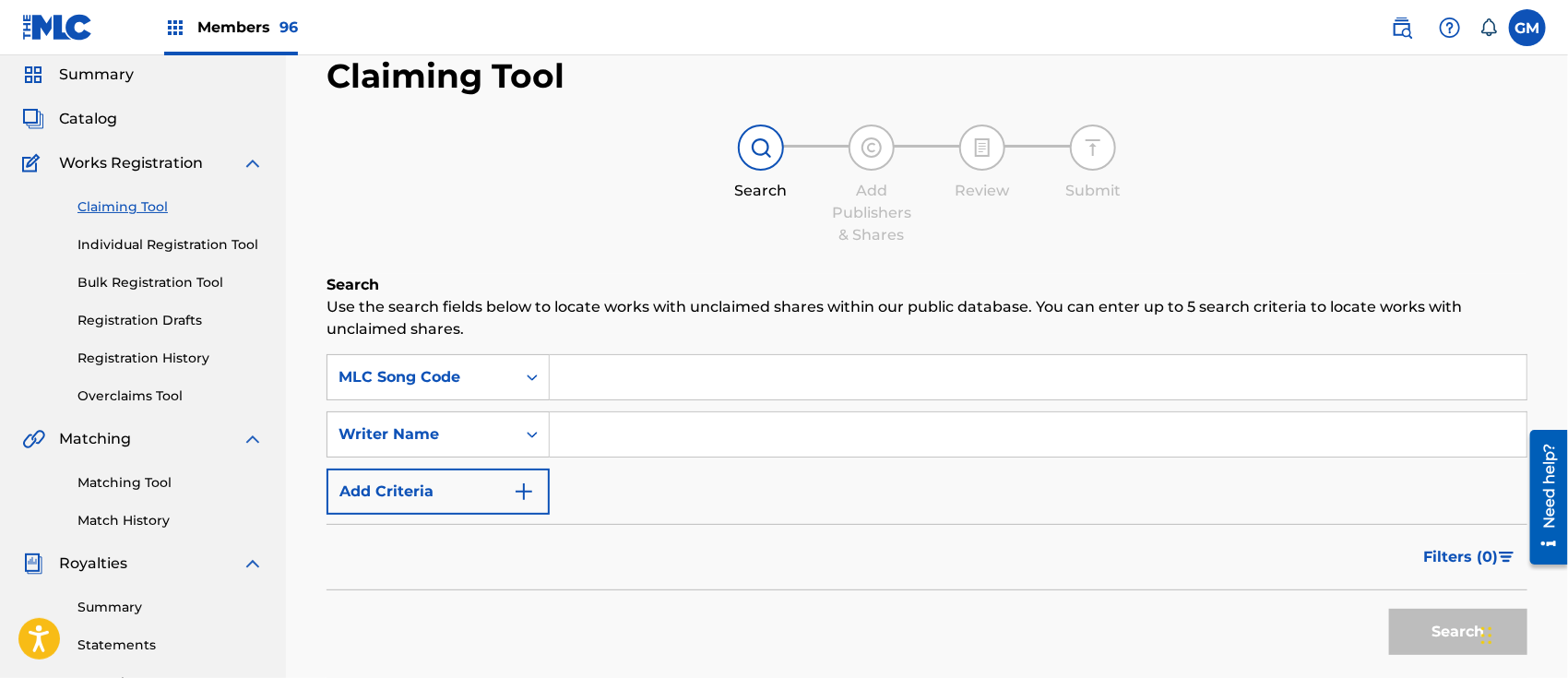
click at [568, 380] on input "Search Form" at bounding box center [1037, 377] width 977 height 45
paste input "RN5G69"
type input "RN5G69"
click at [1417, 623] on button "Search" at bounding box center [1458, 631] width 138 height 46
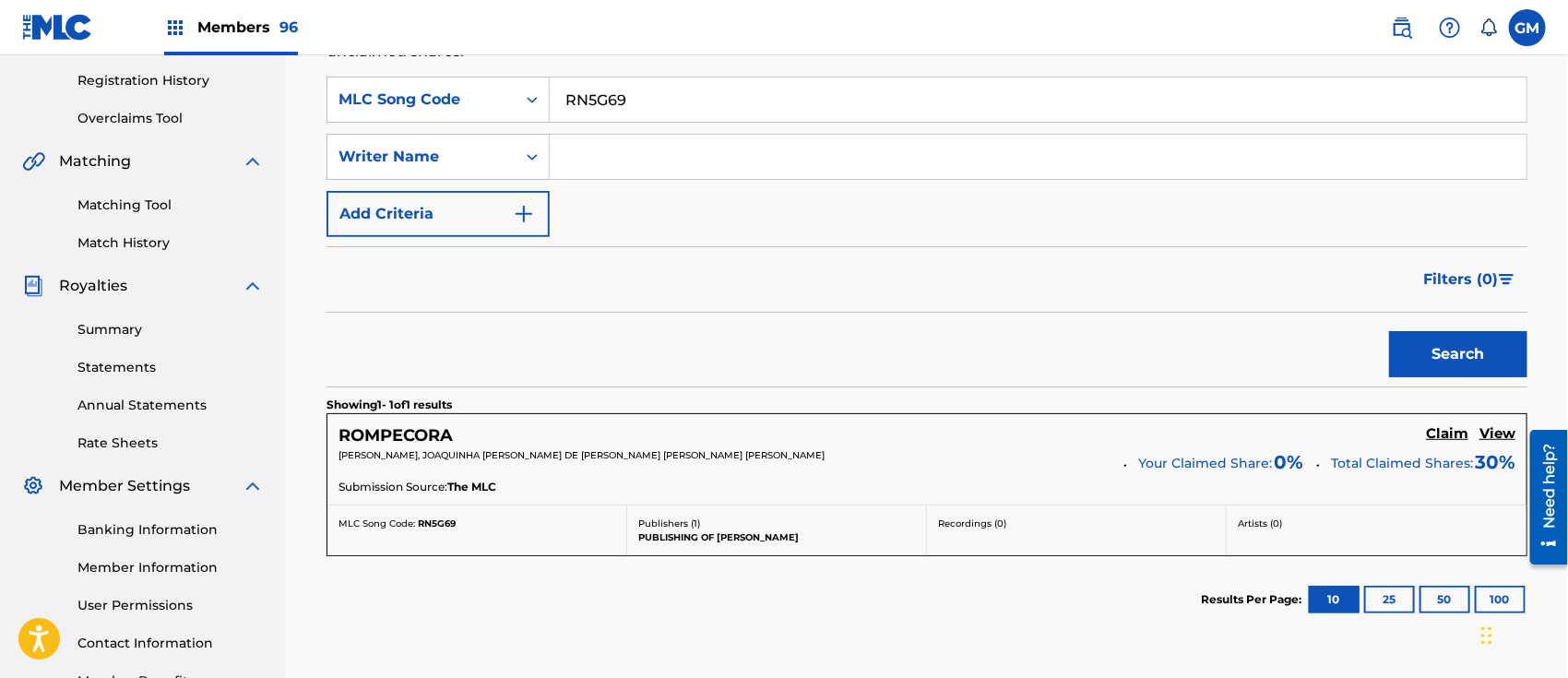
scroll to position [352, 0]
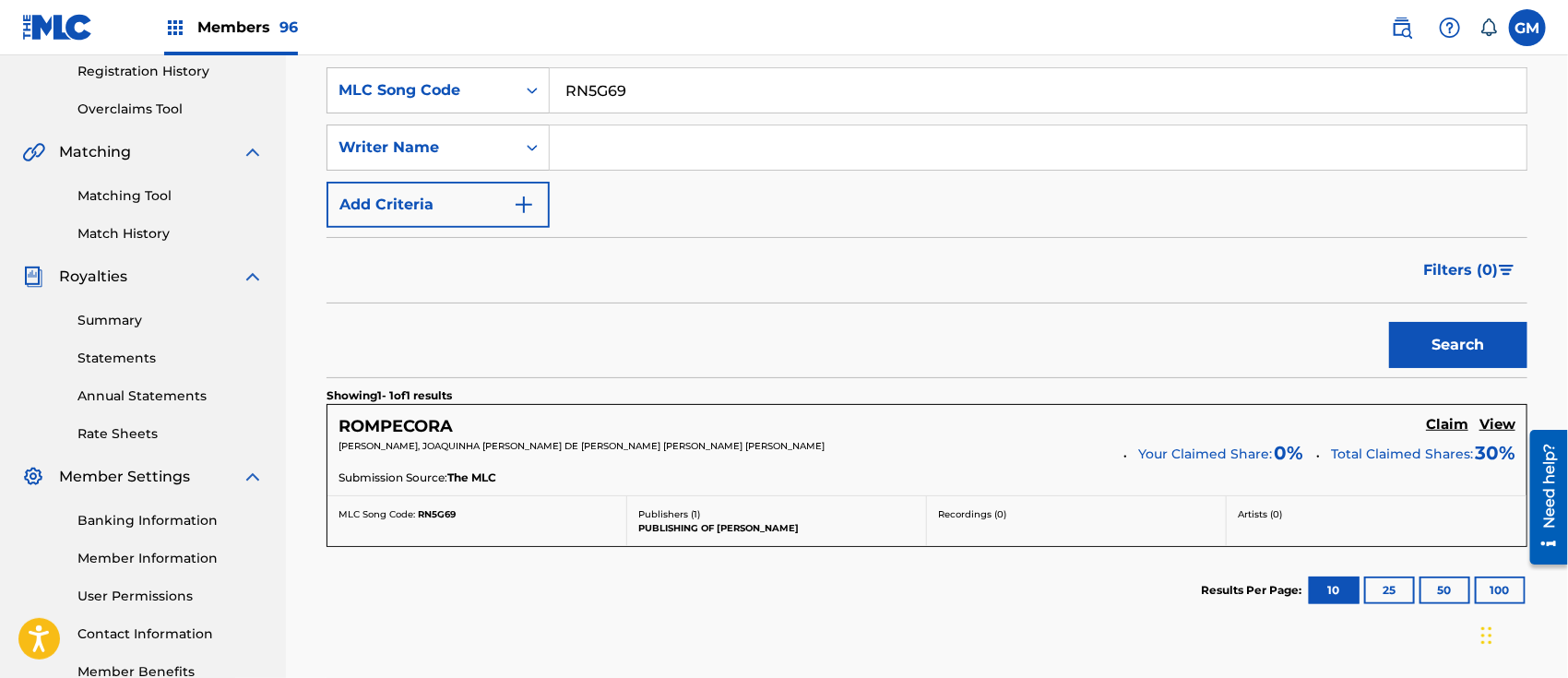
click at [1441, 419] on h5 "Claim" at bounding box center [1446, 424] width 43 height 17
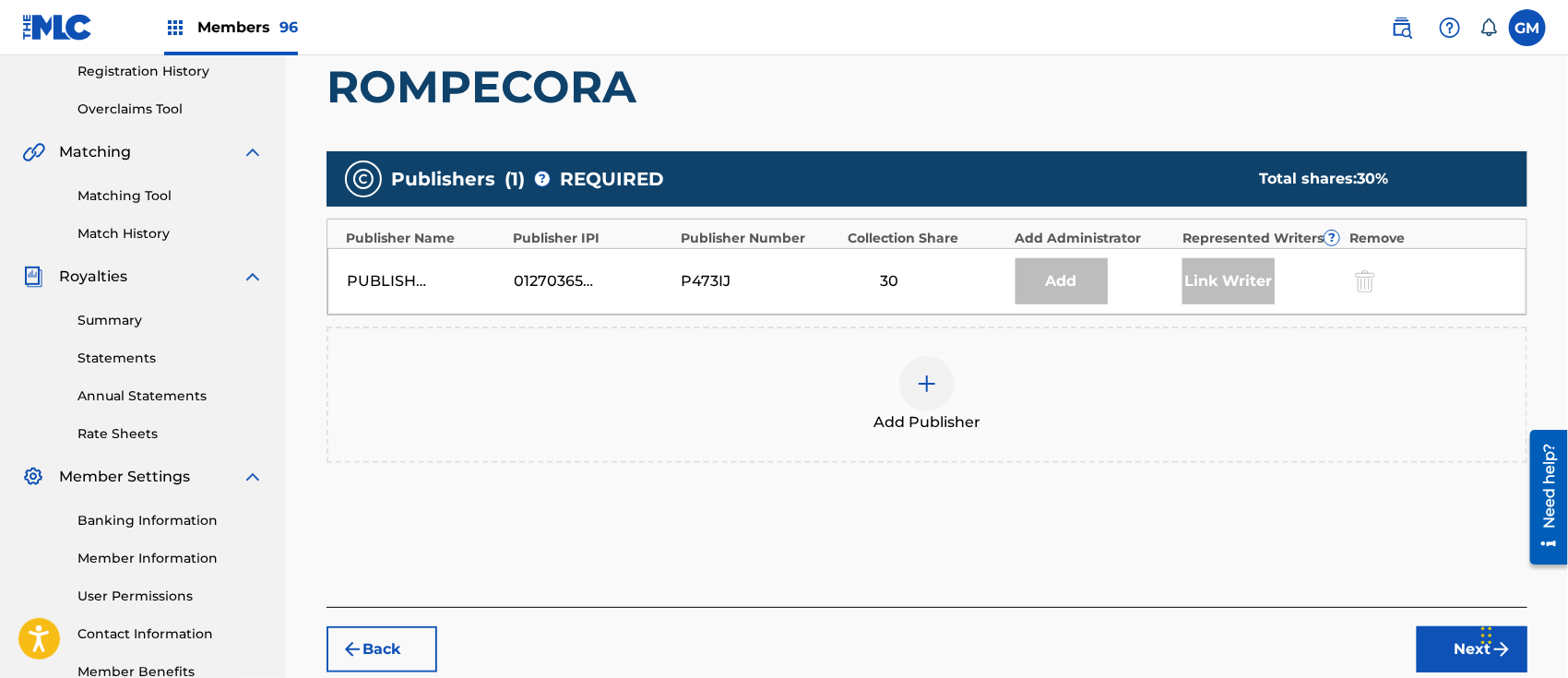
click at [927, 380] on img at bounding box center [926, 383] width 22 height 22
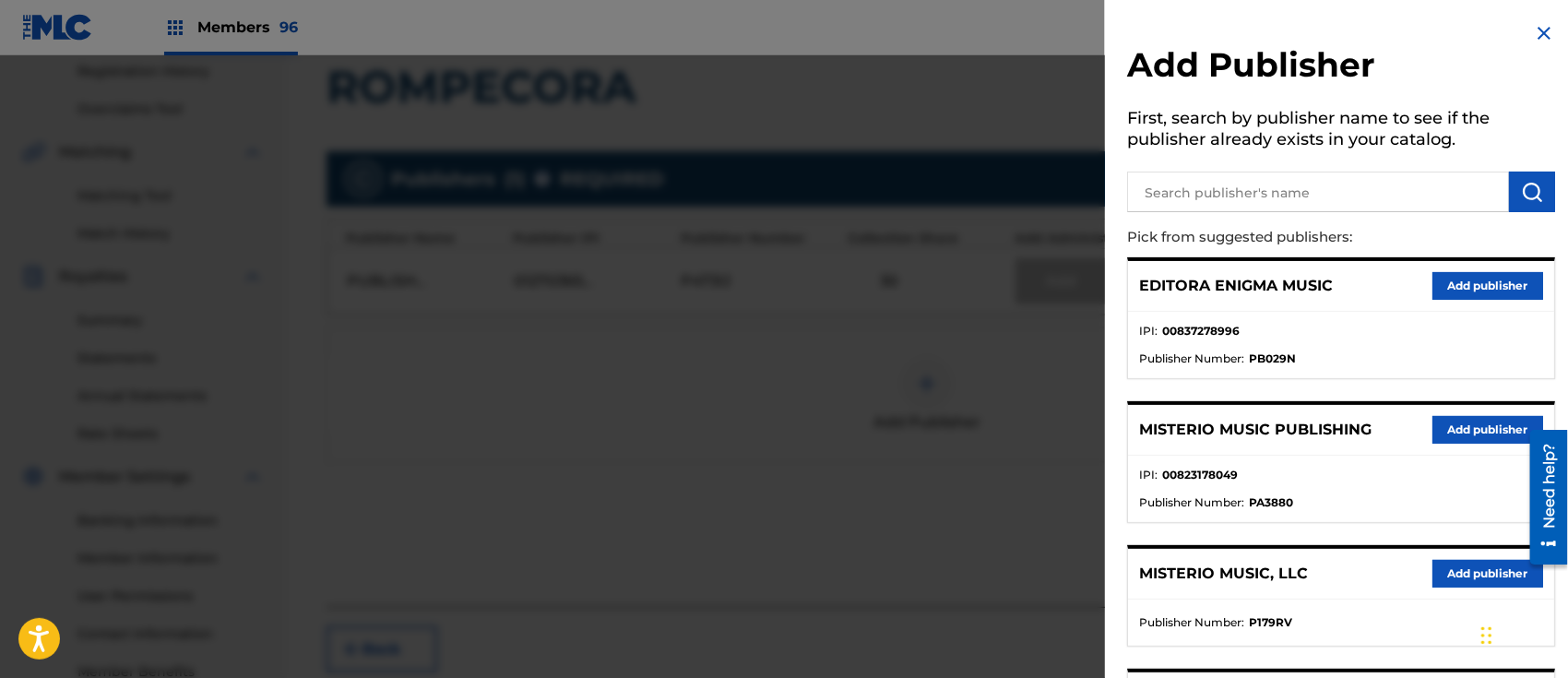
scroll to position [233, 0]
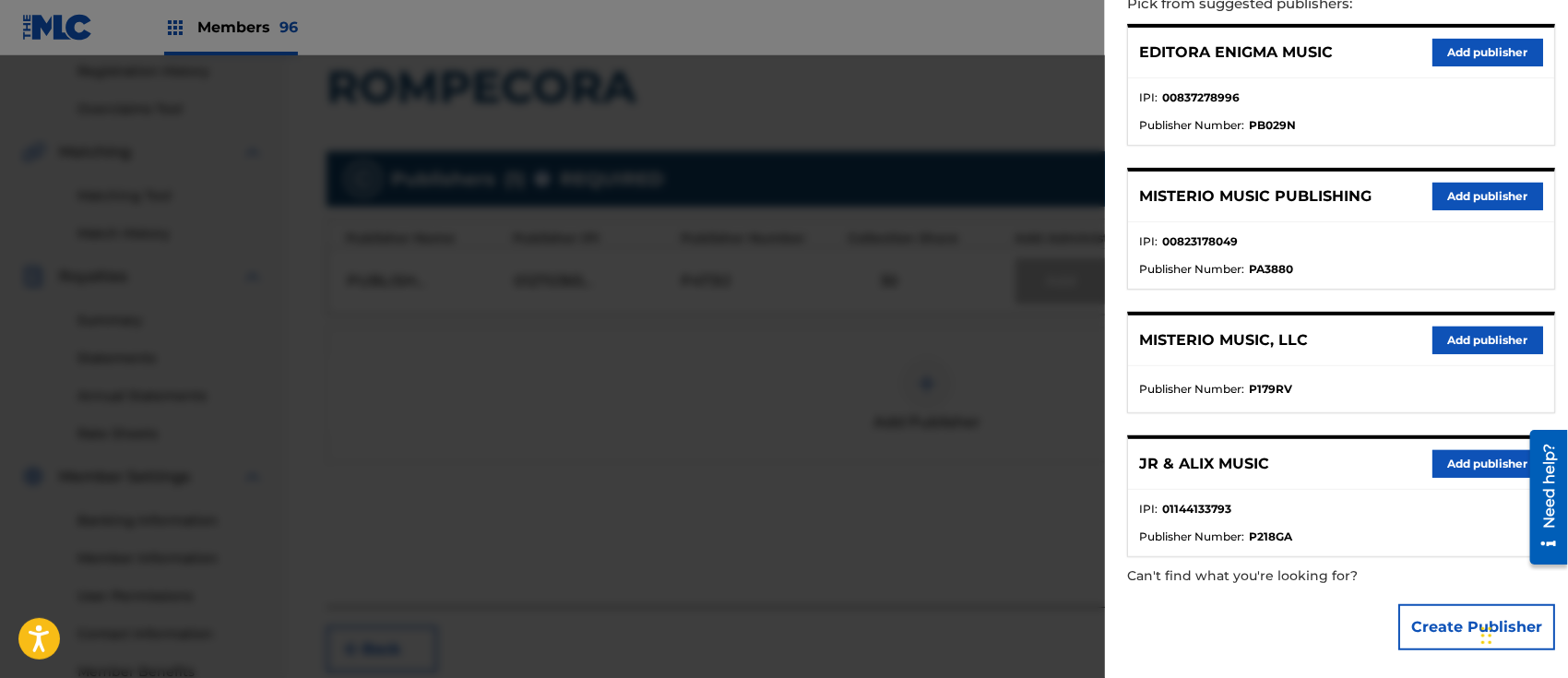
click at [1461, 198] on button "Add publisher" at bounding box center [1487, 196] width 110 height 28
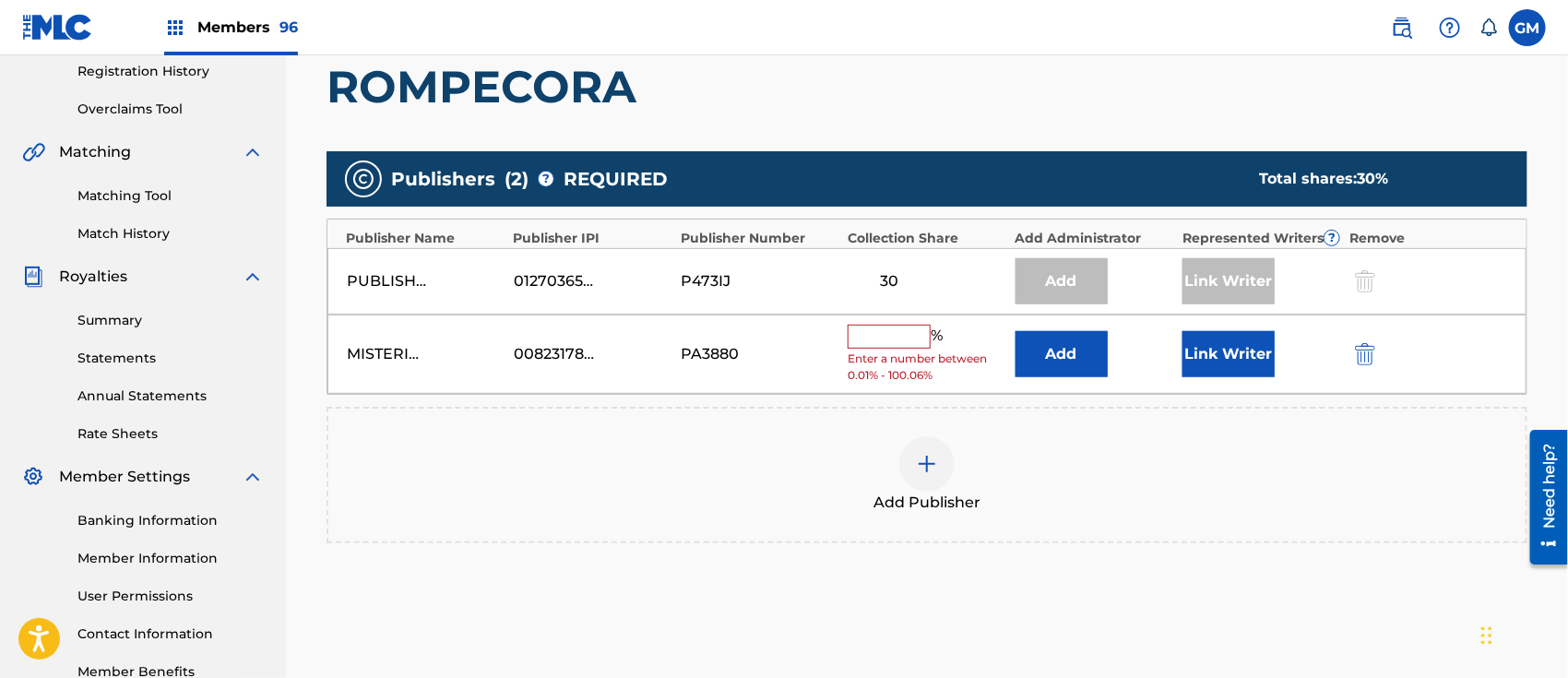
click at [901, 345] on input "text" at bounding box center [888, 336] width 83 height 24
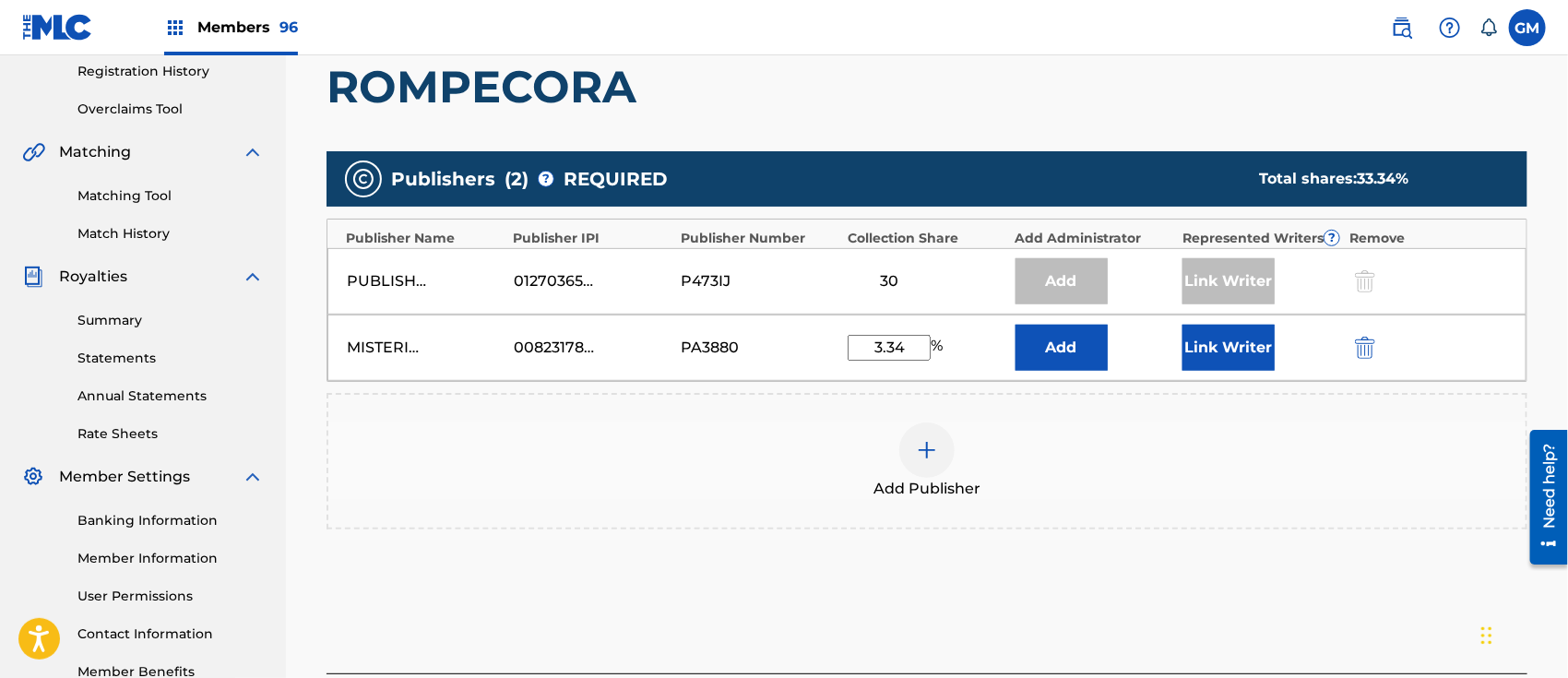
type input "3.34"
click at [1322, 475] on div "Add Publisher" at bounding box center [926, 460] width 1197 height 77
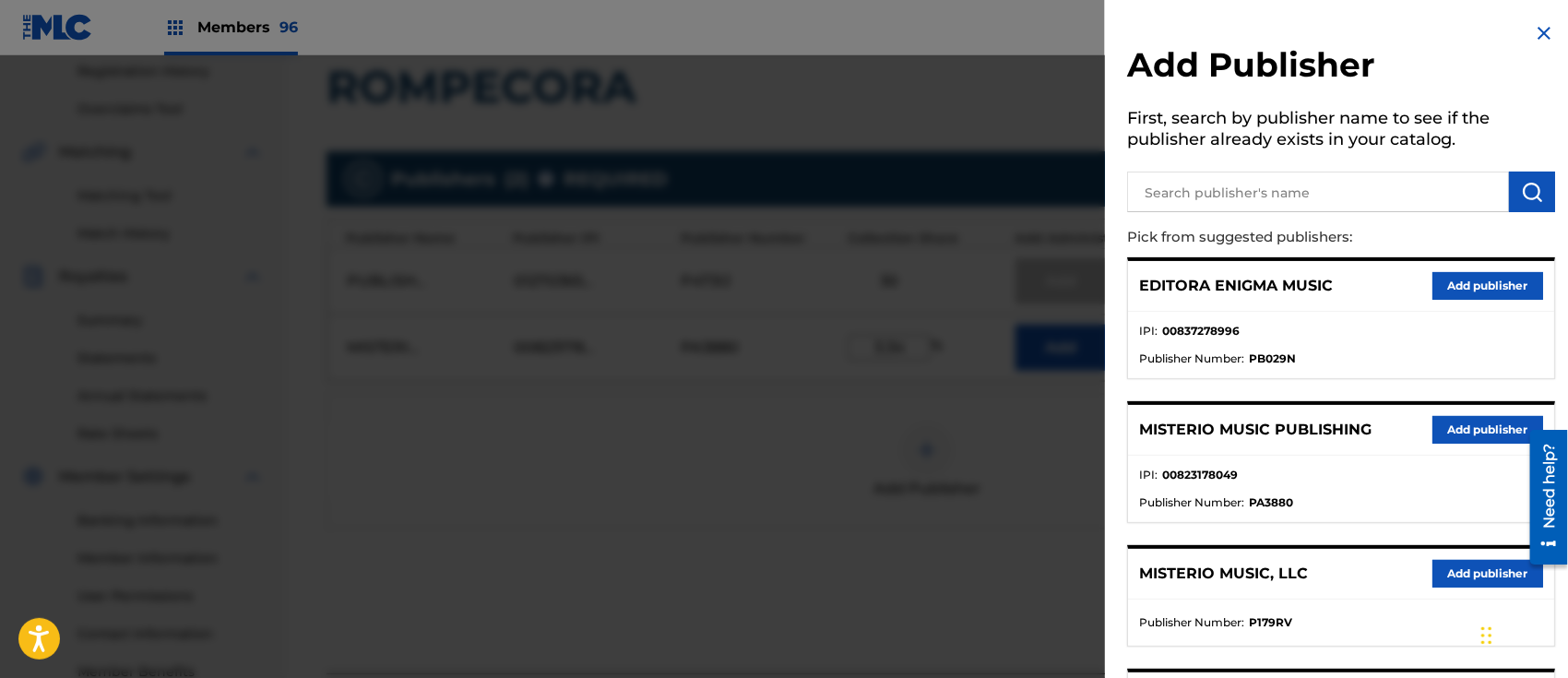
click at [1545, 29] on img at bounding box center [1543, 32] width 22 height 22
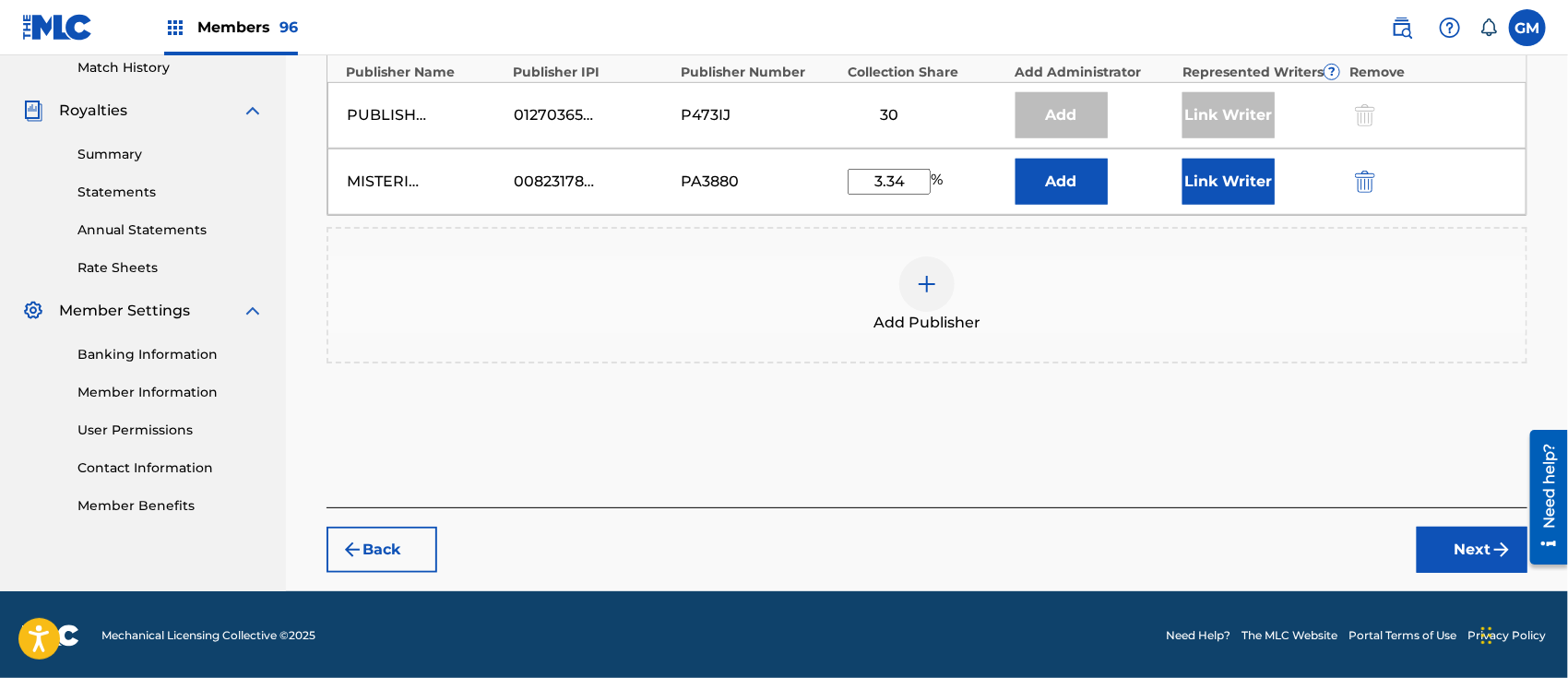
click at [1445, 563] on button "Next" at bounding box center [1472, 550] width 110 height 46
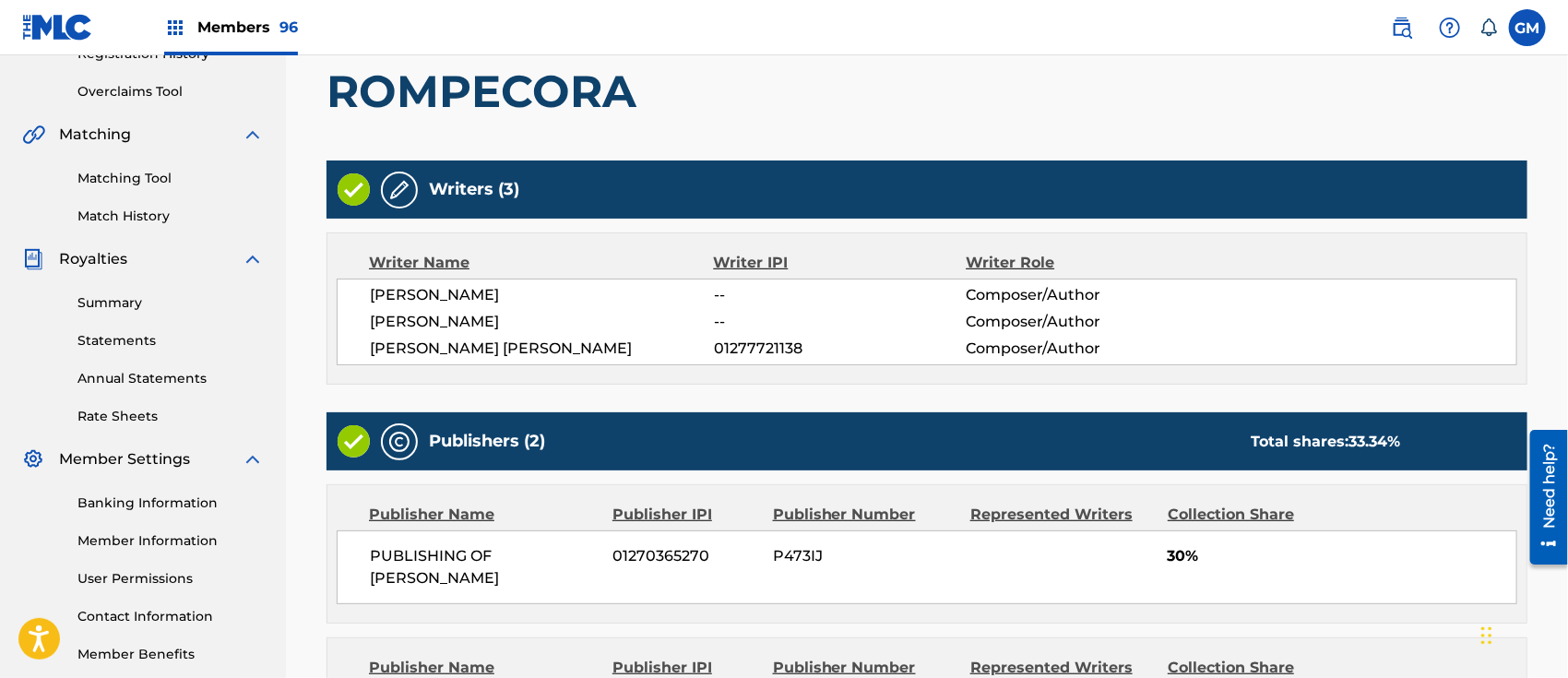
scroll to position [622, 0]
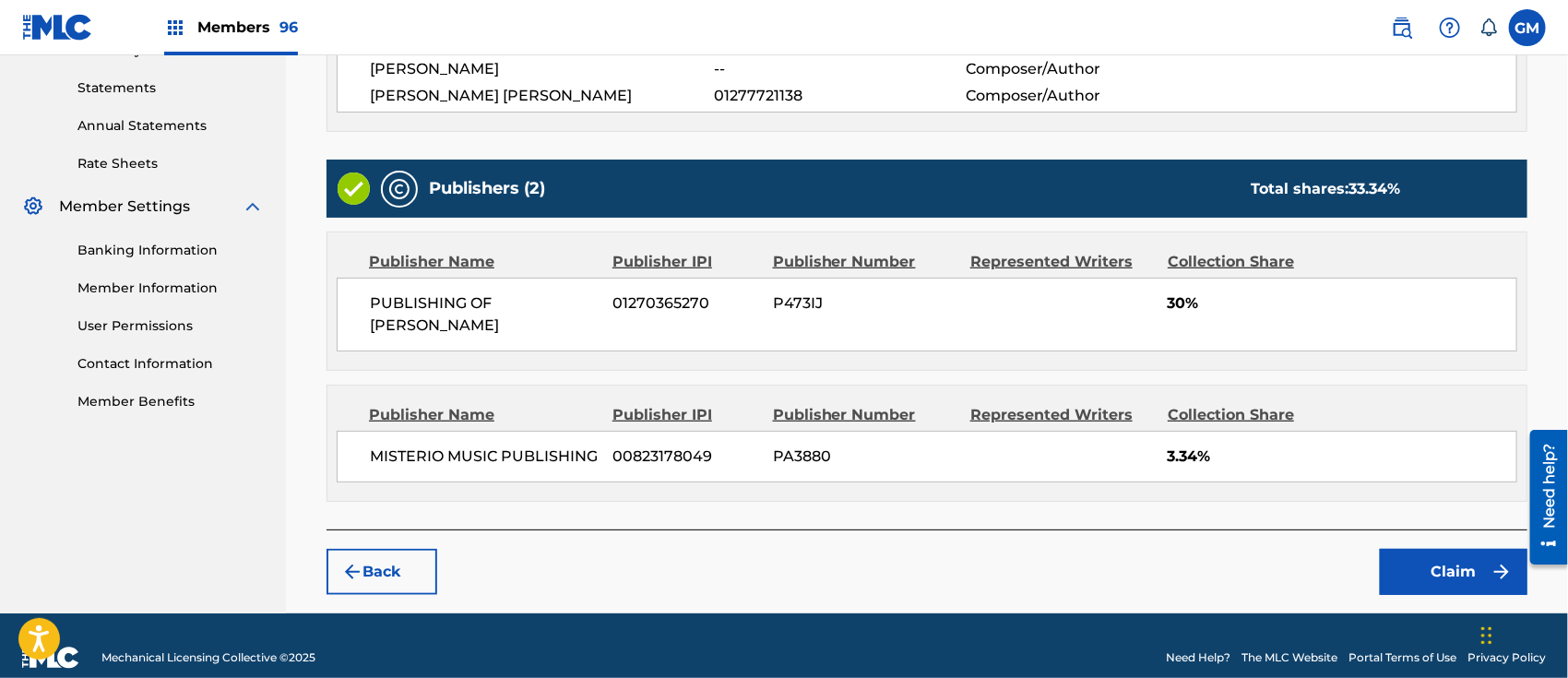
click at [1436, 549] on button "Claim" at bounding box center [1453, 571] width 147 height 46
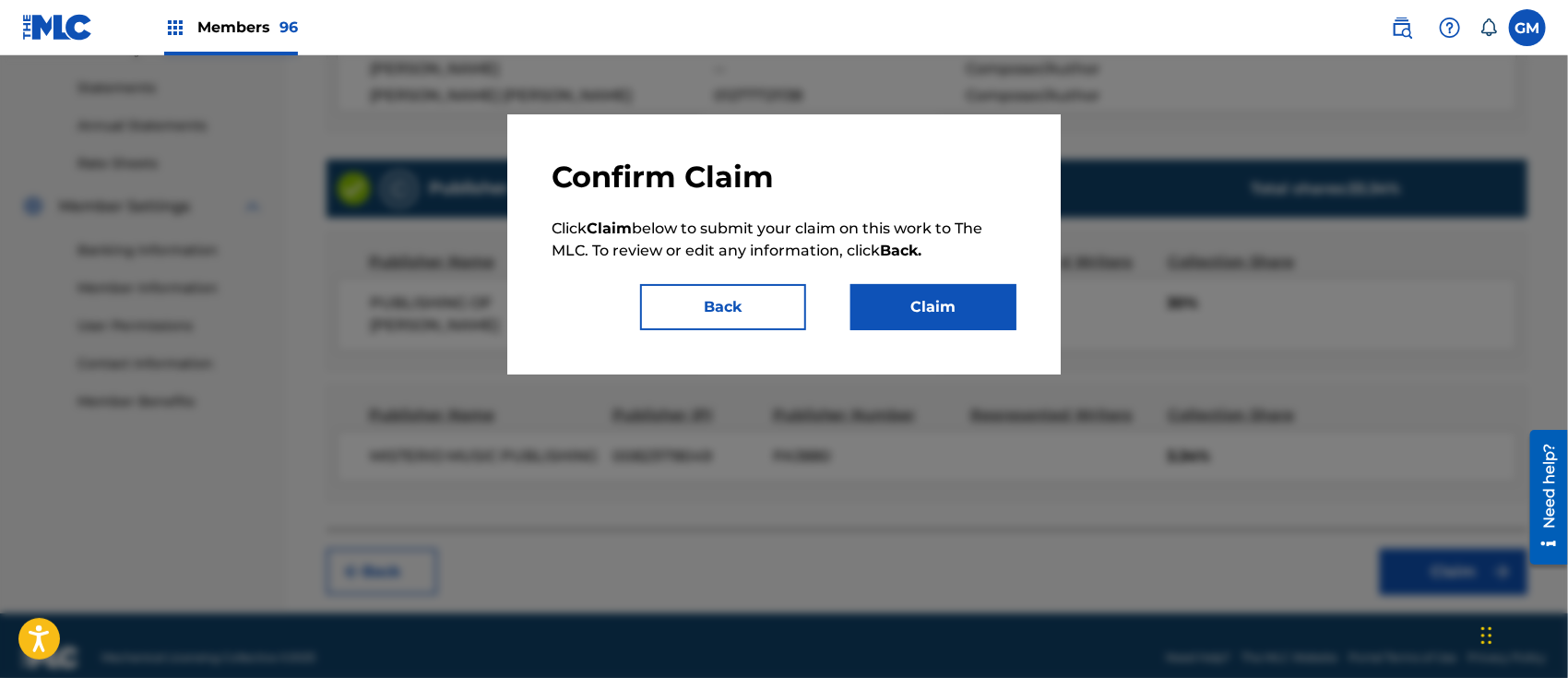
click at [941, 313] on button "Claim" at bounding box center [933, 307] width 166 height 46
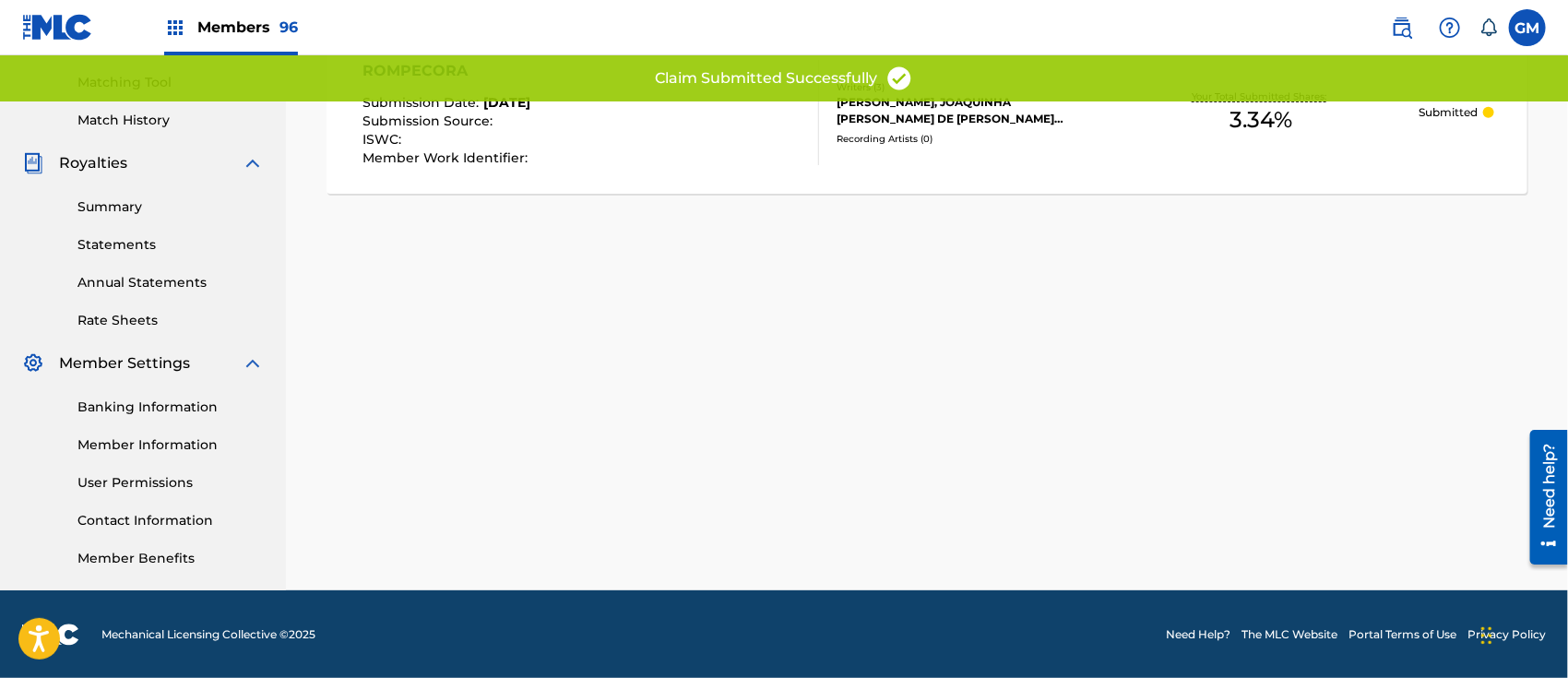
scroll to position [178, 0]
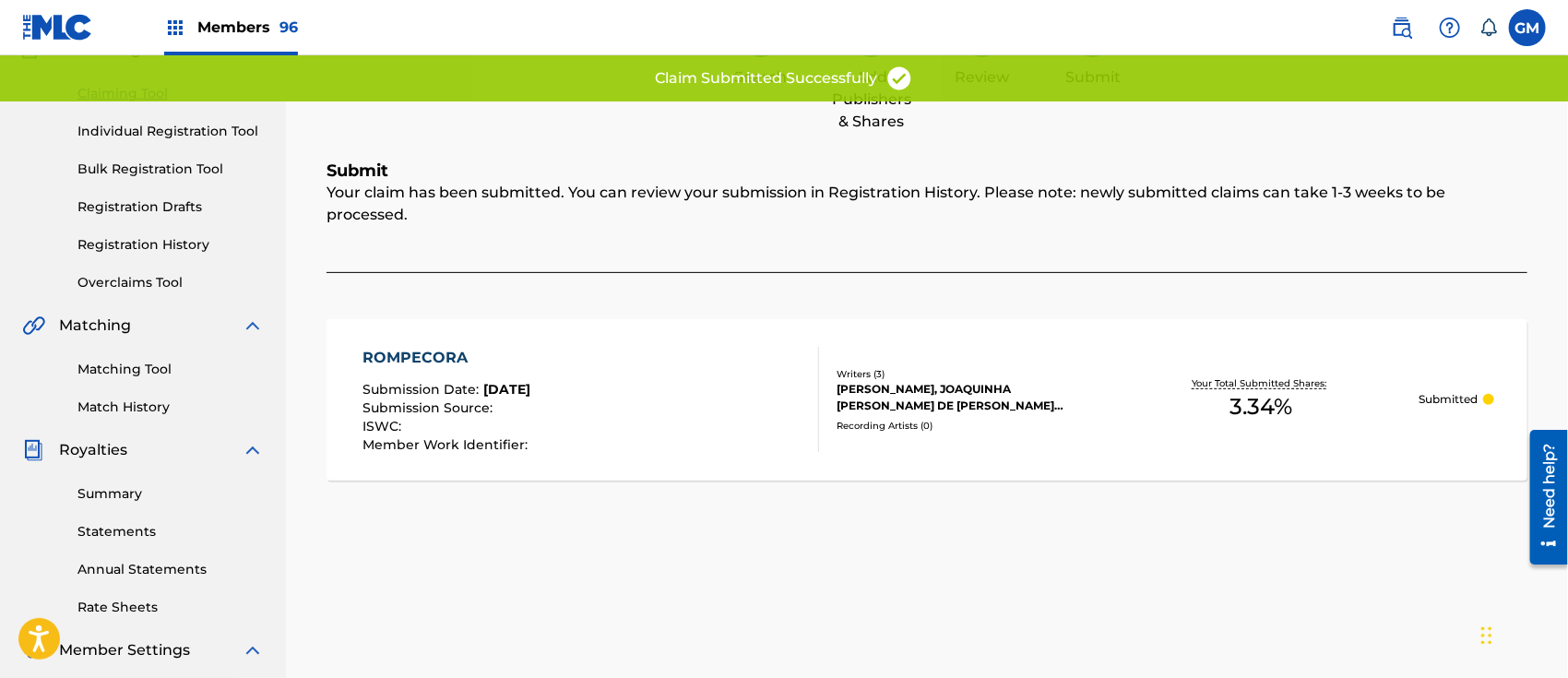
click at [159, 235] on link "Registration History" at bounding box center [170, 244] width 186 height 19
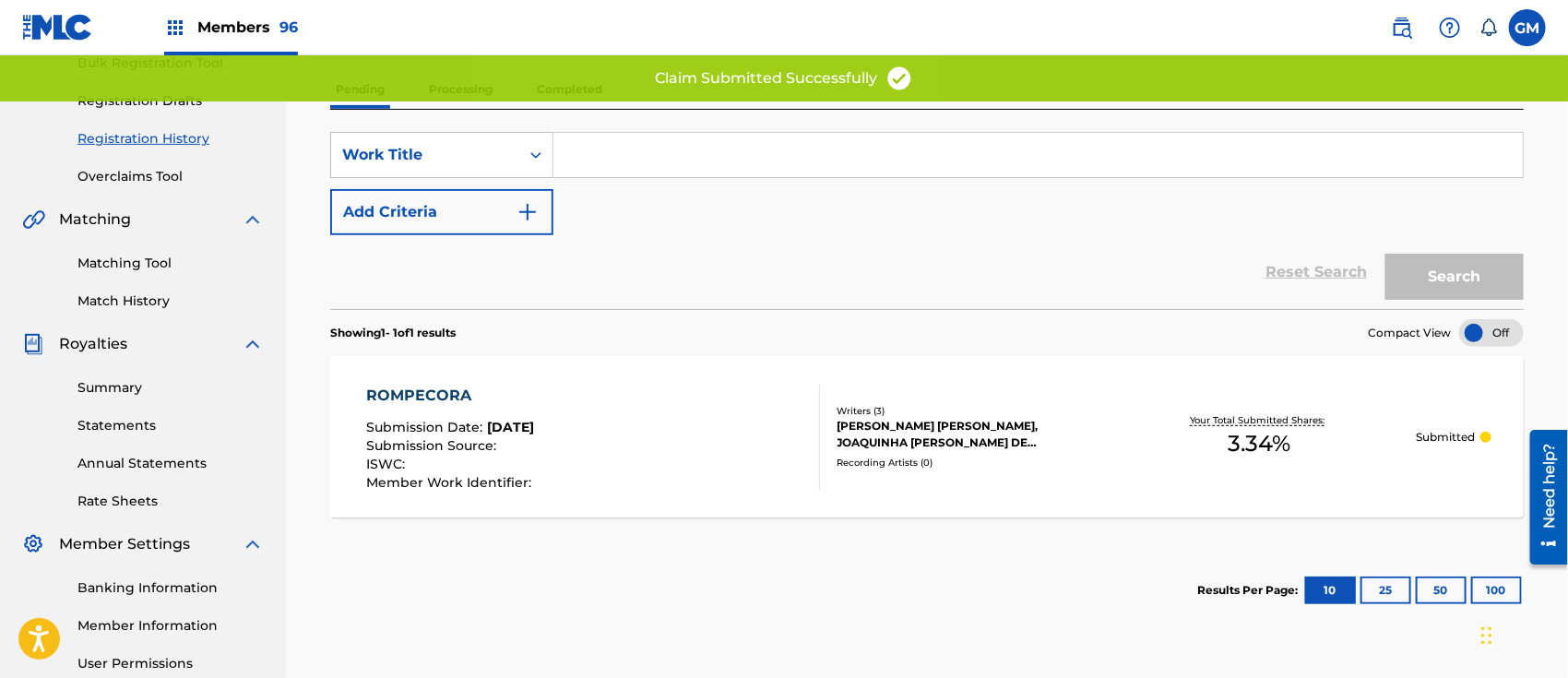
scroll to position [287, 0]
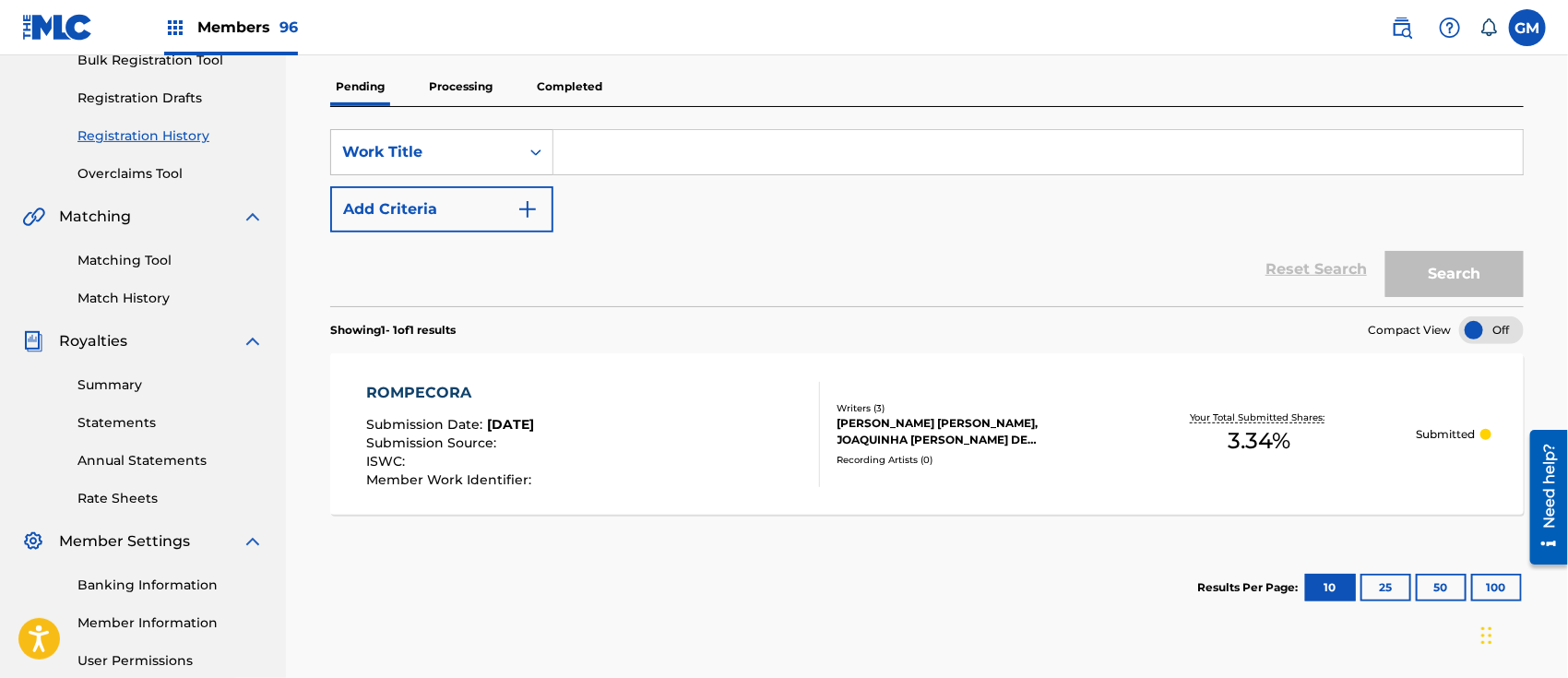
click at [251, 24] on span "Members 96" at bounding box center [248, 27] width 101 height 21
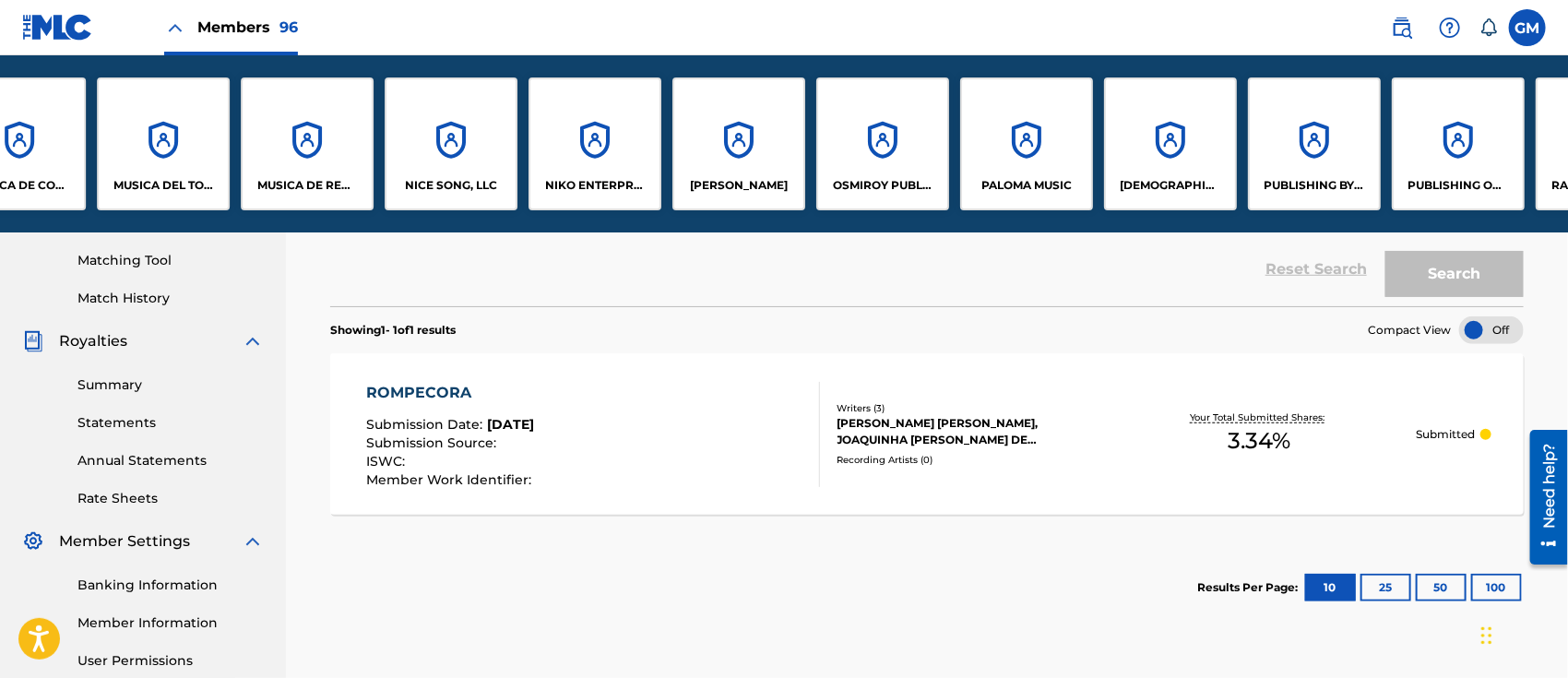
scroll to position [0, 10140]
click at [1336, 174] on div "PUBLISHING OF [PERSON_NAME] AMF LLC" at bounding box center [1313, 144] width 133 height 133
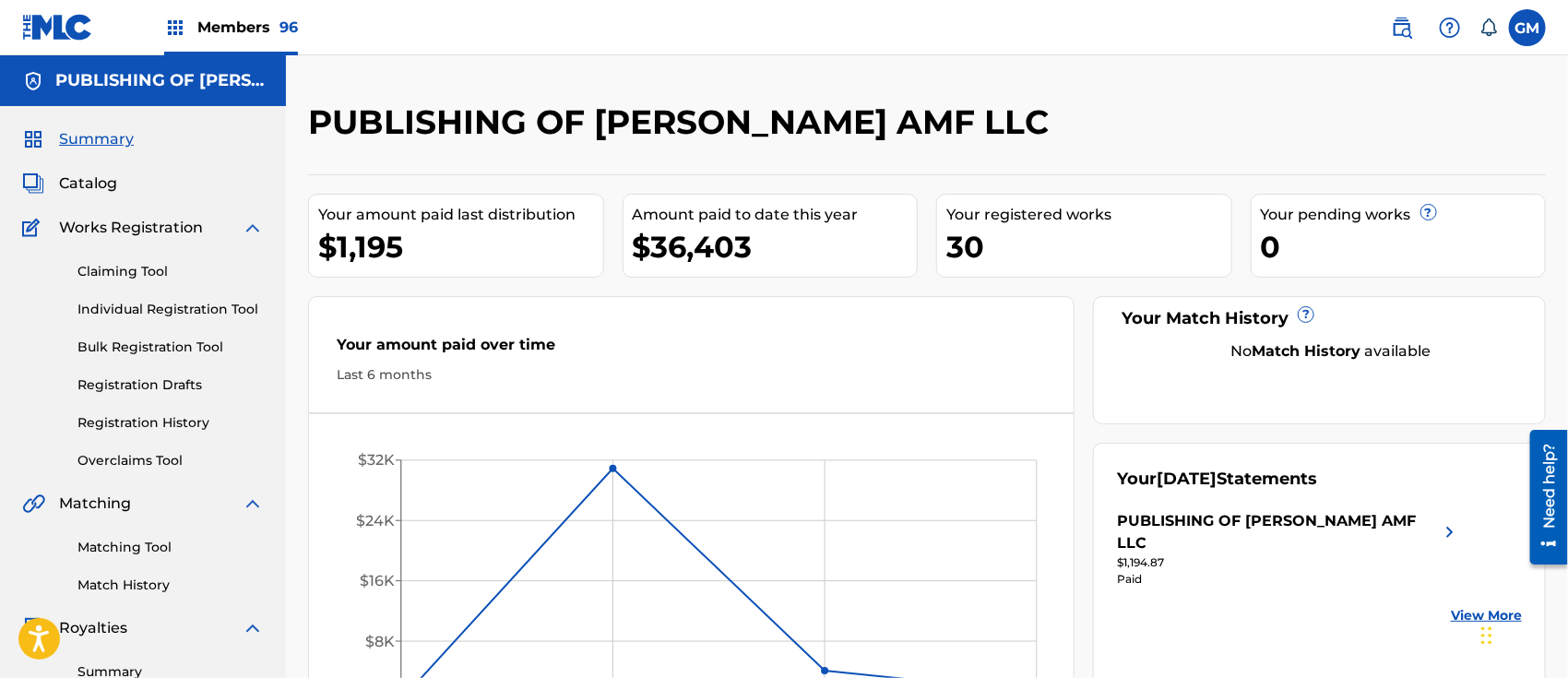
click at [89, 179] on span "Catalog" at bounding box center [87, 183] width 58 height 22
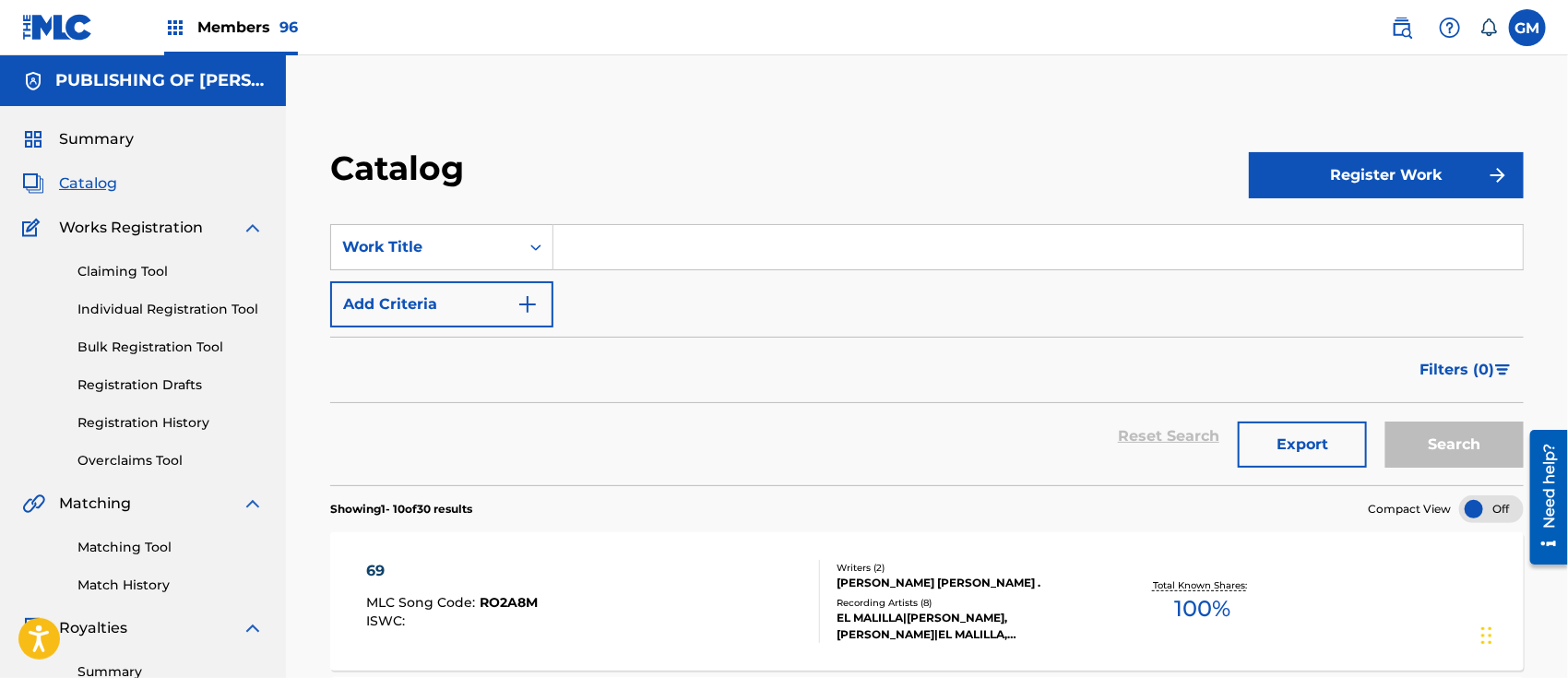
click at [639, 243] on input "Search Form" at bounding box center [1037, 247] width 969 height 45
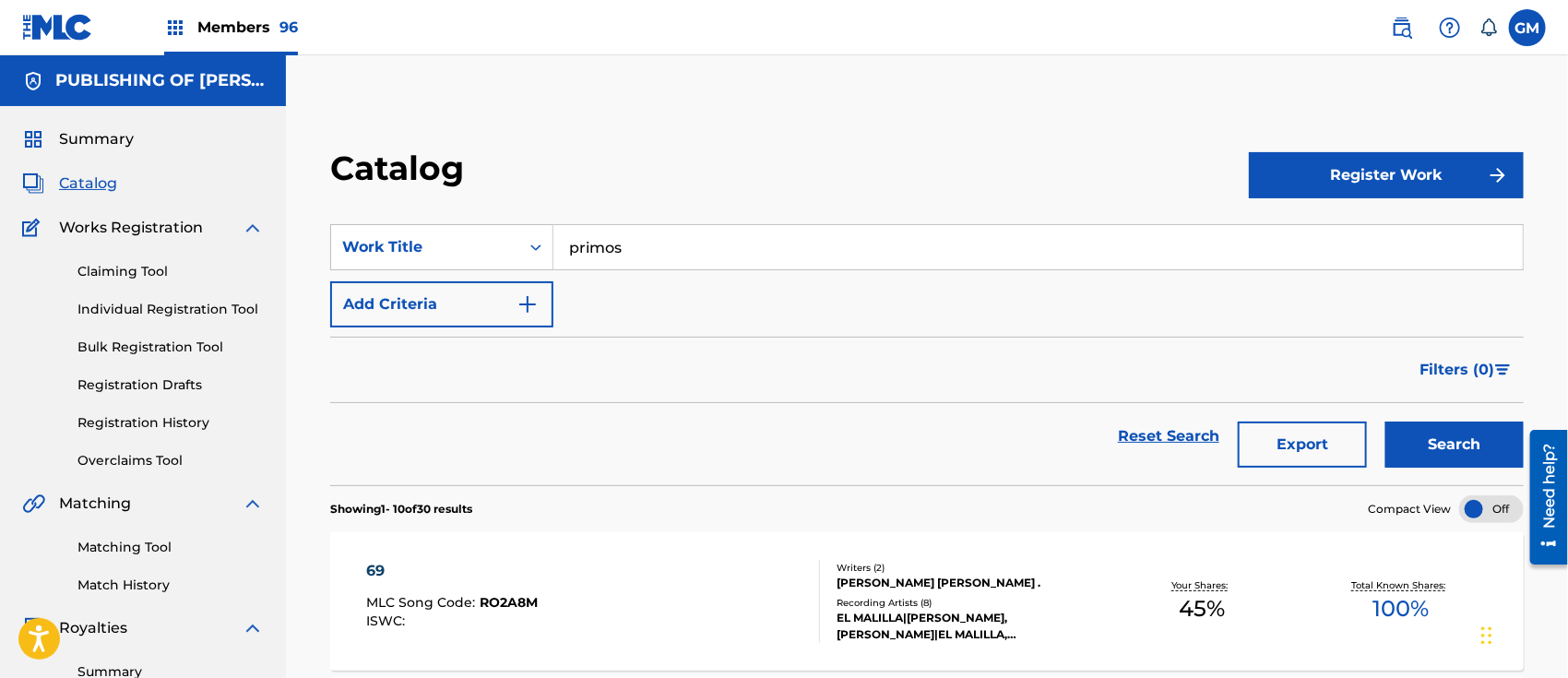
type input "primos"
click at [1410, 432] on button "Search" at bounding box center [1454, 444] width 138 height 46
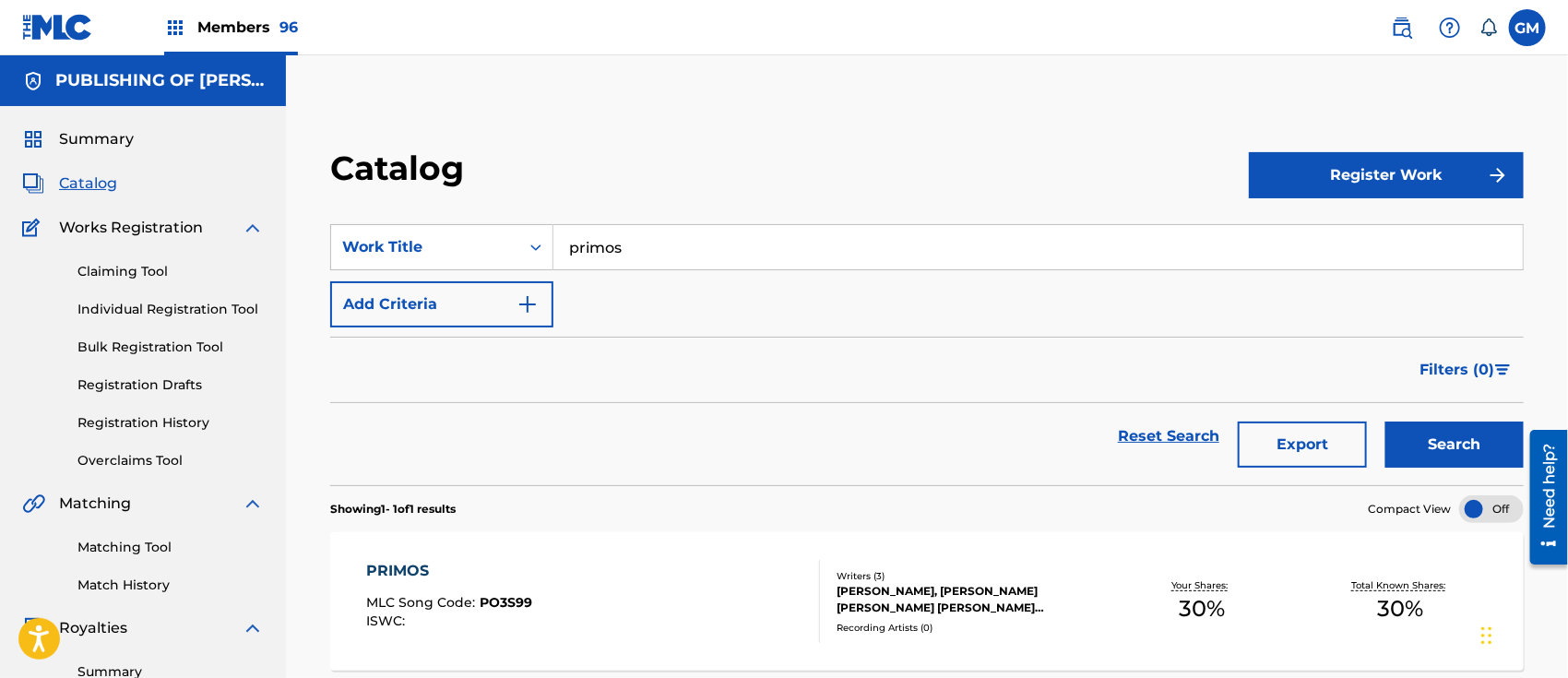
click at [669, 581] on div "PRIMOS MLC Song Code : PO3S99 ISWC :" at bounding box center [592, 601] width 454 height 83
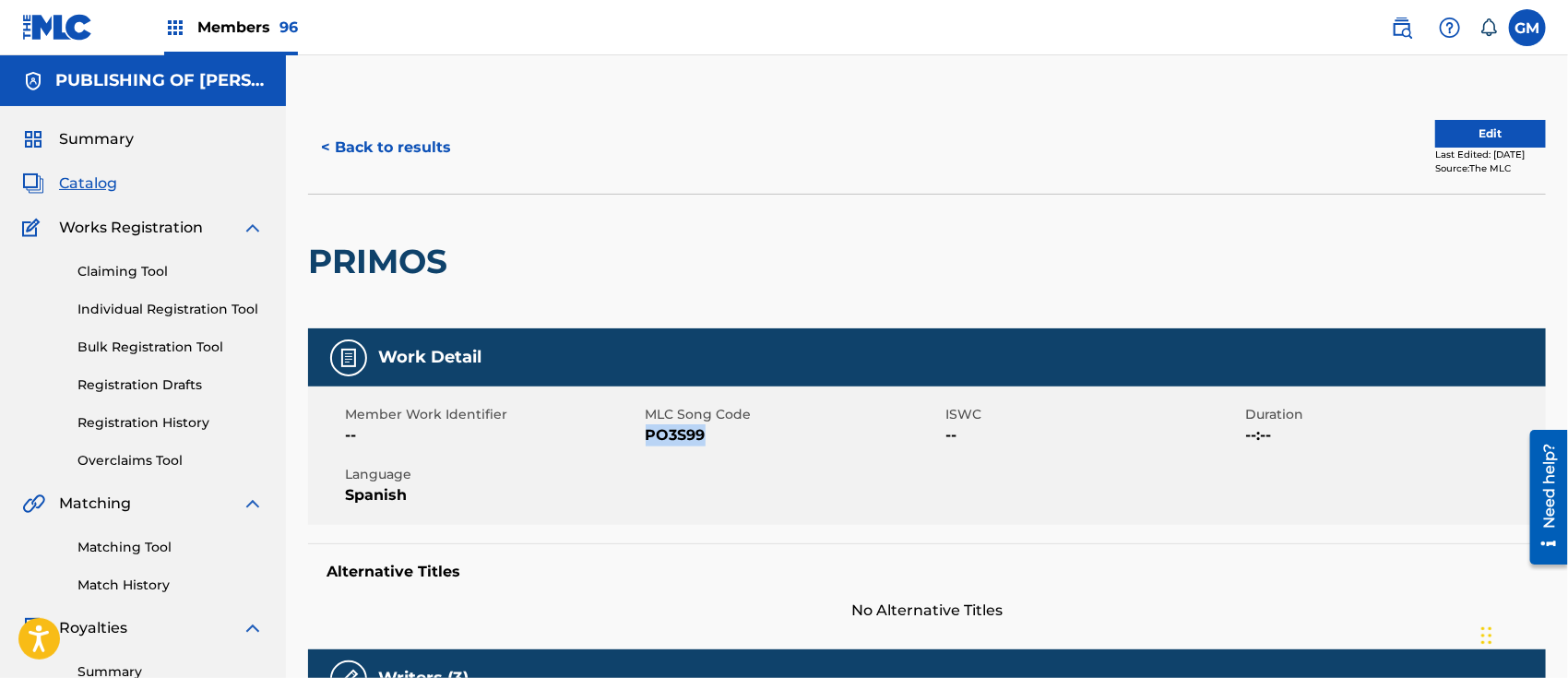
drag, startPoint x: 720, startPoint y: 432, endPoint x: 647, endPoint y: 436, distance: 73.1
click at [647, 436] on span "PO3S99" at bounding box center [793, 435] width 296 height 22
copy span "PO3S99"
click at [244, 19] on span "Members 96" at bounding box center [248, 27] width 101 height 21
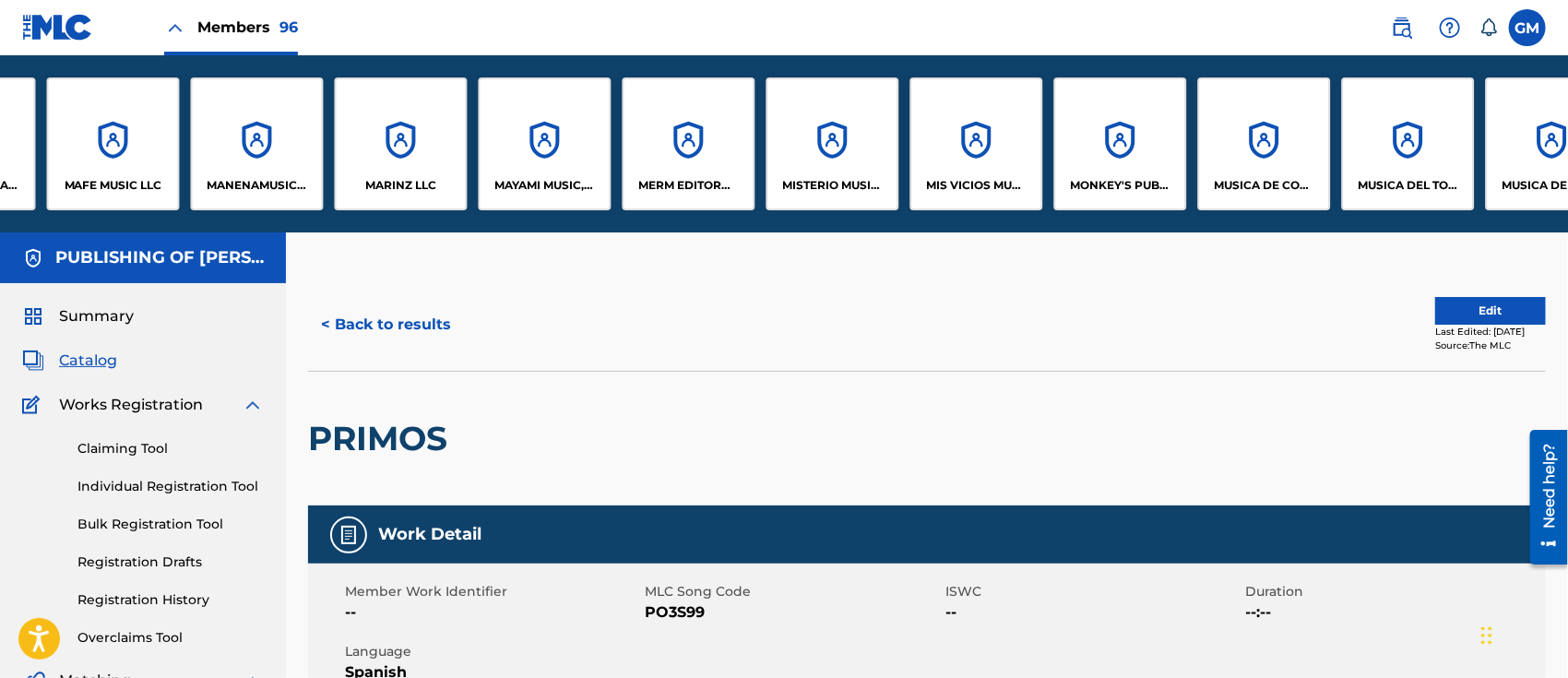
scroll to position [0, 8670]
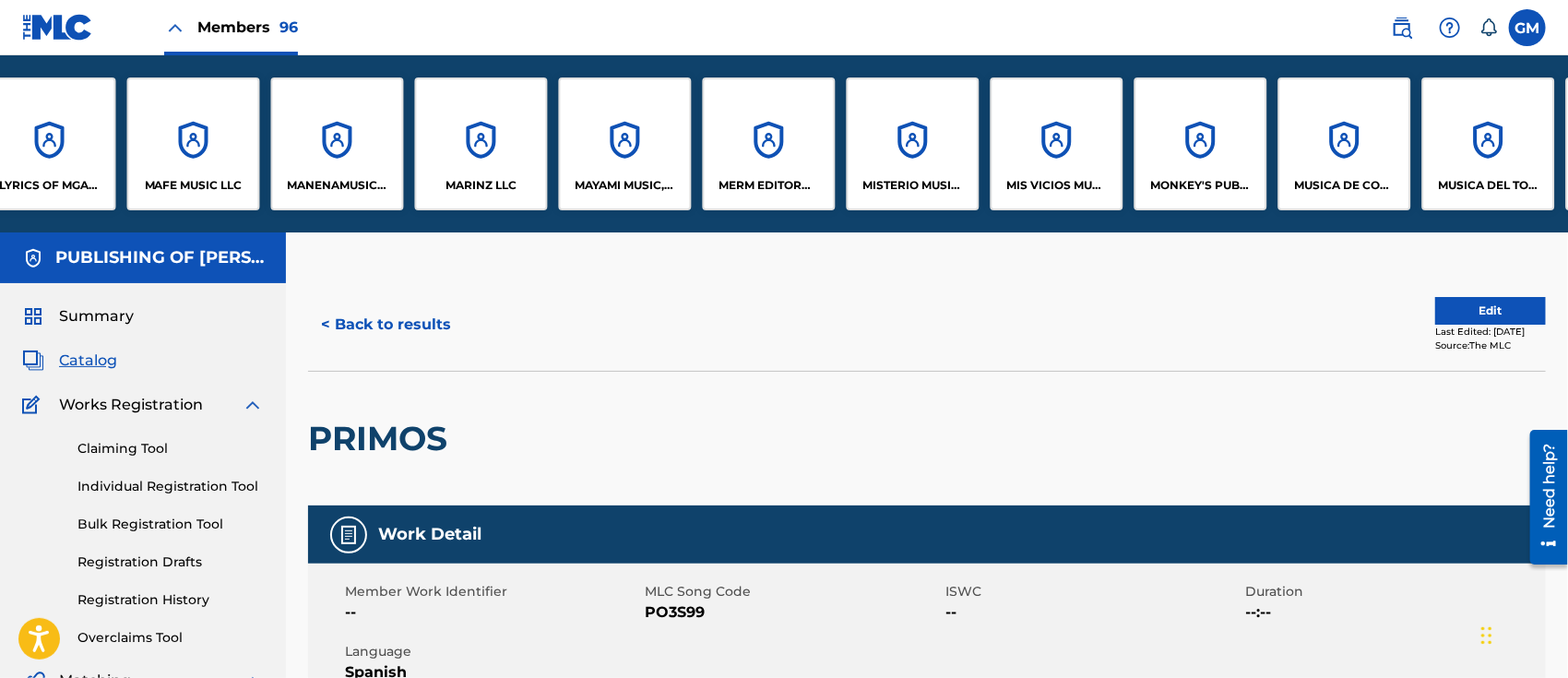
click at [919, 173] on div "MISTERIO MUSIC, LLC" at bounding box center [913, 144] width 133 height 133
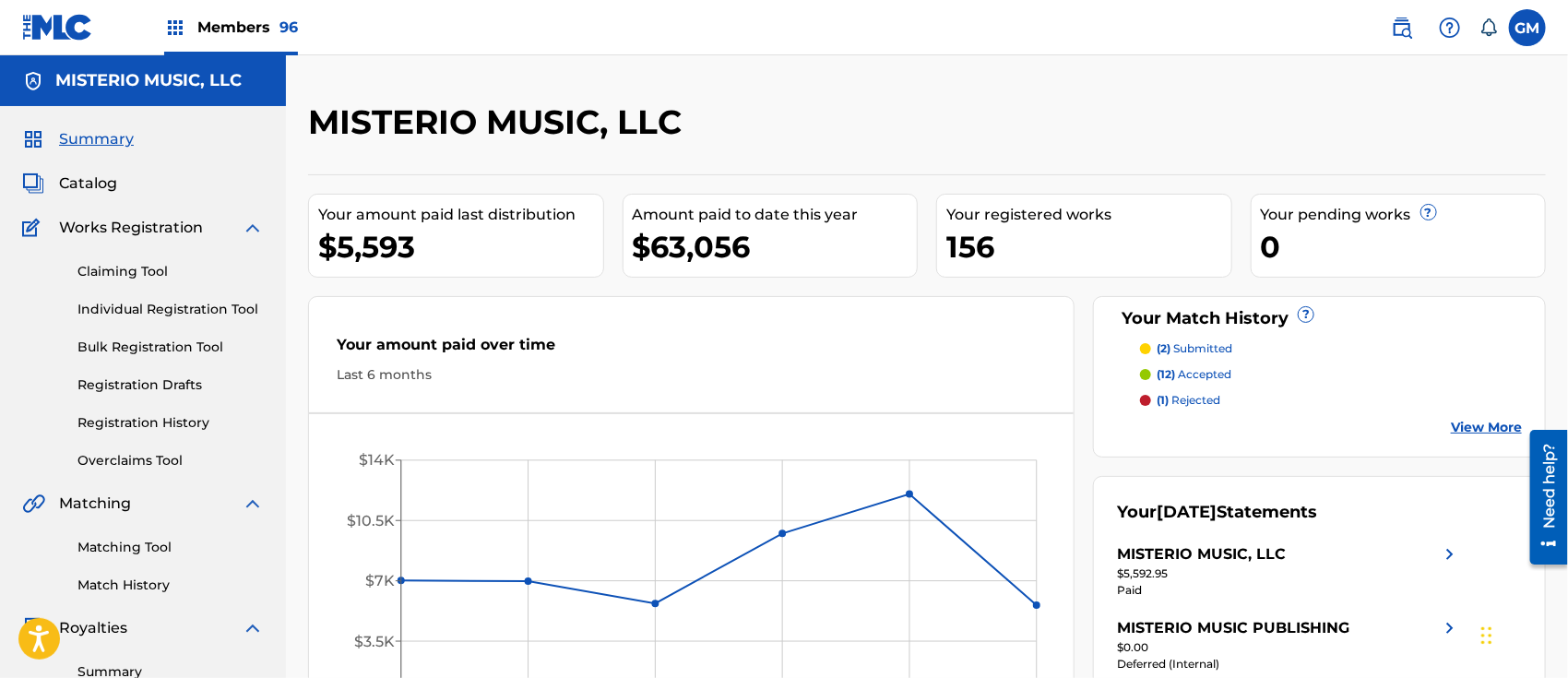
click at [134, 262] on link "Claiming Tool" at bounding box center [170, 271] width 186 height 19
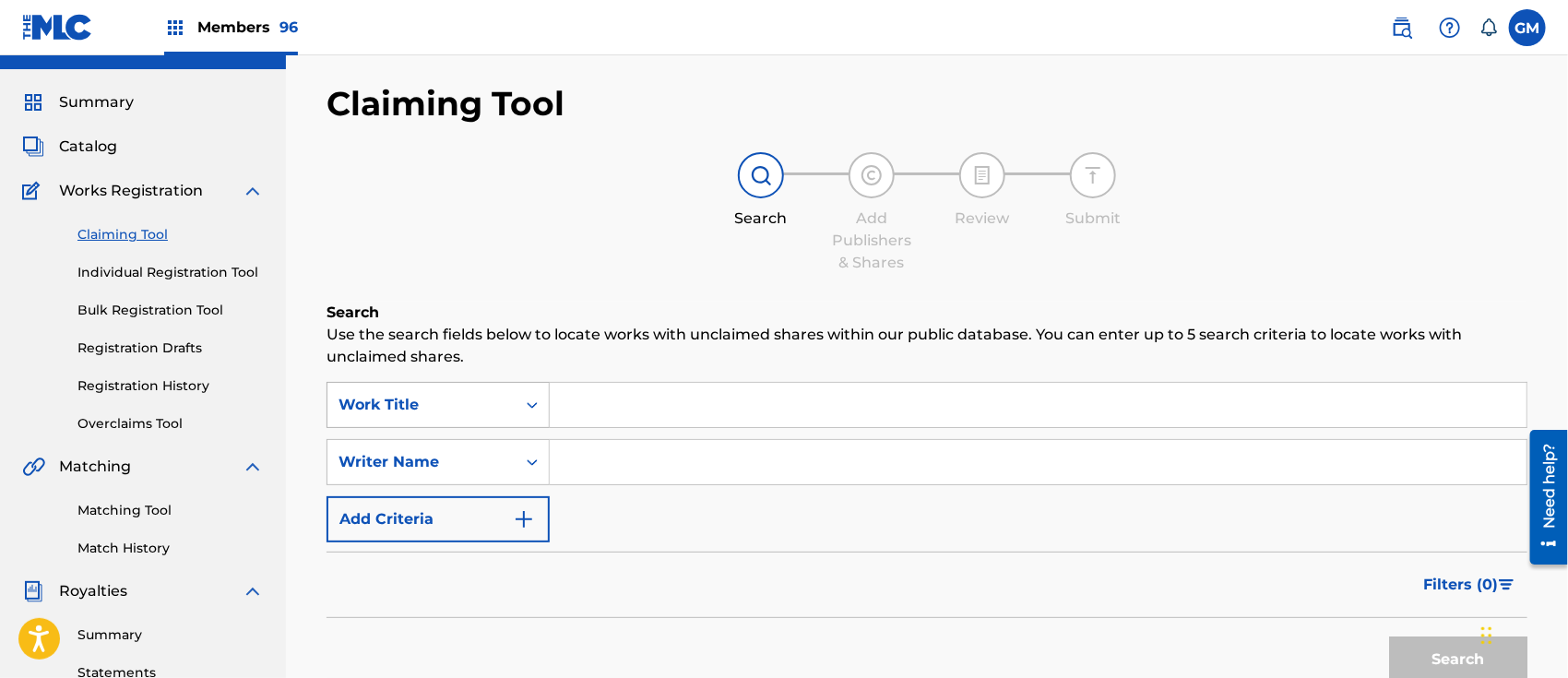
click at [541, 428] on div "Work Title" at bounding box center [437, 405] width 223 height 46
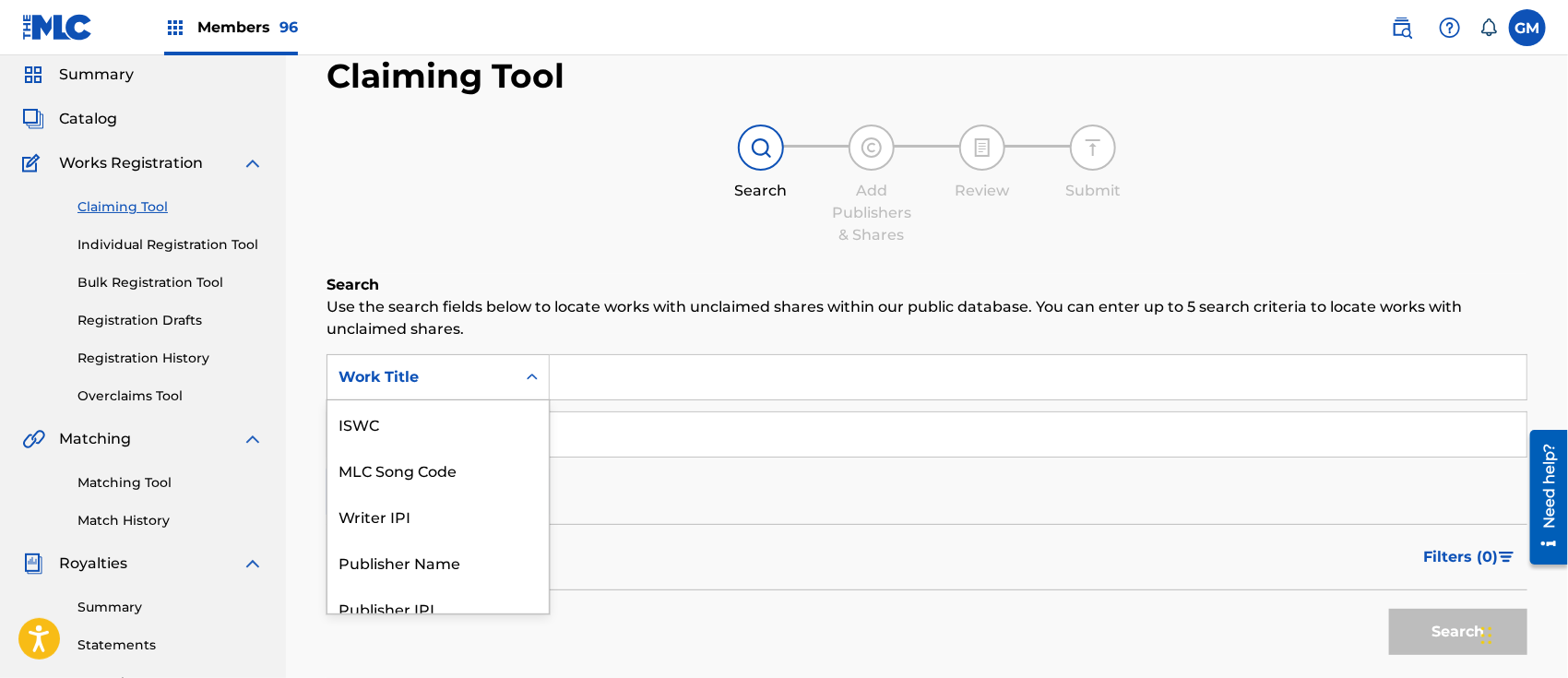
scroll to position [46, 0]
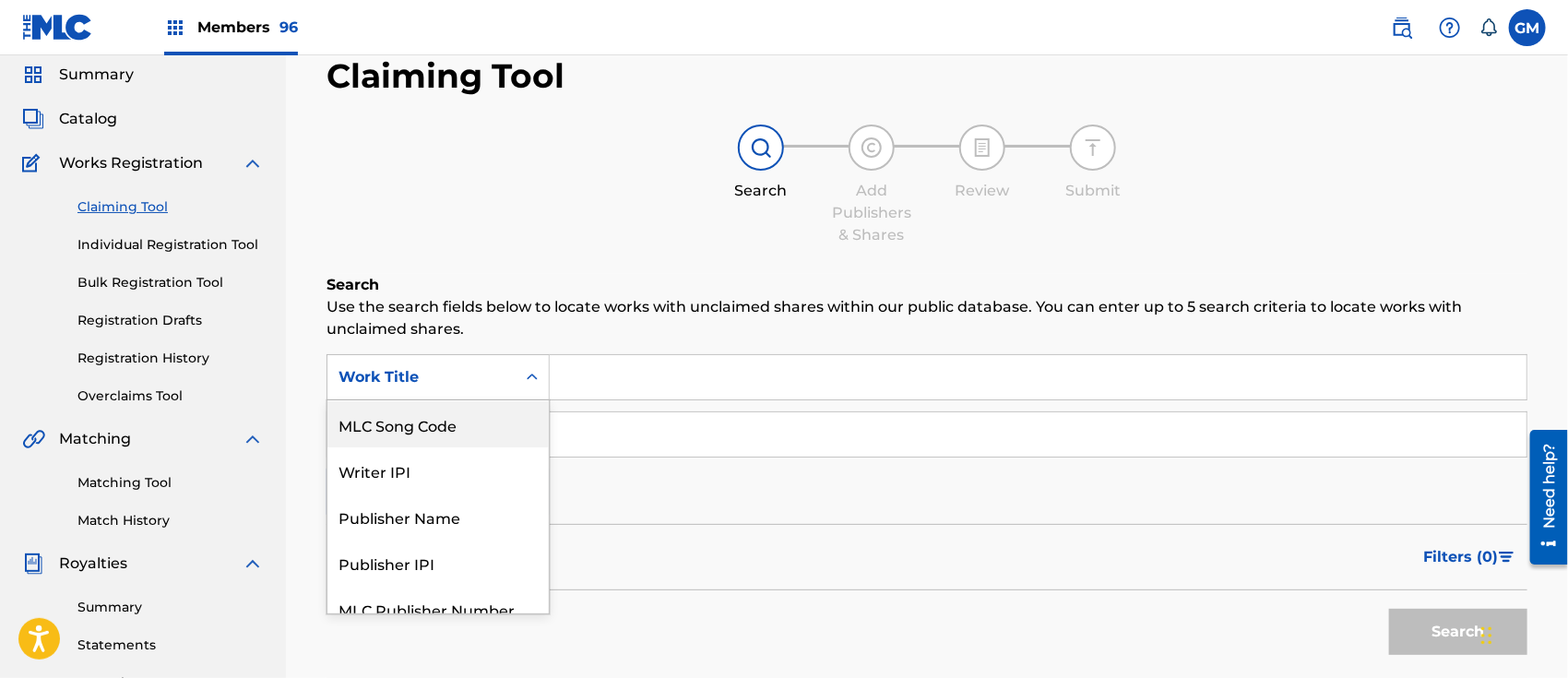
click at [478, 417] on div "MLC Song Code" at bounding box center [437, 424] width 222 height 46
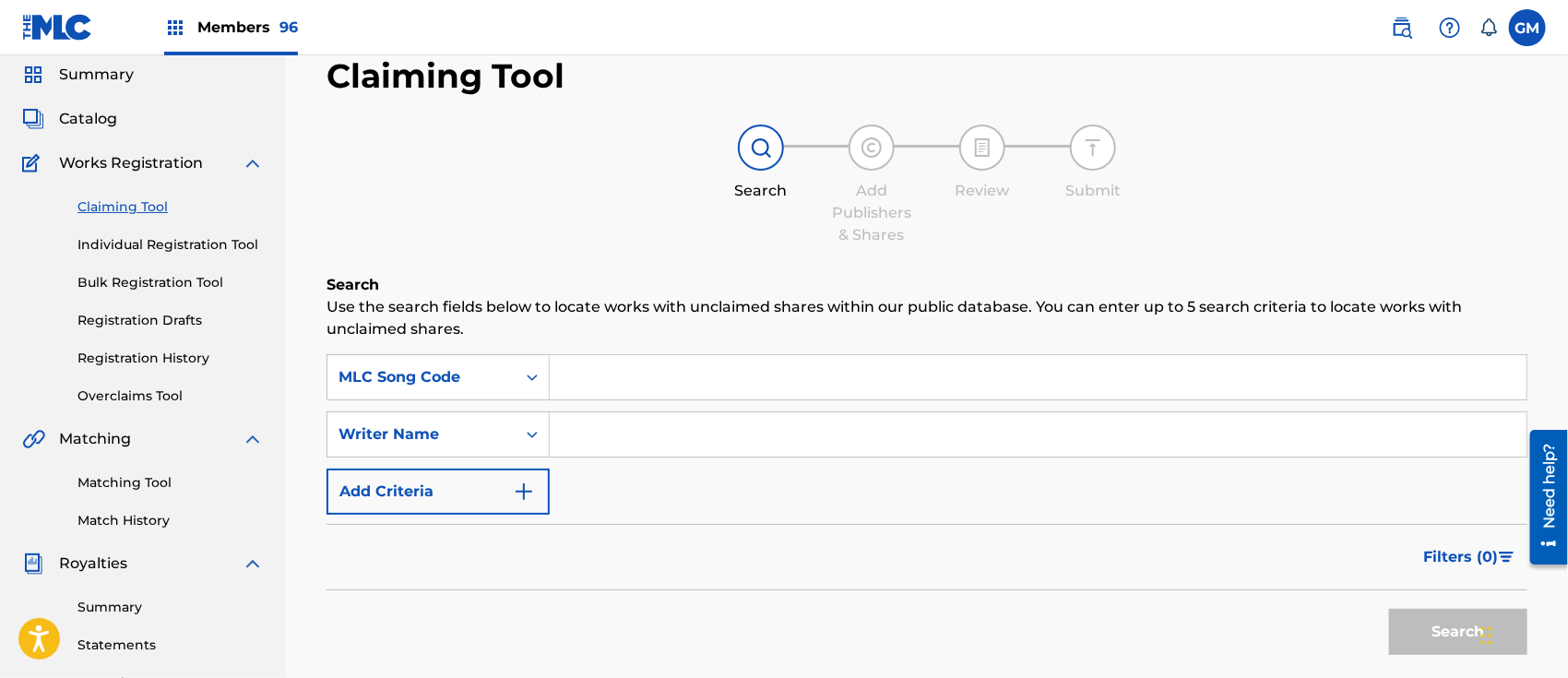
click at [629, 378] on input "Search Form" at bounding box center [1037, 377] width 977 height 45
paste input "PO3S99"
type input "PO3S99"
click at [1401, 621] on button "Search" at bounding box center [1458, 631] width 138 height 46
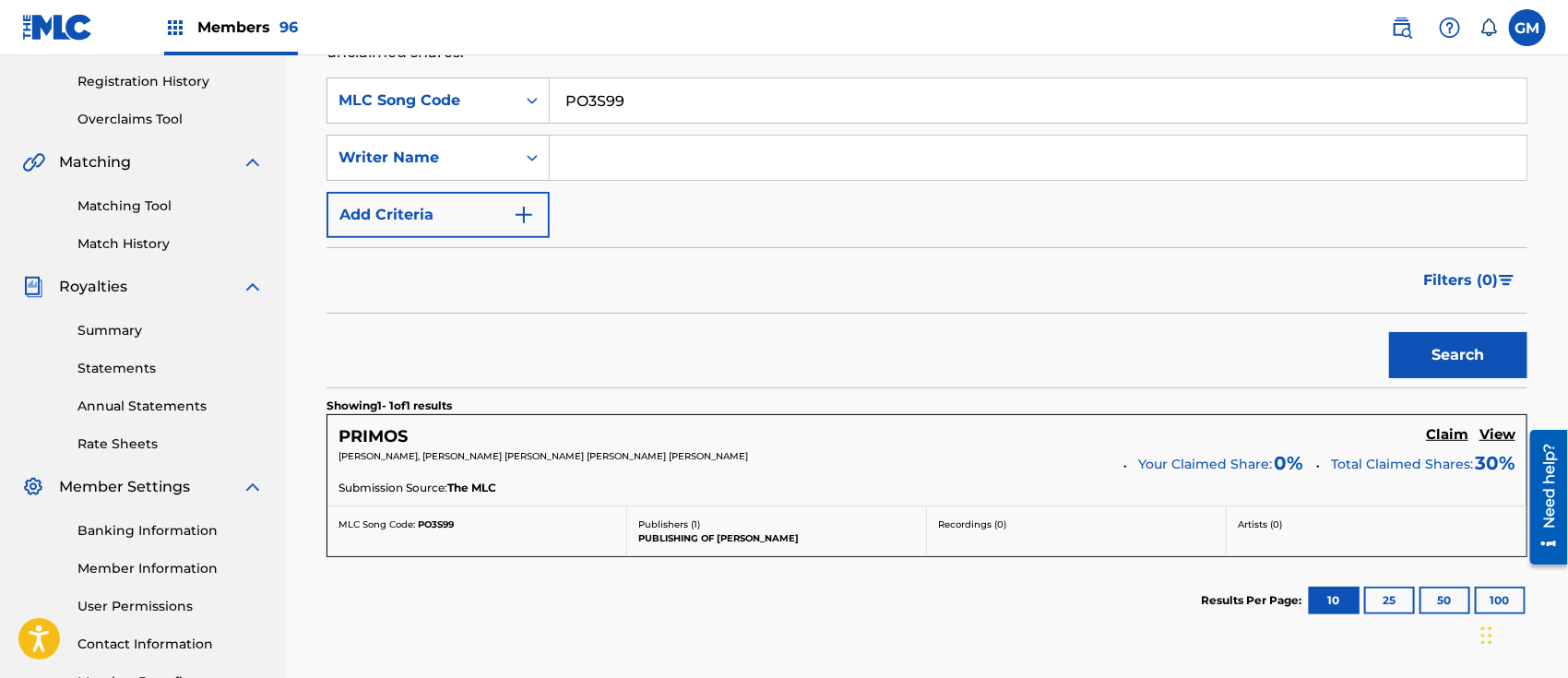
scroll to position [352, 0]
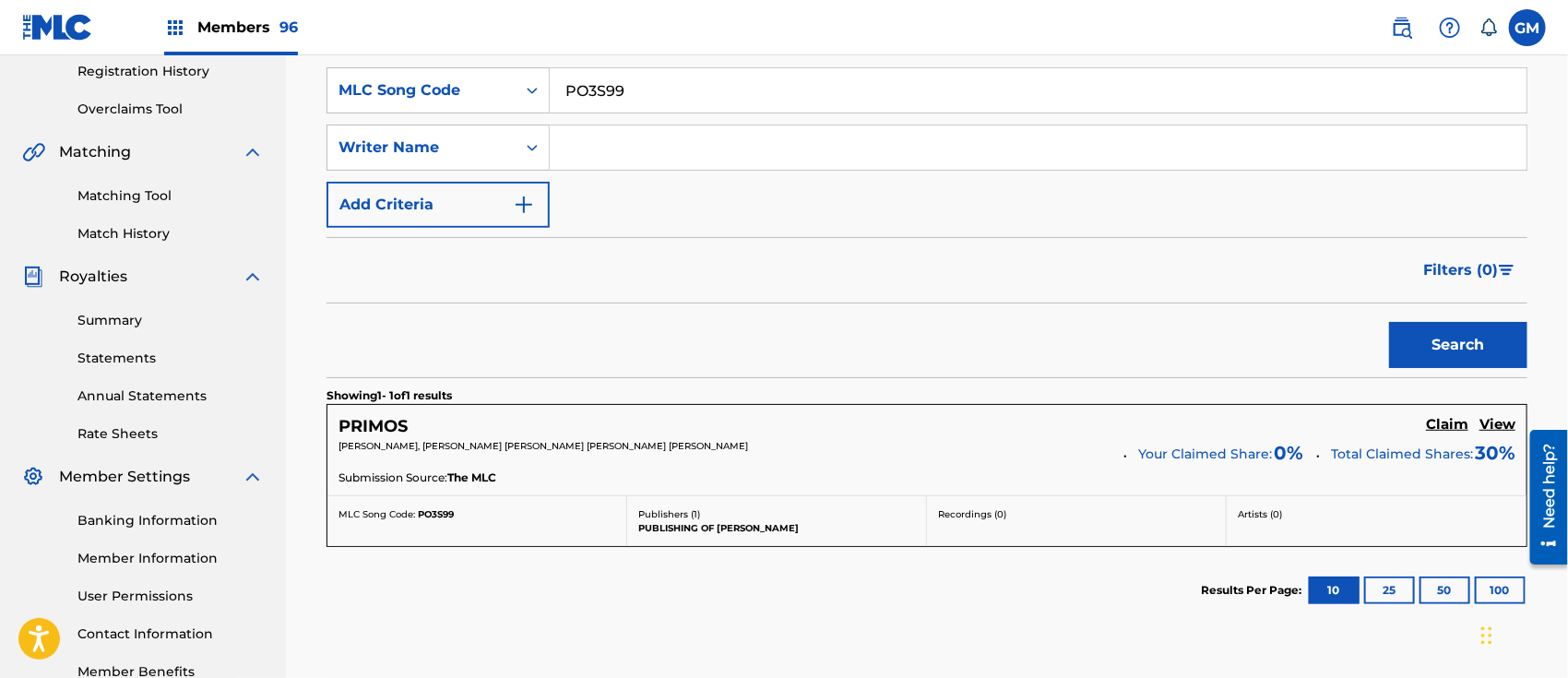
click at [1438, 421] on h5 "Claim" at bounding box center [1446, 424] width 43 height 17
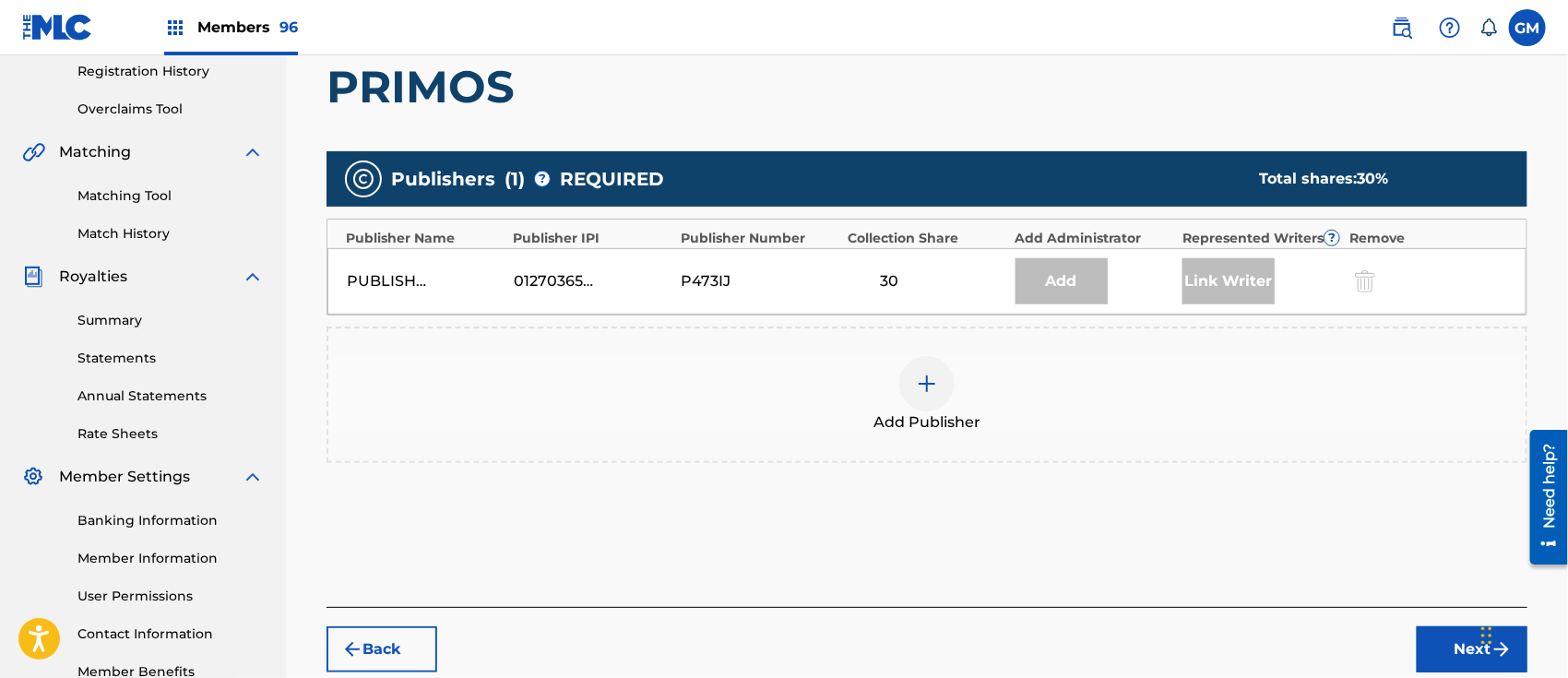
click at [939, 373] on div at bounding box center [927, 383] width 55 height 55
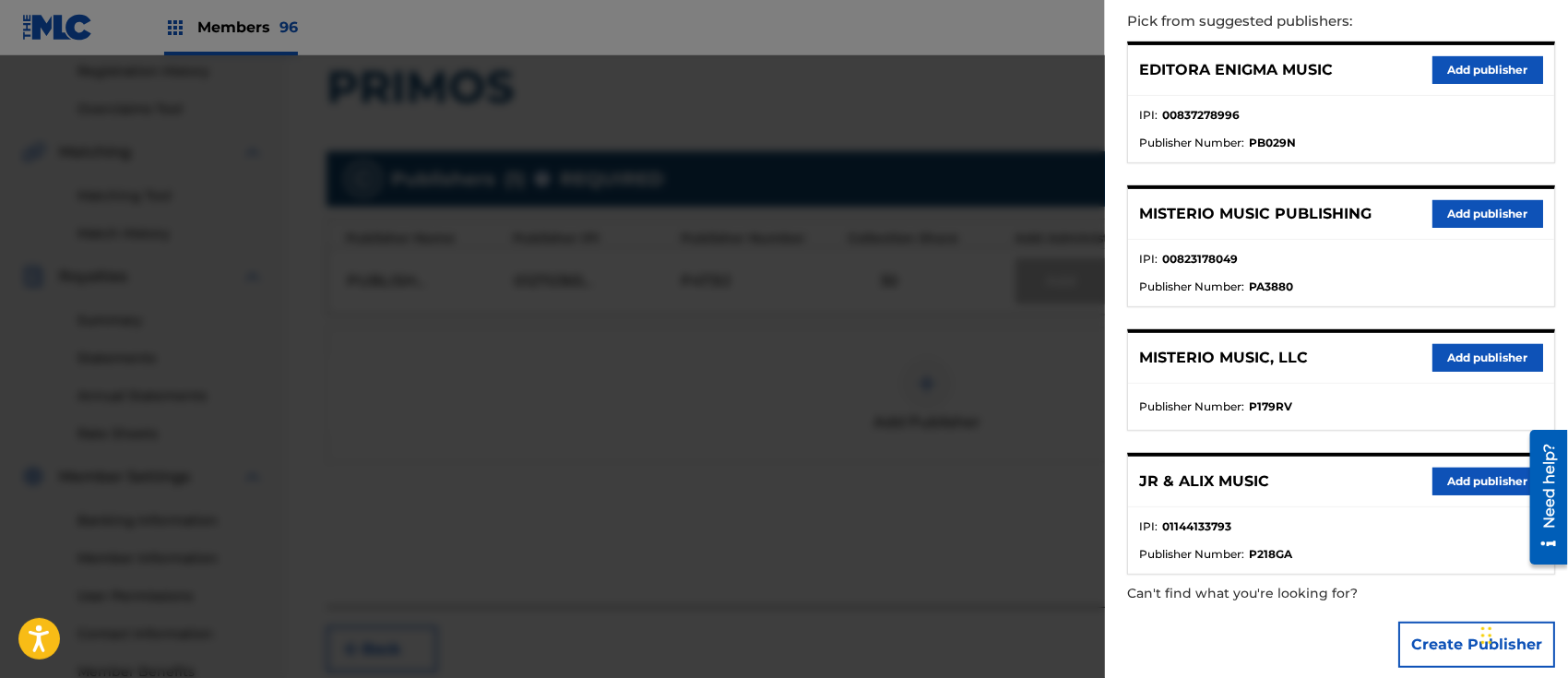
scroll to position [233, 0]
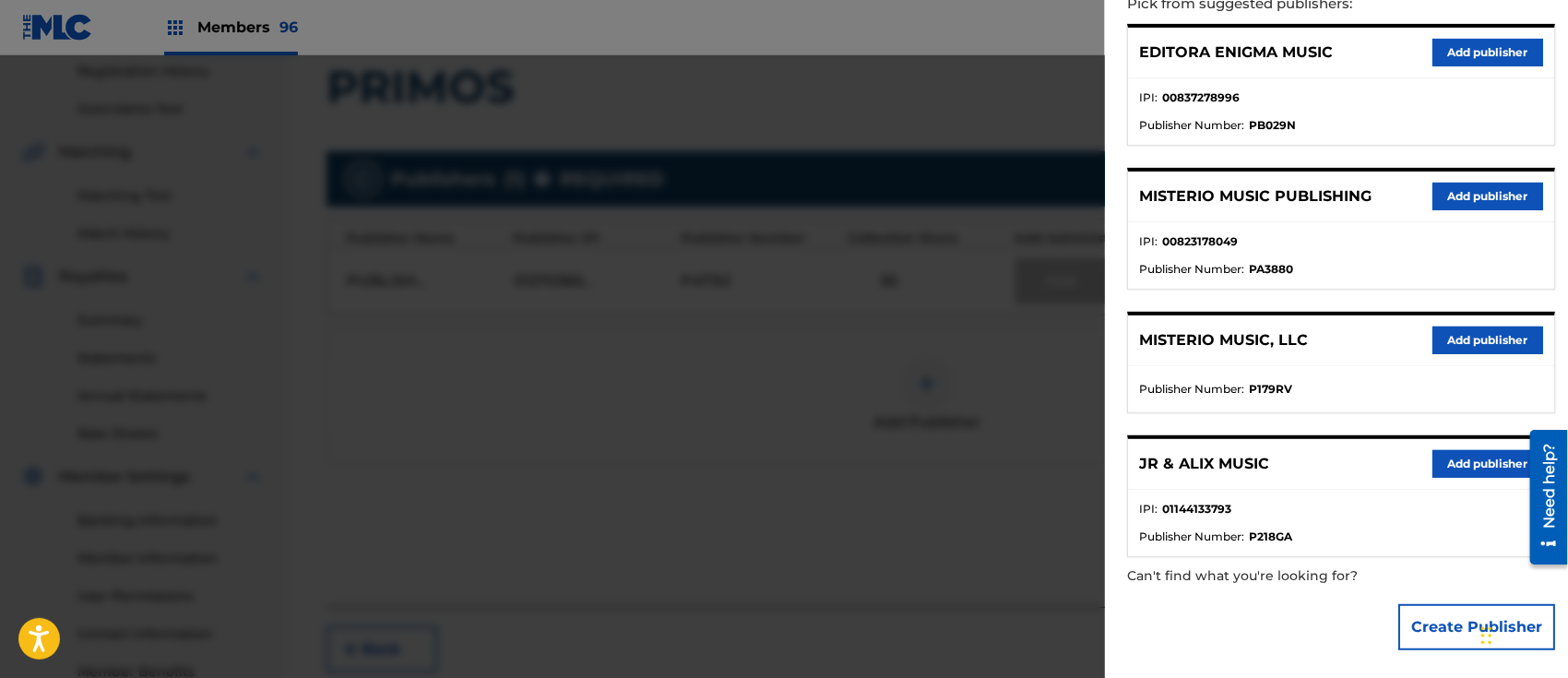
click at [1464, 190] on button "Add publisher" at bounding box center [1487, 196] width 110 height 28
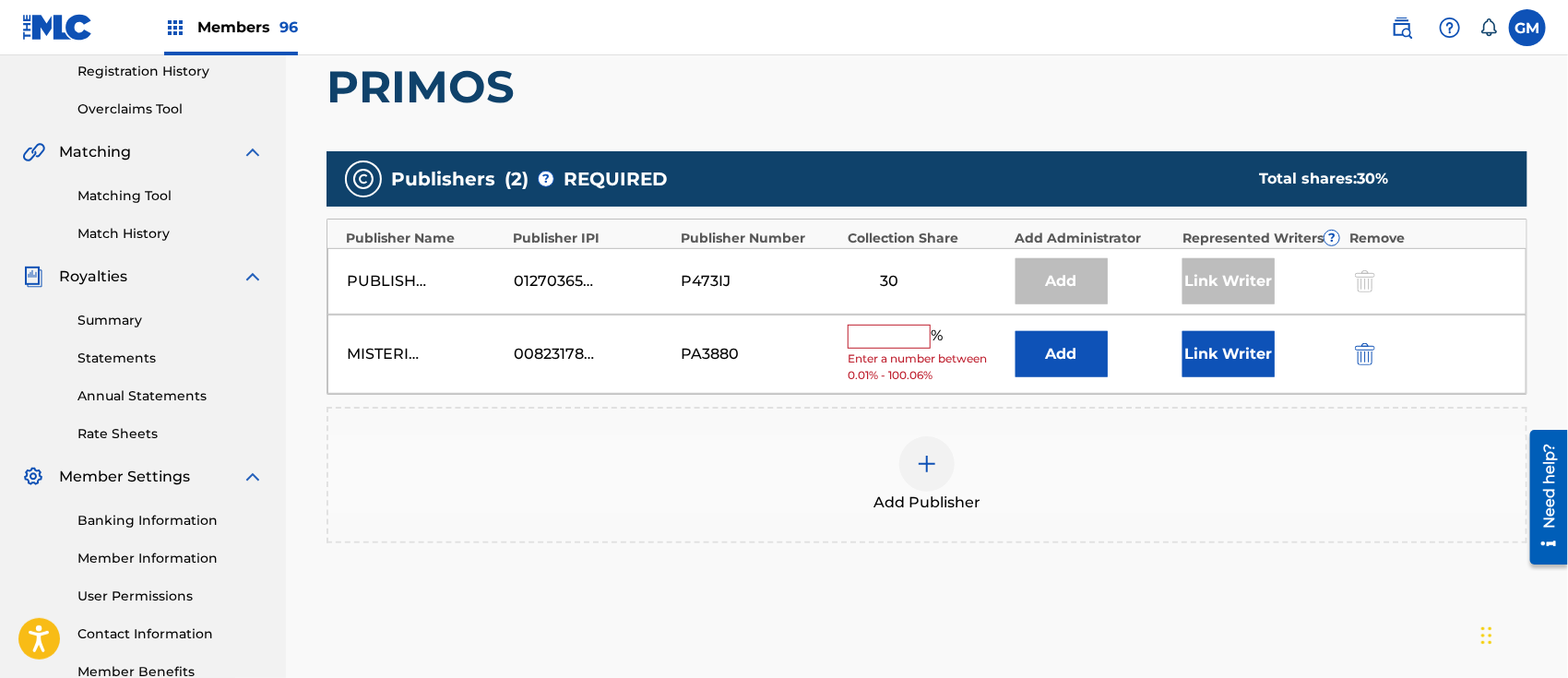
click at [887, 336] on input "text" at bounding box center [888, 336] width 83 height 24
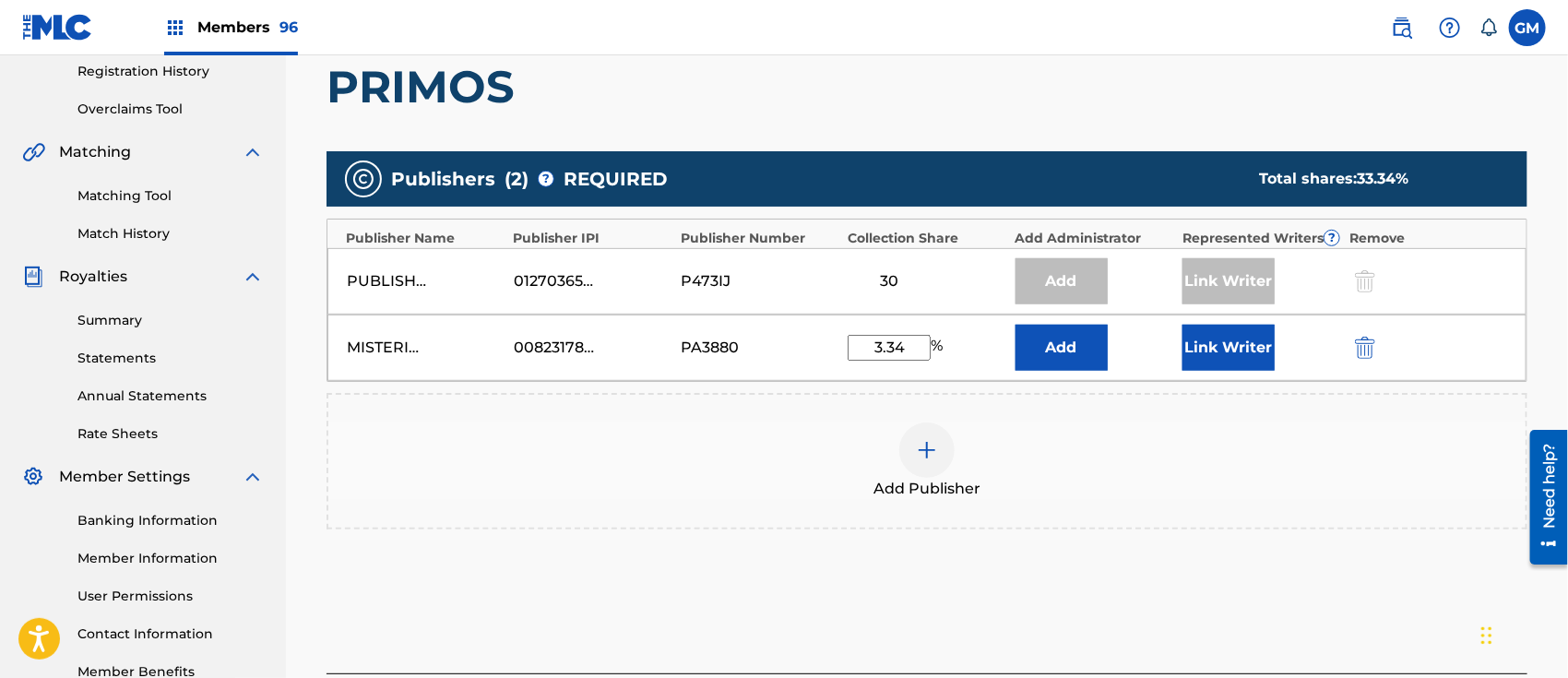
type input "3.34"
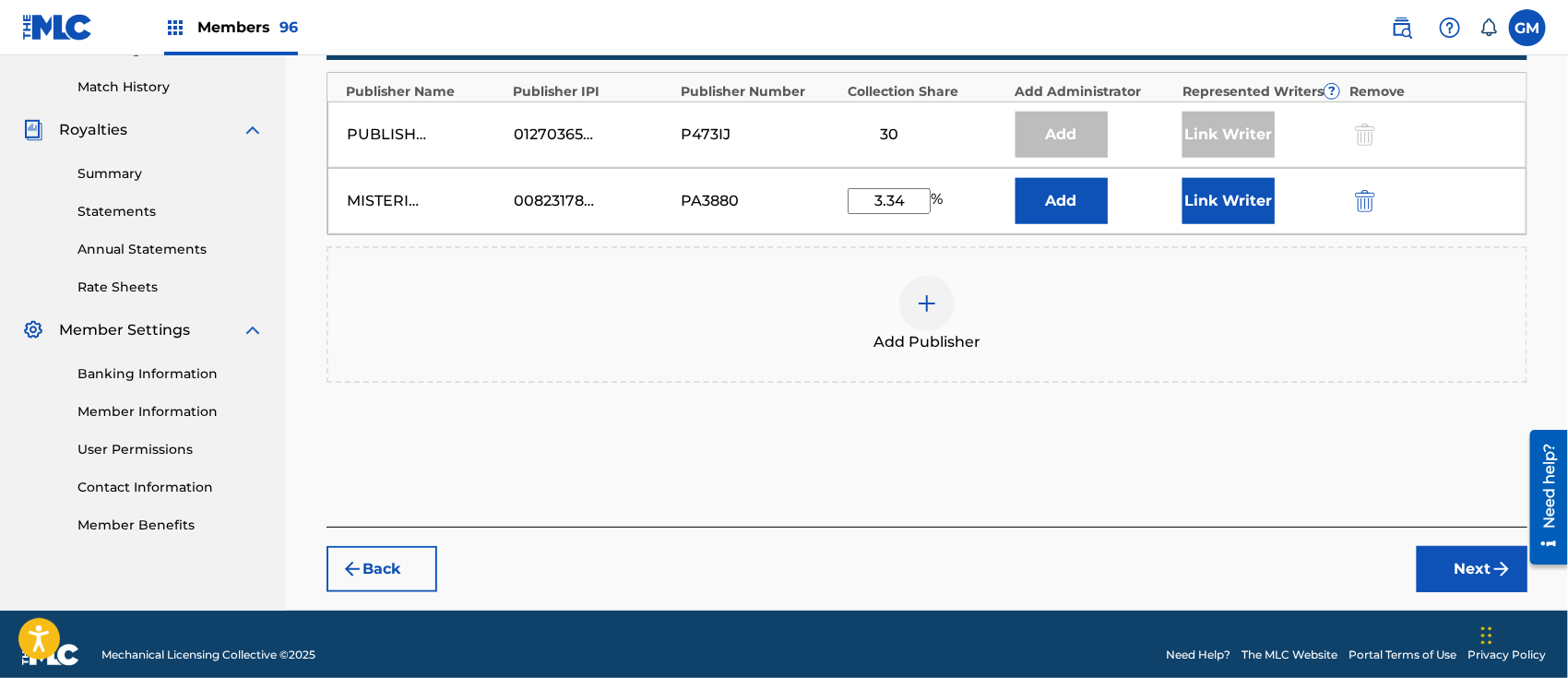
scroll to position [517, 0]
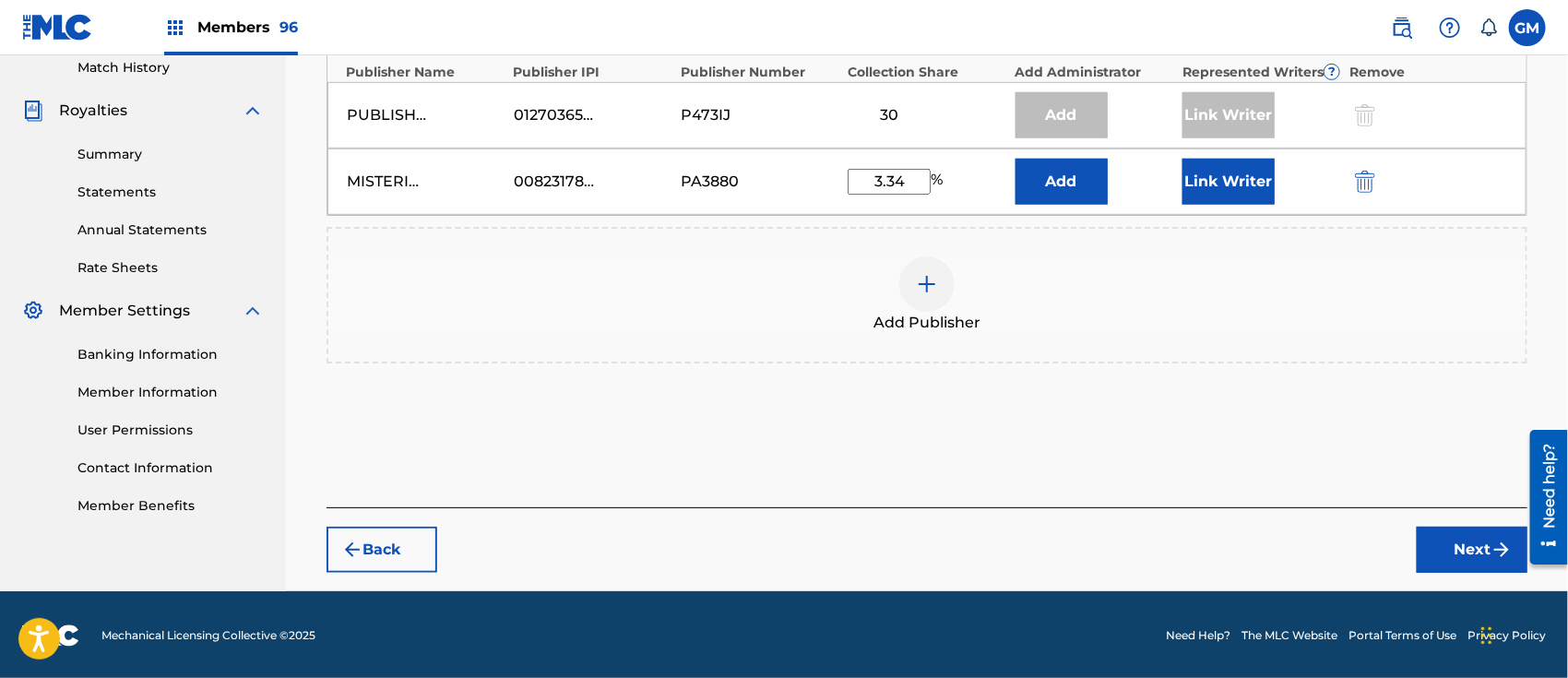
click at [1442, 545] on button "Next" at bounding box center [1472, 550] width 110 height 46
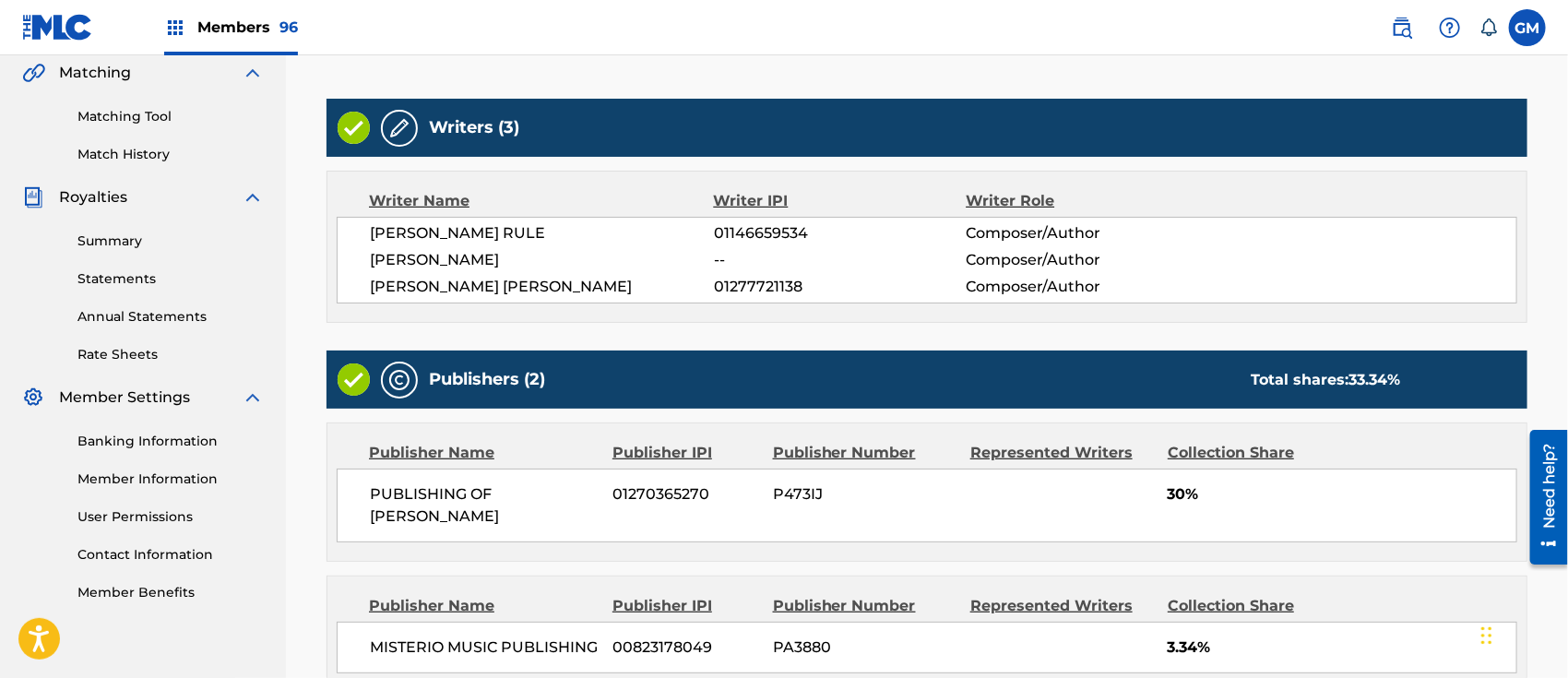
scroll to position [622, 0]
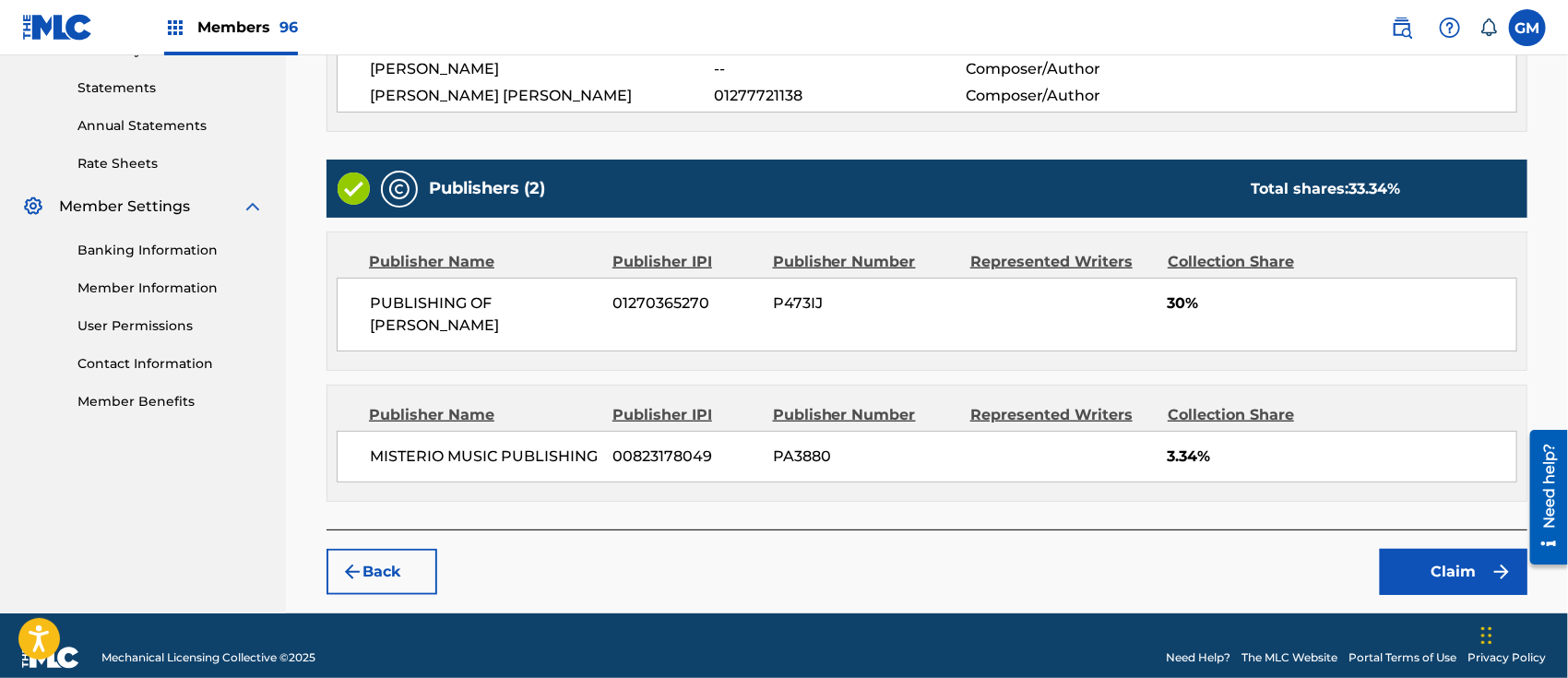
click at [1429, 549] on button "Claim" at bounding box center [1453, 571] width 147 height 46
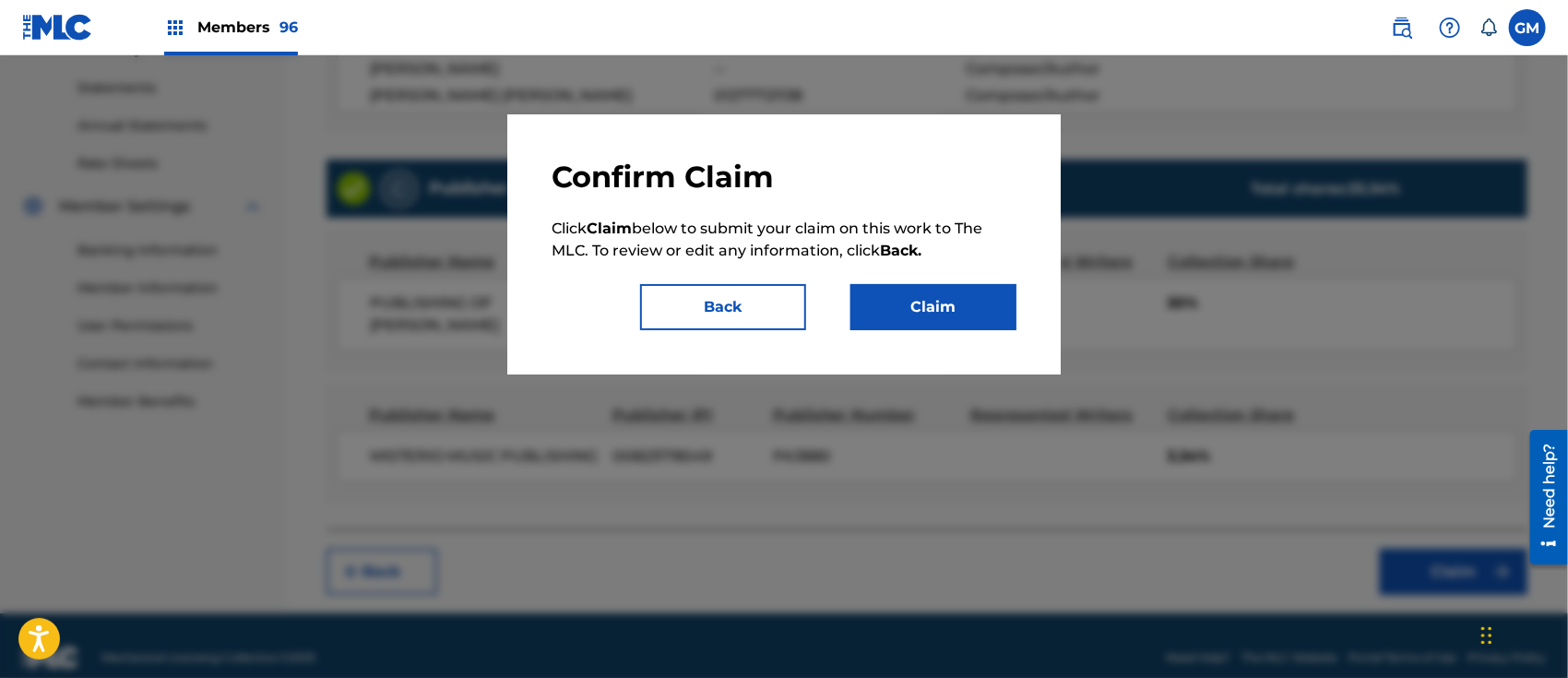
click at [952, 301] on button "Claim" at bounding box center [933, 307] width 166 height 46
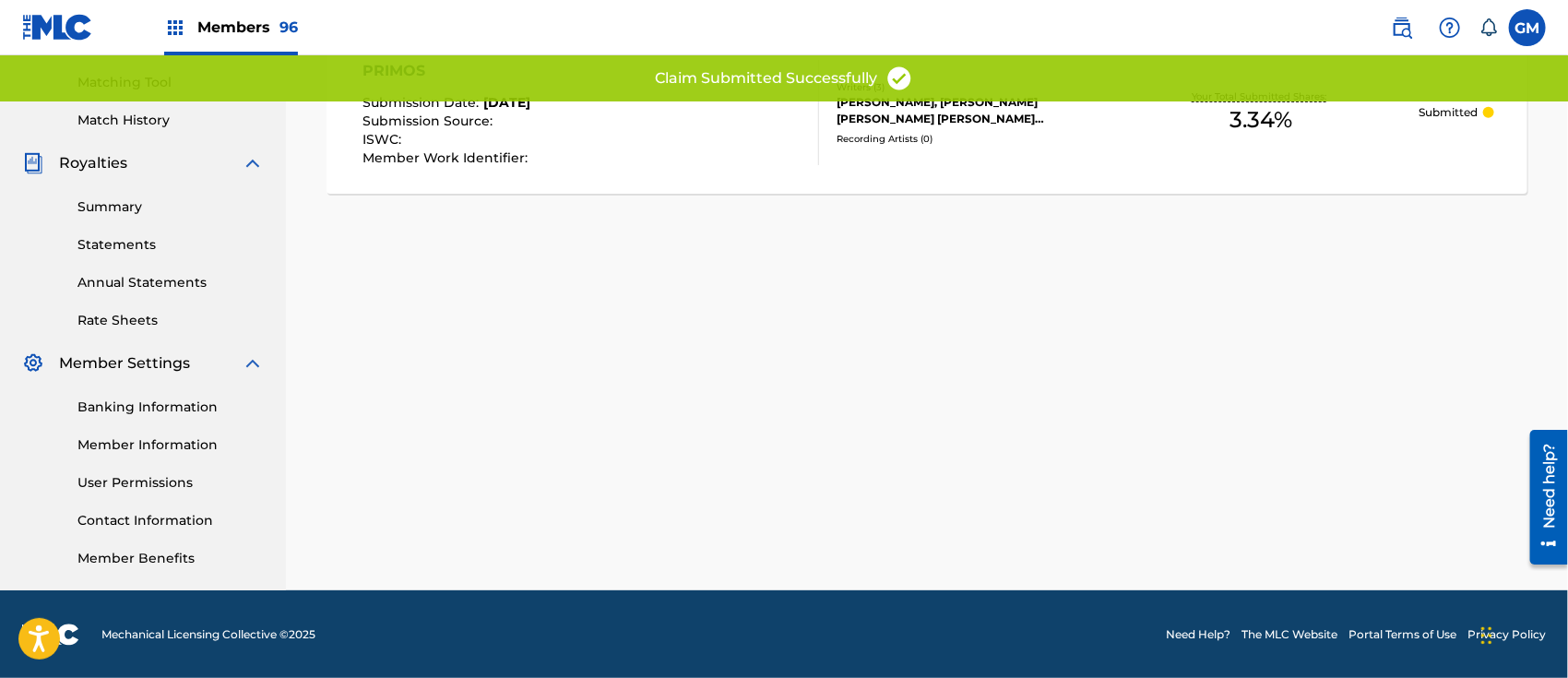
scroll to position [178, 0]
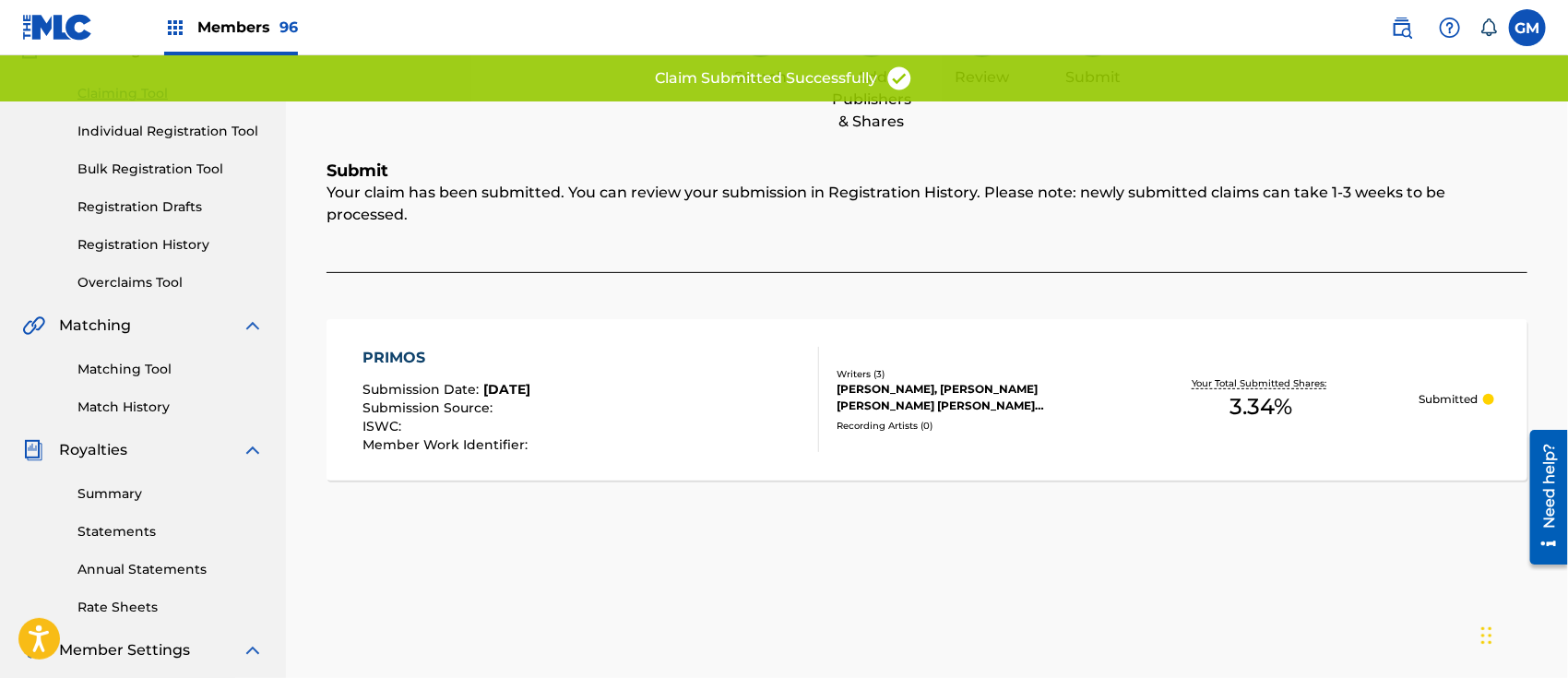
click at [120, 239] on link "Registration History" at bounding box center [170, 244] width 186 height 19
